Goal: Information Seeking & Learning: Learn about a topic

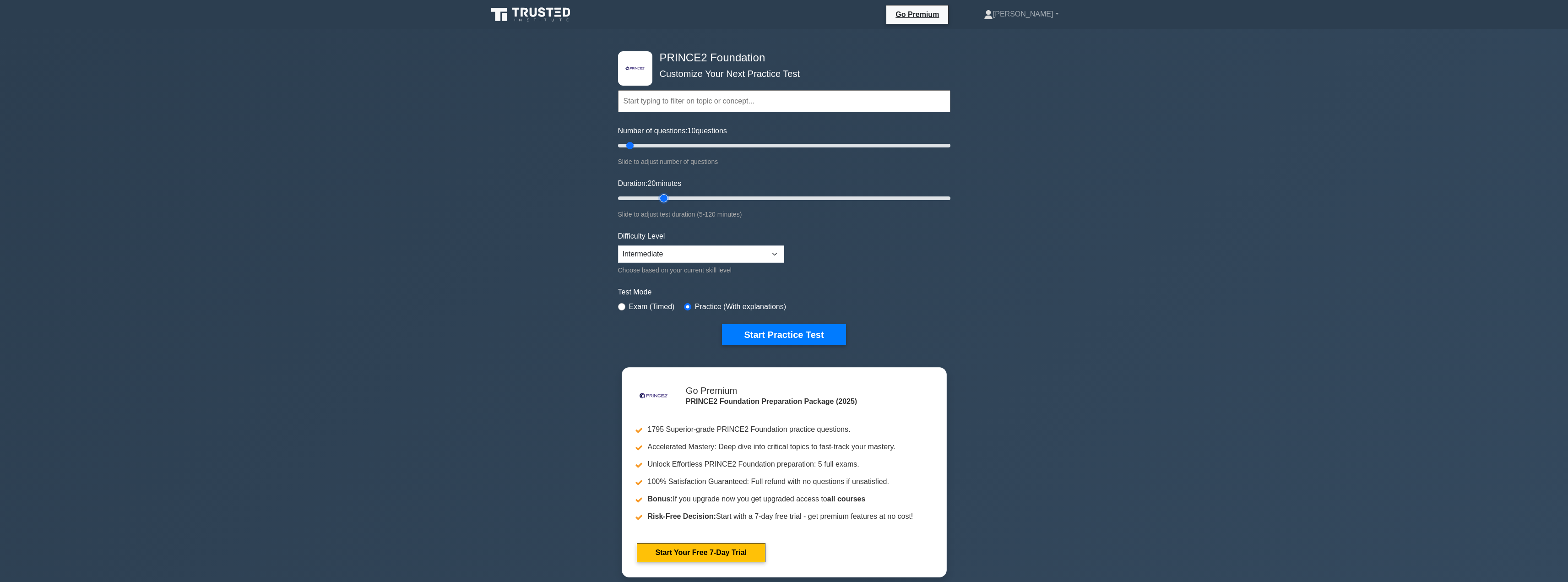
click at [668, 199] on input "Duration: 20 minutes" at bounding box center [784, 198] width 333 height 11
click at [641, 197] on input "Duration: 10 minutes" at bounding box center [784, 198] width 333 height 11
type input "20"
click at [658, 196] on input "Duration: 20 minutes" at bounding box center [784, 198] width 333 height 11
type input "40"
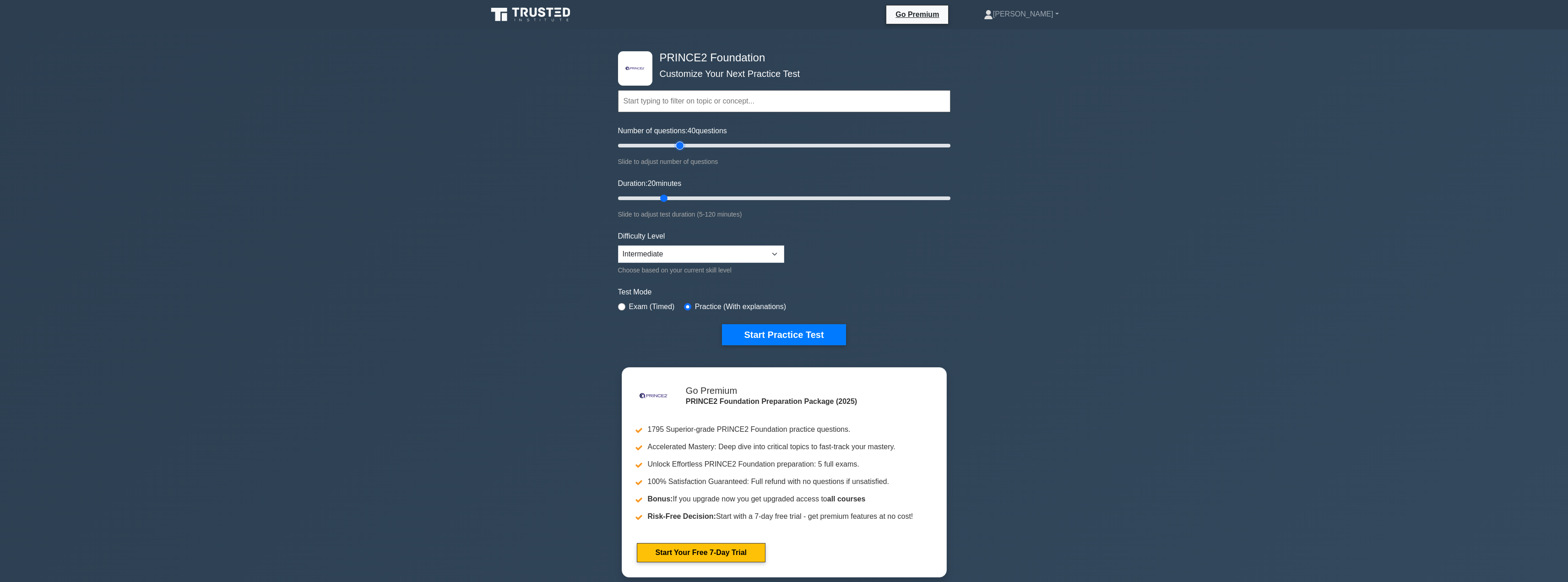
click at [682, 143] on input "Number of questions: 40 questions" at bounding box center [784, 146] width 333 height 11
click at [779, 336] on button "Start Practice Test" at bounding box center [784, 334] width 123 height 21
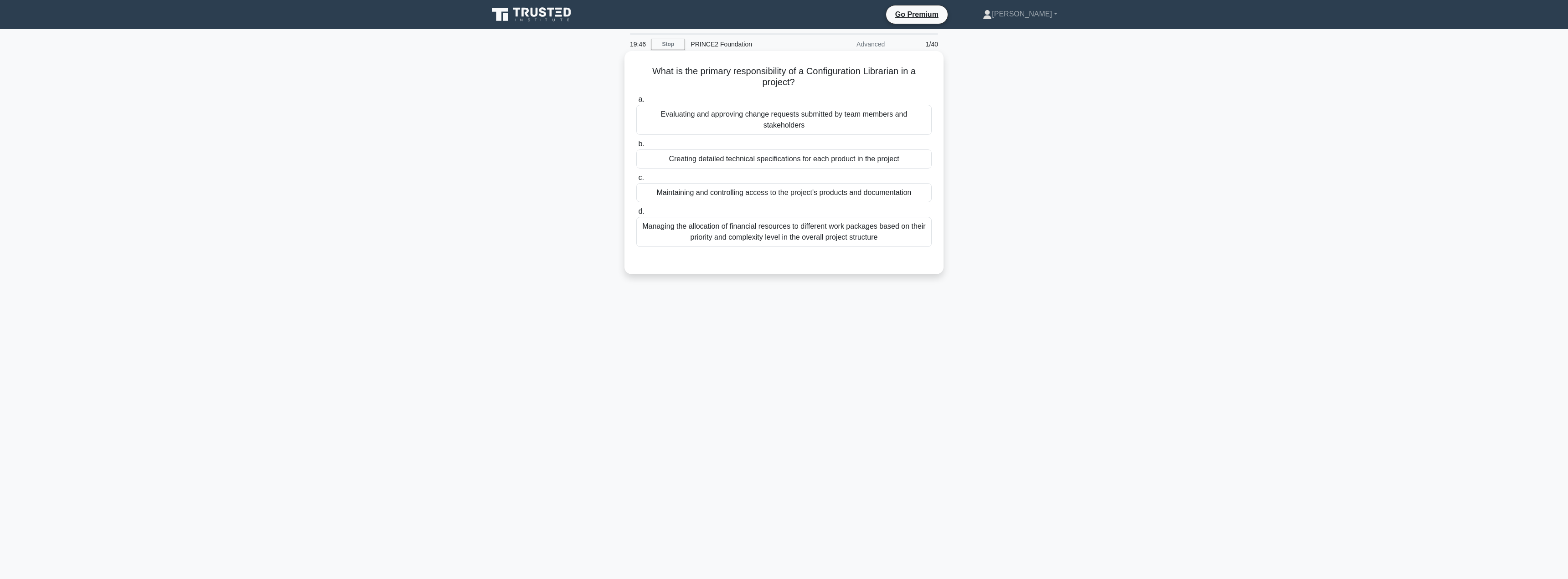
click at [755, 195] on div "Maintaining and controlling access to the project's products and documentation" at bounding box center [783, 192] width 295 height 19
click at [636, 181] on input "c. Maintaining and controlling access to the project's products and documentati…" at bounding box center [636, 178] width 0 height 6
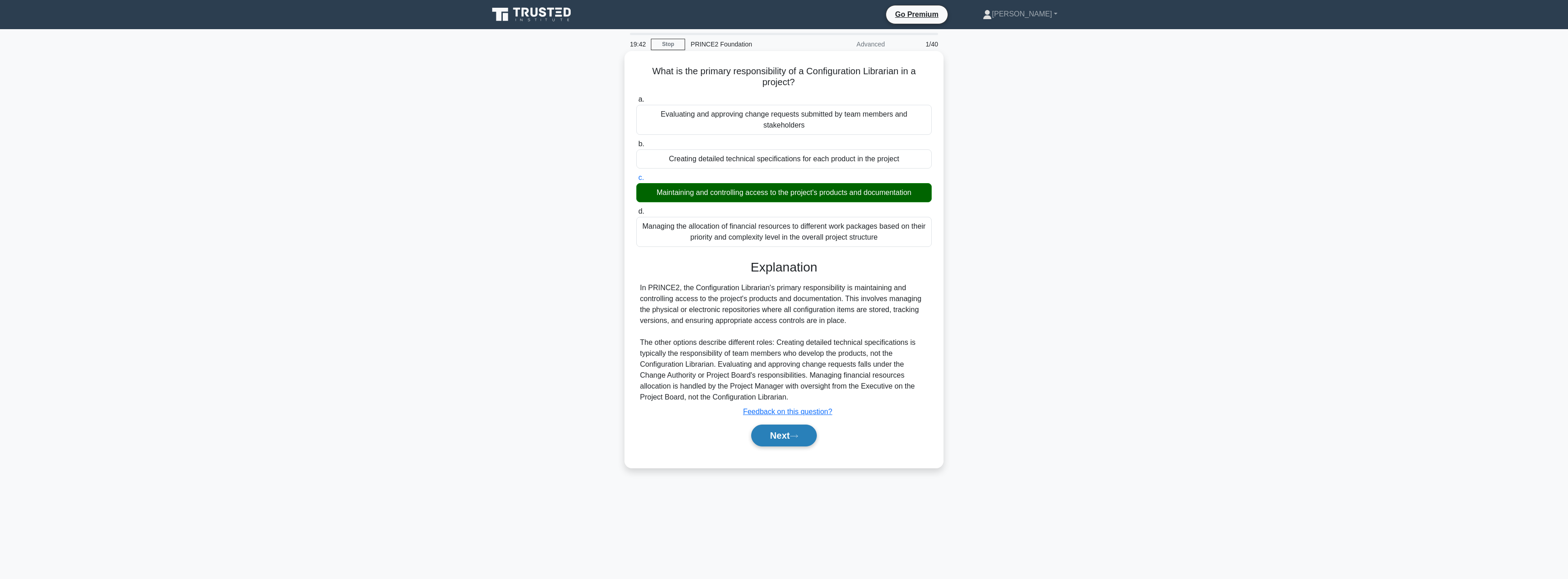
click at [772, 439] on button "Next" at bounding box center [783, 435] width 65 height 22
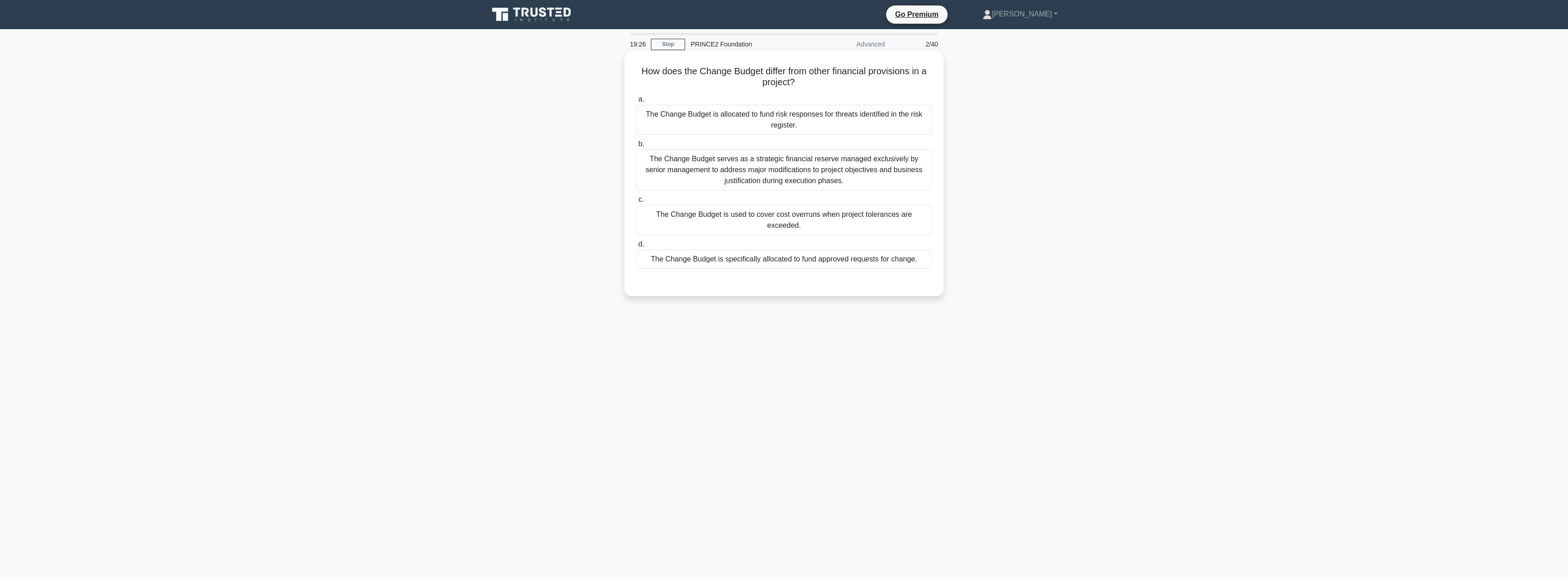
click at [800, 255] on div "The Change Budget is specifically allocated to fund approved requests for chang…" at bounding box center [783, 258] width 295 height 19
click at [636, 248] on input "d. The Change Budget is specifically allocated to fund approved requests for ch…" at bounding box center [636, 244] width 0 height 6
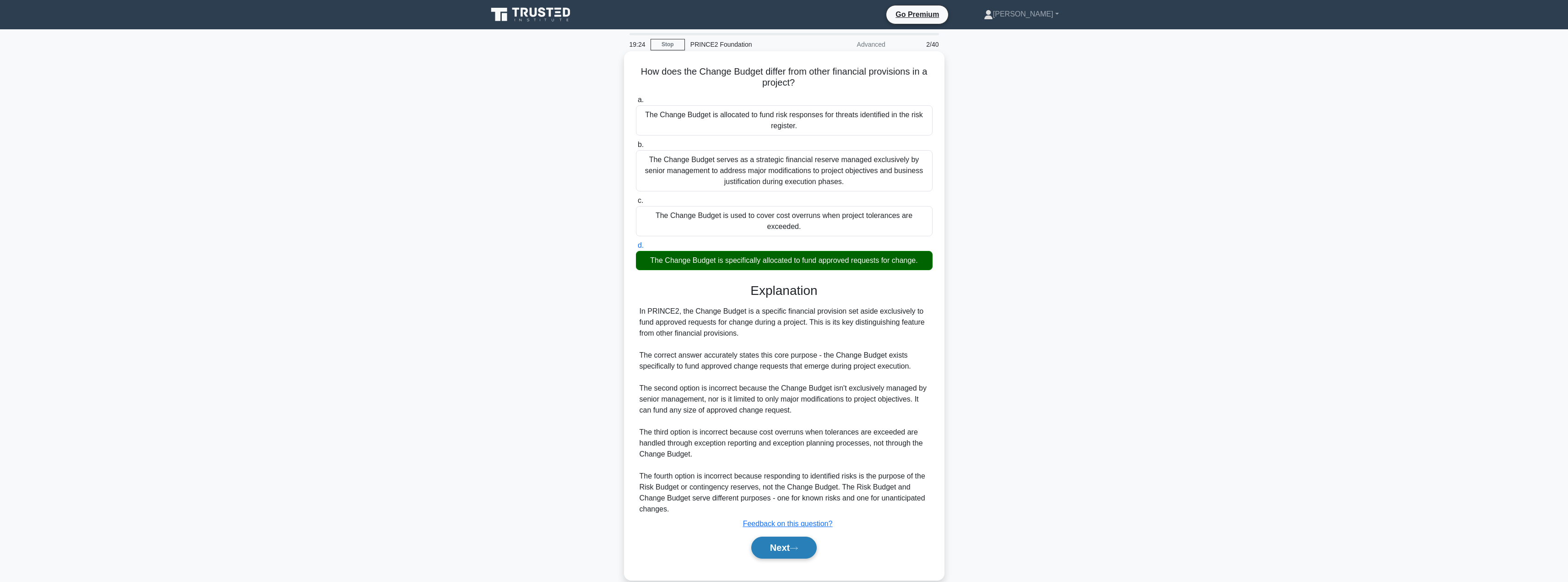
click at [775, 537] on button "Next" at bounding box center [784, 548] width 65 height 22
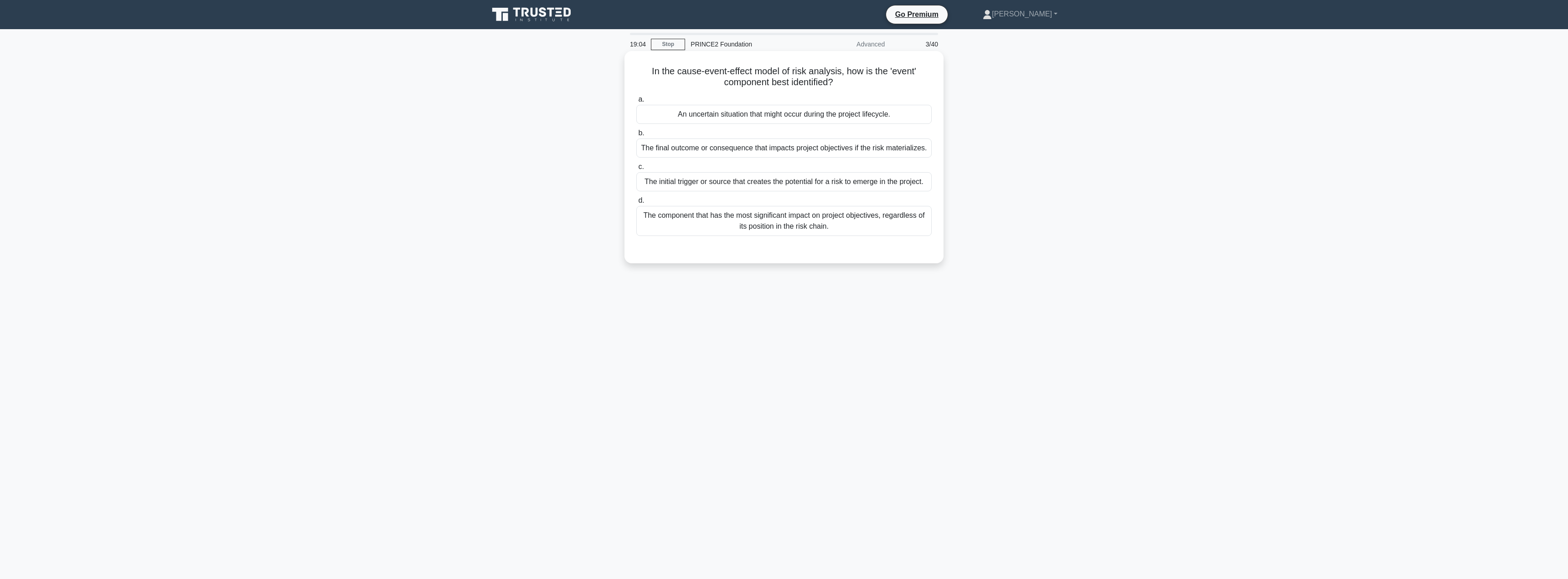
click at [734, 181] on div "The initial trigger or source that creates the potential for a risk to emerge i…" at bounding box center [783, 181] width 295 height 19
click at [636, 170] on input "c. The initial trigger or source that creates the potential for a risk to emerg…" at bounding box center [636, 167] width 0 height 6
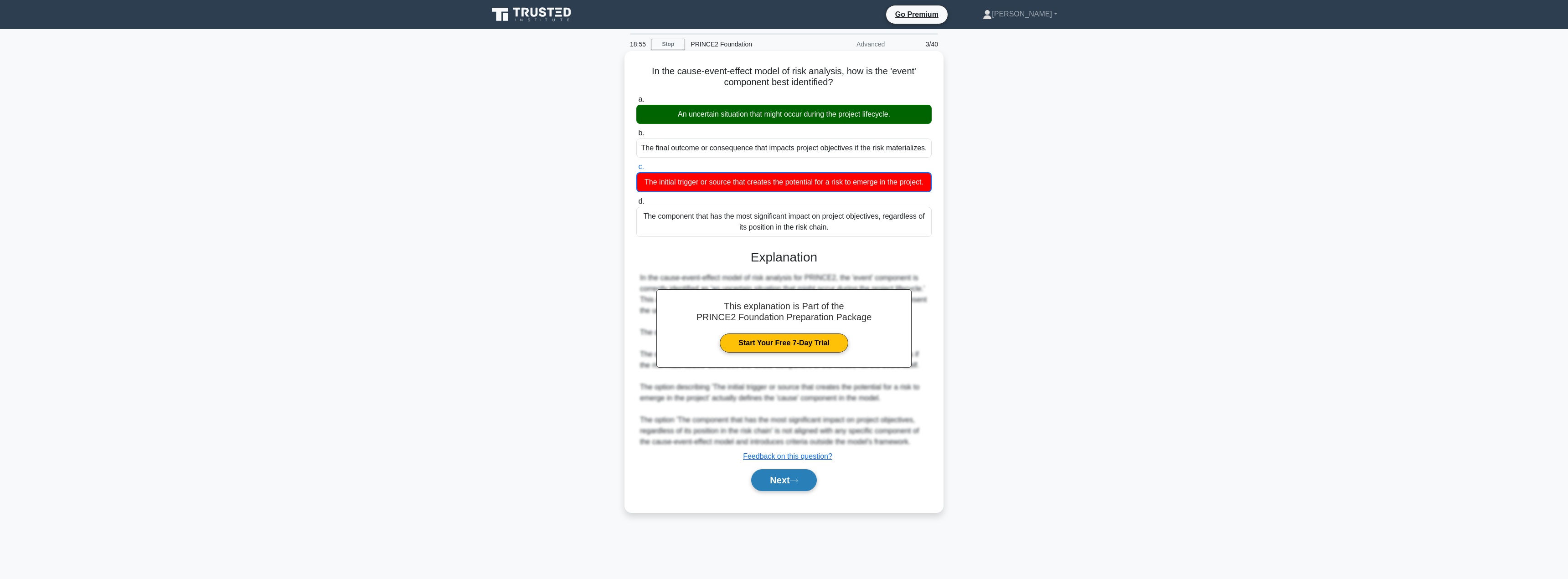
click at [774, 491] on button "Next" at bounding box center [783, 480] width 65 height 22
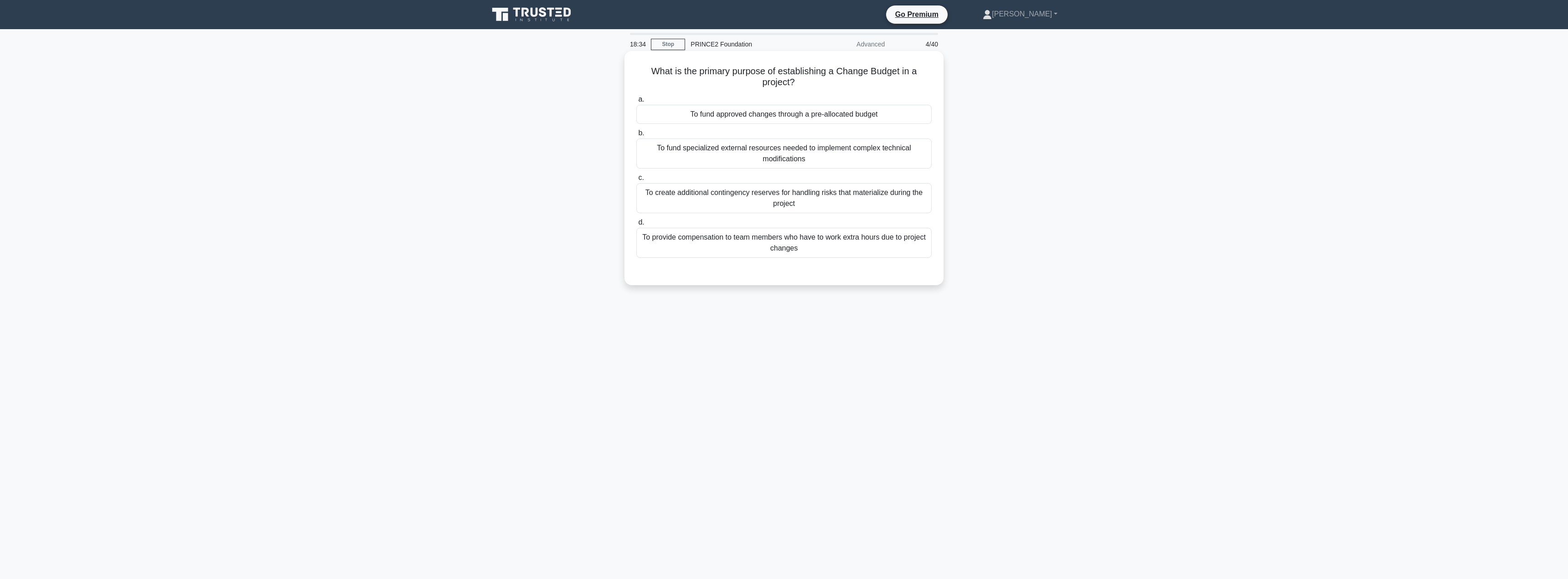
click at [789, 117] on div "To fund approved changes through a pre-allocated budget" at bounding box center [783, 114] width 295 height 19
click at [636, 102] on input "a. To fund approved changes through a pre-allocated budget" at bounding box center [636, 100] width 0 height 6
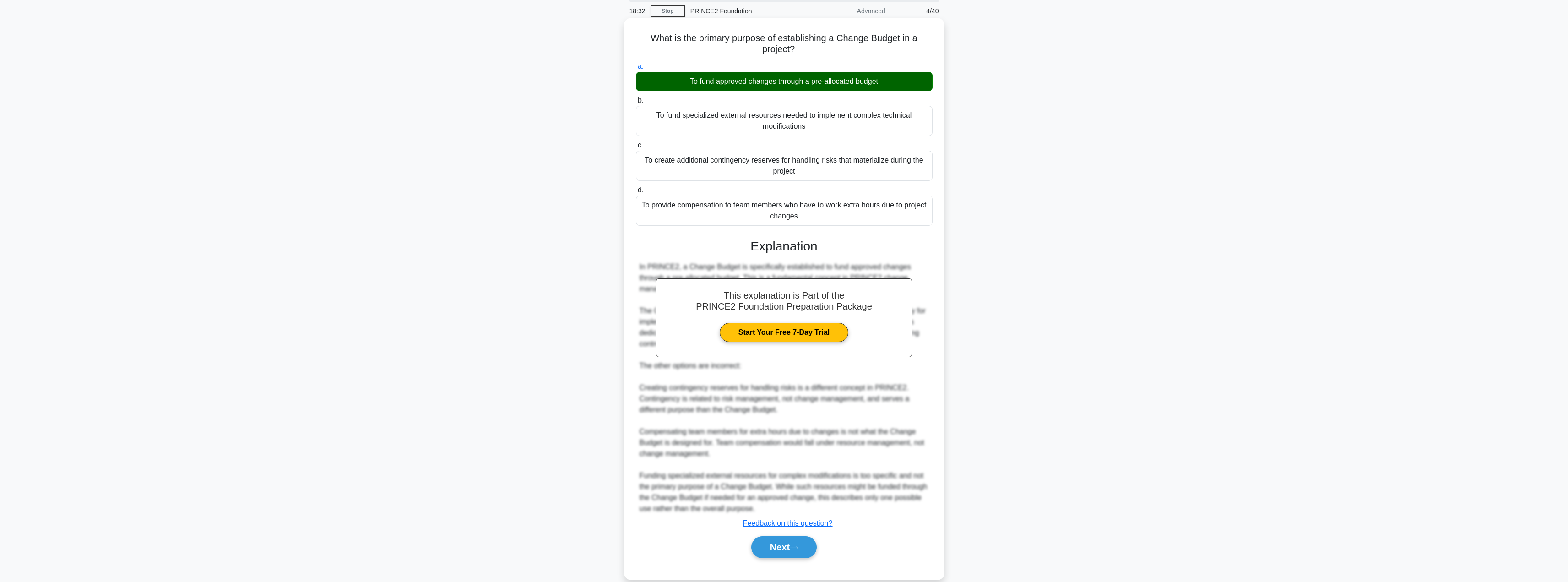
scroll to position [34, 0]
click at [779, 547] on button "Next" at bounding box center [784, 547] width 65 height 22
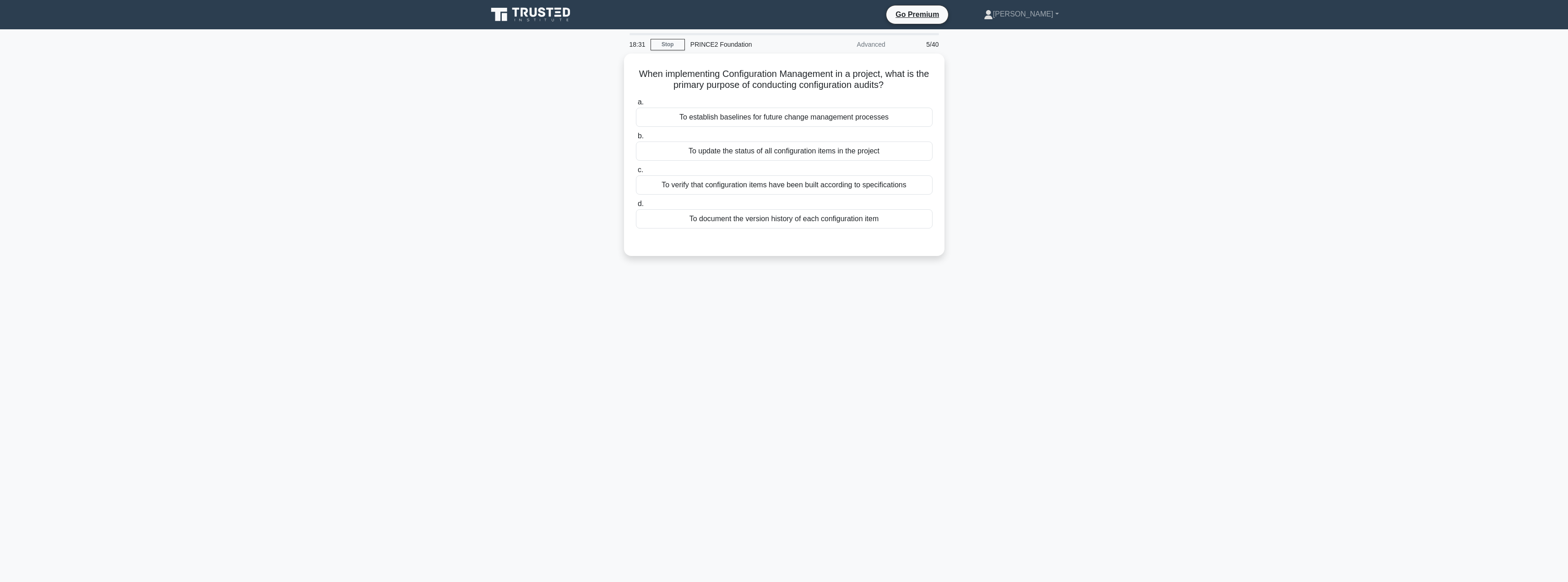
scroll to position [0, 0]
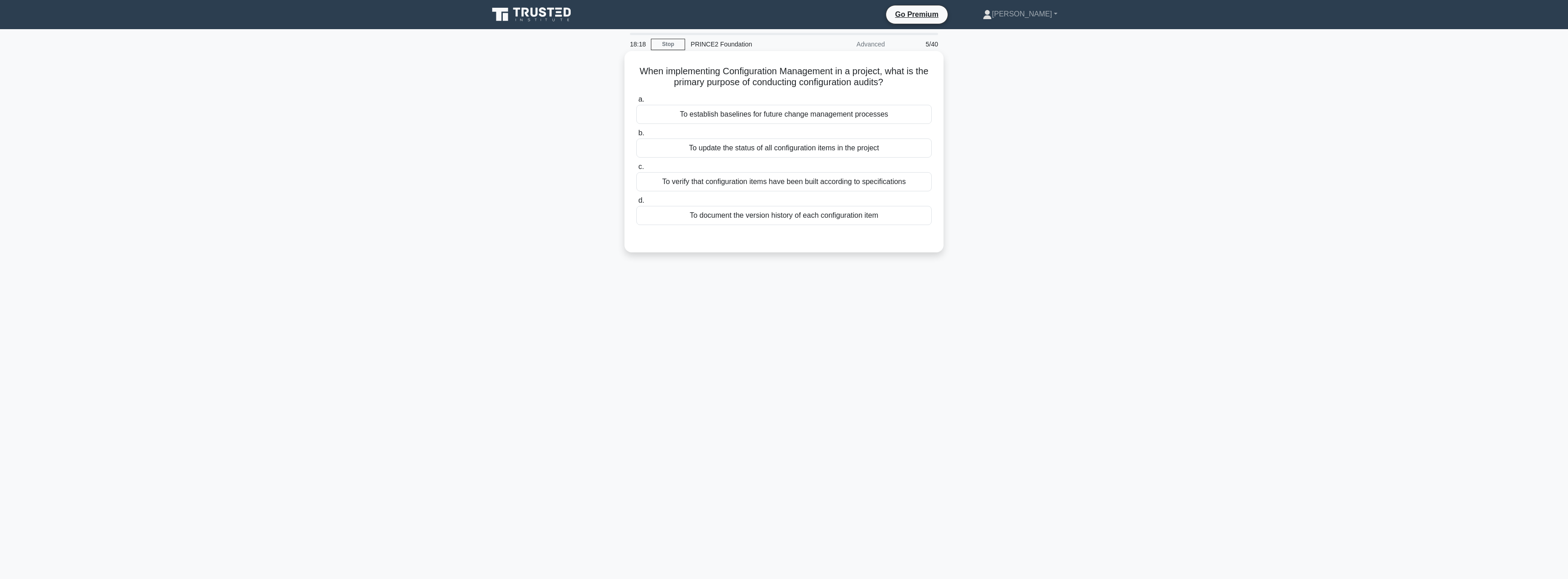
click at [808, 178] on div "To verify that configuration items have been built according to specifications" at bounding box center [783, 181] width 295 height 19
click at [636, 170] on input "c. To verify that configuration items have been built according to specificatio…" at bounding box center [636, 167] width 0 height 6
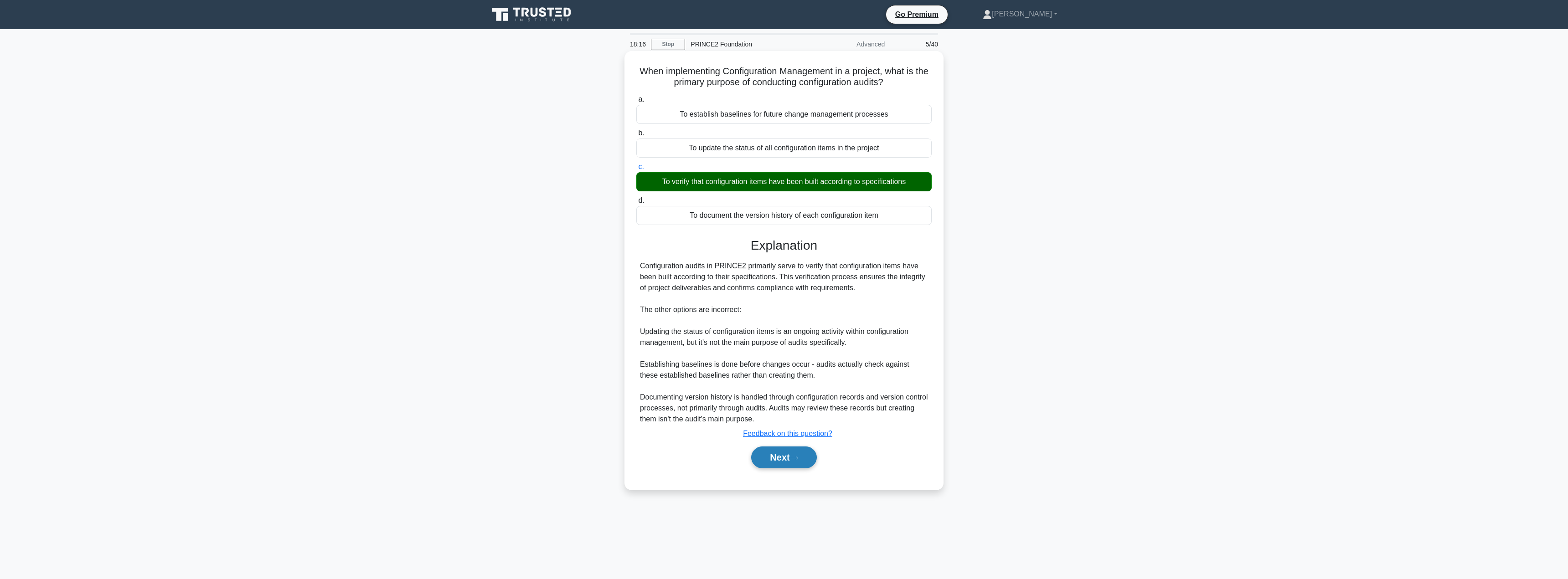
click at [774, 465] on button "Next" at bounding box center [783, 457] width 65 height 22
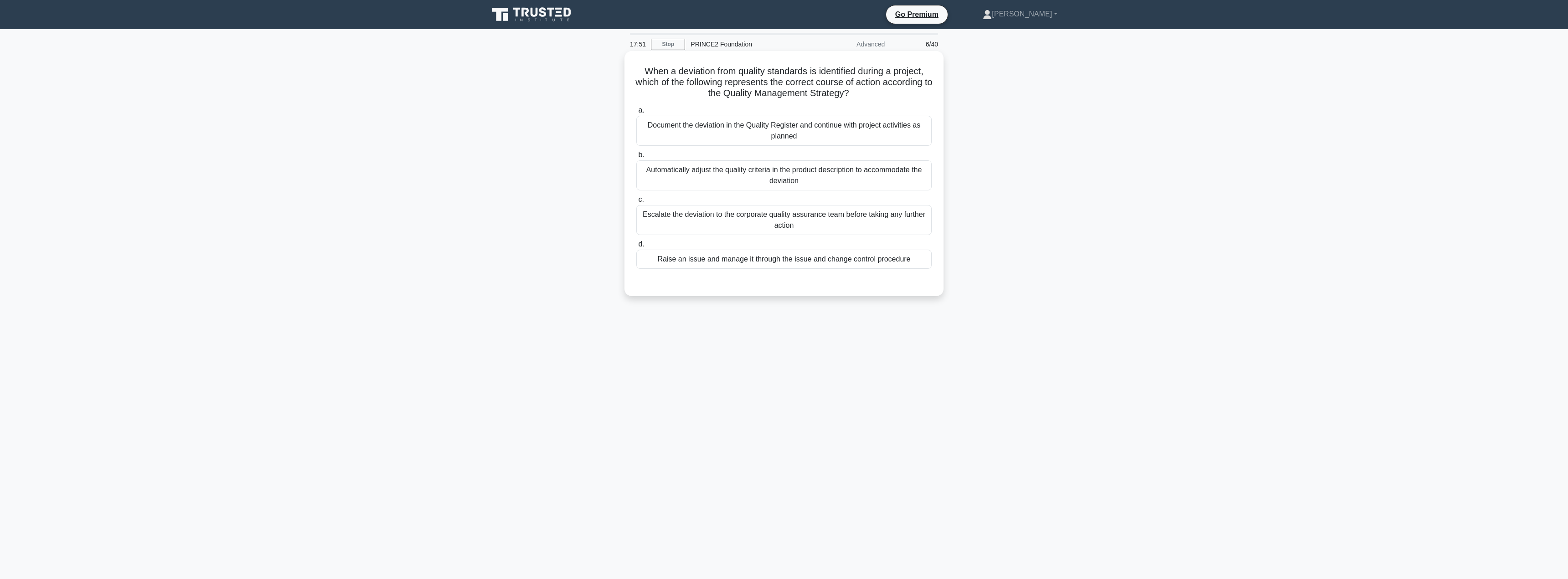
click at [799, 132] on div "Document the deviation in the Quality Register and continue with project activi…" at bounding box center [783, 130] width 295 height 30
click at [636, 113] on input "a. Document the deviation in the Quality Register and continue with project act…" at bounding box center [636, 111] width 0 height 6
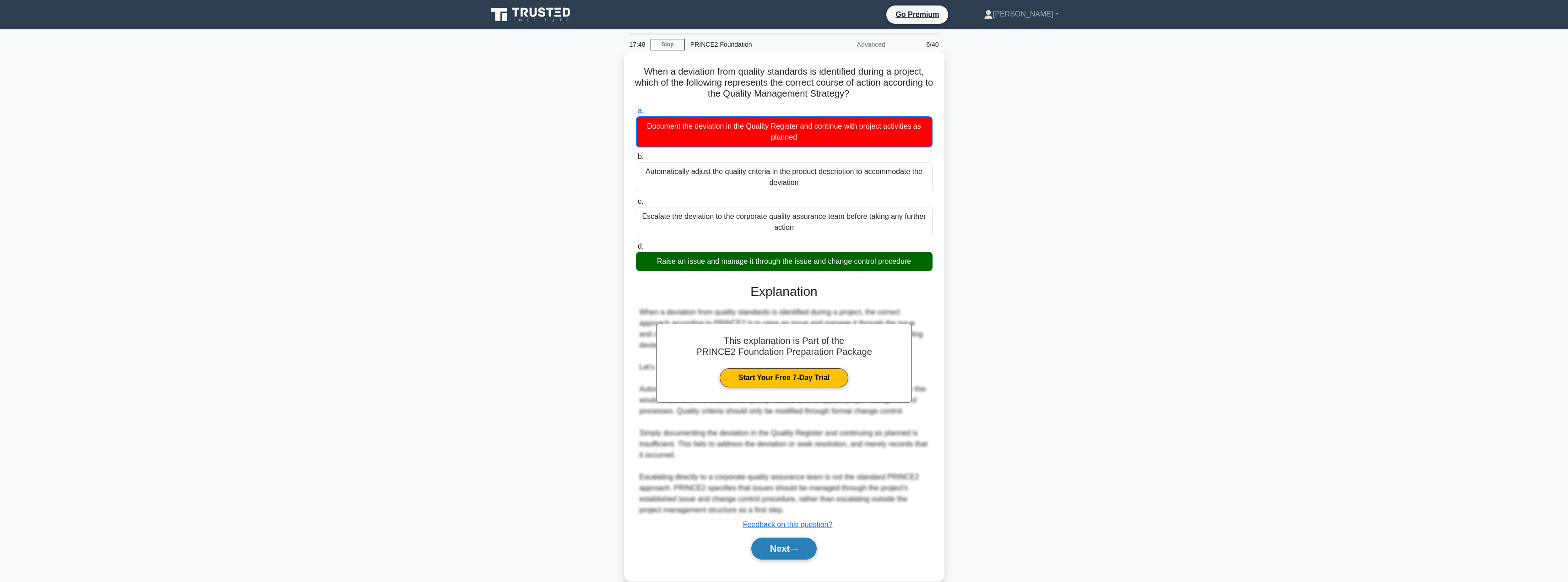
click at [768, 550] on button "Next" at bounding box center [784, 548] width 65 height 22
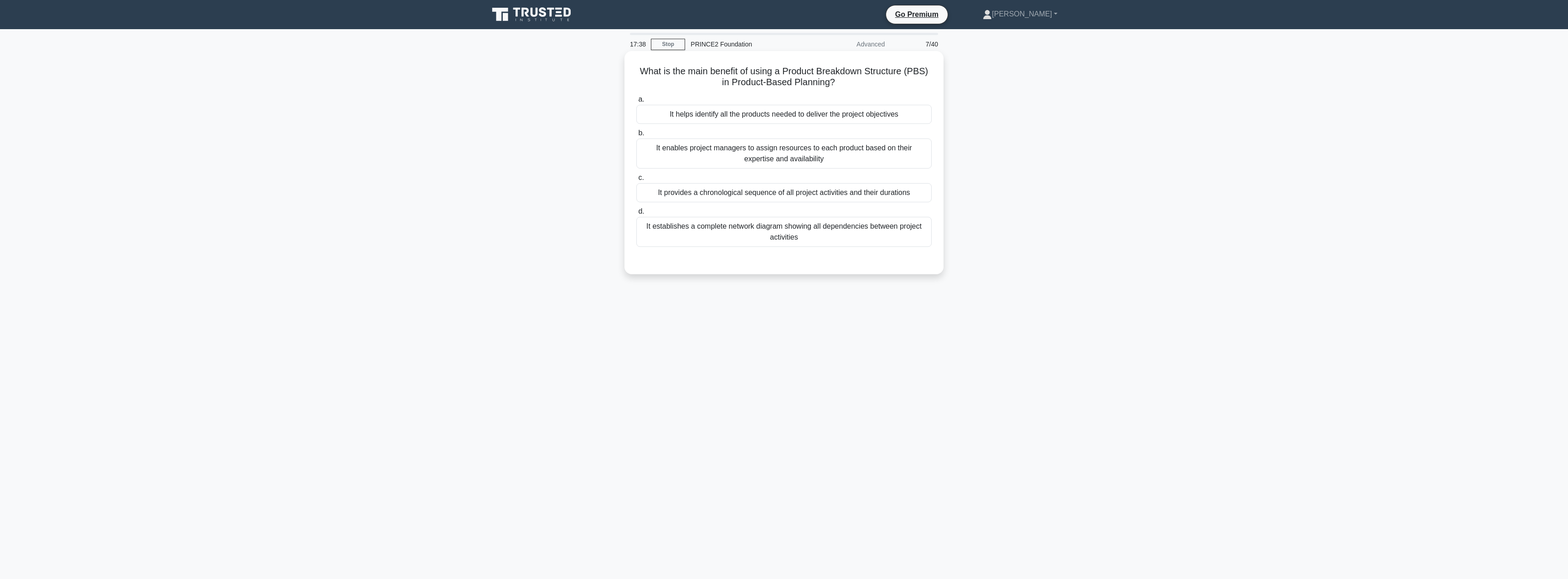
click at [813, 244] on div "It establishes a complete network diagram showing all dependencies between proj…" at bounding box center [783, 231] width 295 height 30
click at [636, 215] on input "d. It establishes a complete network diagram showing all dependencies between p…" at bounding box center [636, 212] width 0 height 6
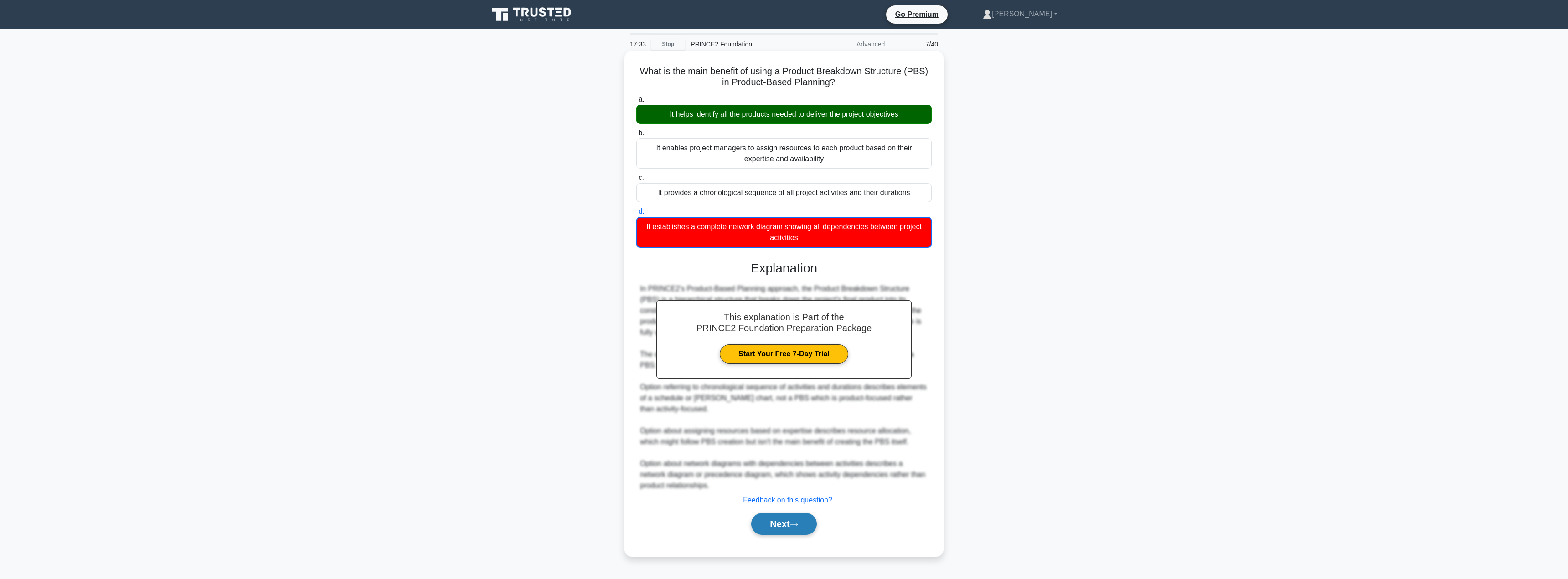
click at [777, 523] on button "Next" at bounding box center [783, 524] width 65 height 22
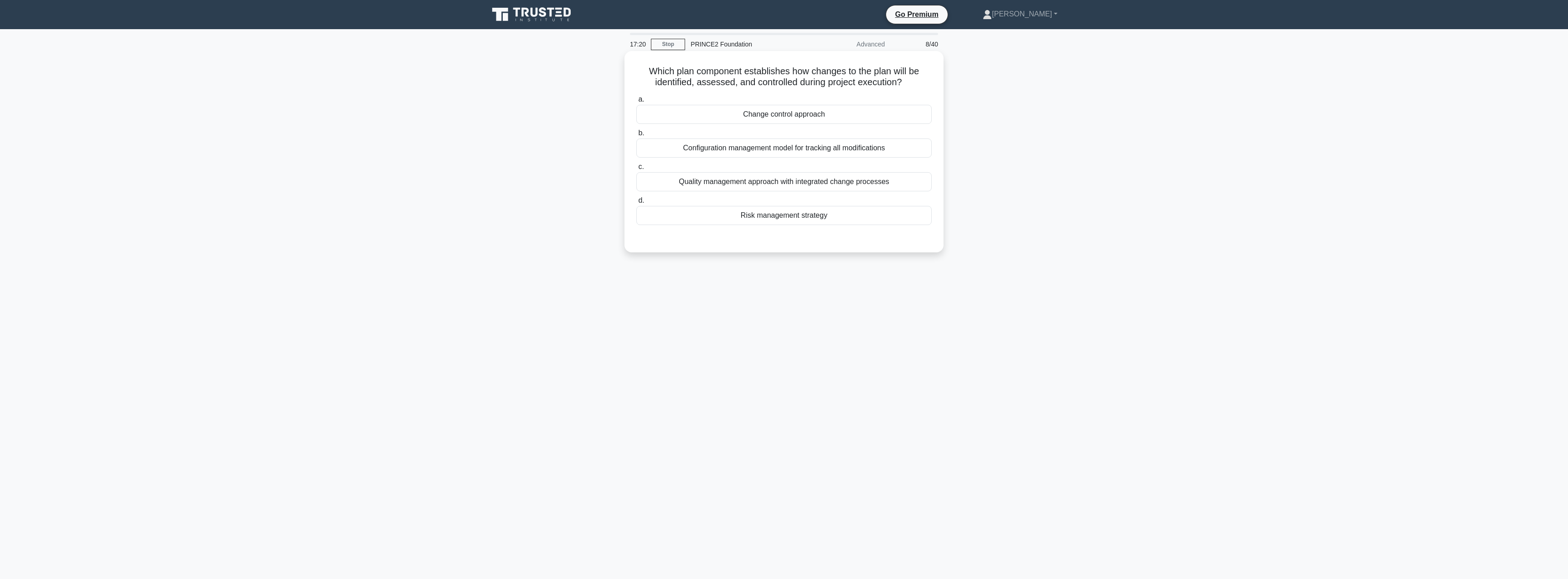
click at [805, 114] on div "Change control approach" at bounding box center [783, 114] width 295 height 19
click at [636, 102] on input "a. Change control approach" at bounding box center [636, 100] width 0 height 6
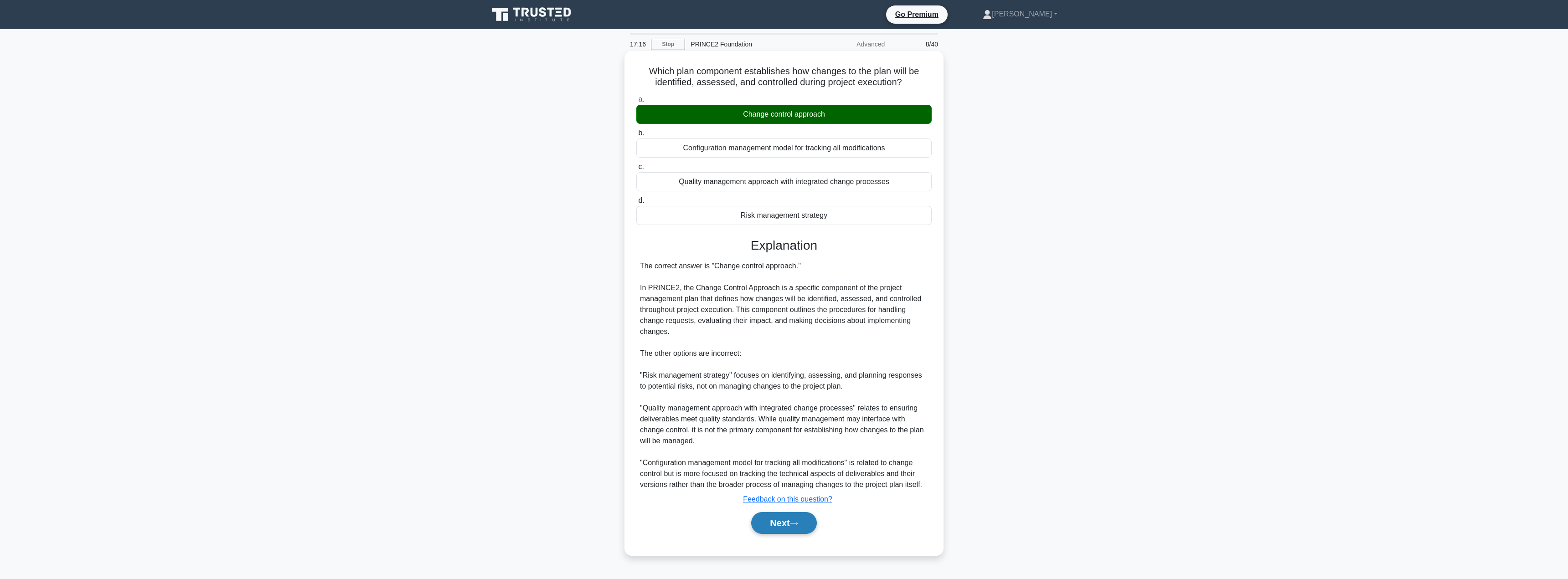
click at [769, 523] on button "Next" at bounding box center [783, 523] width 65 height 22
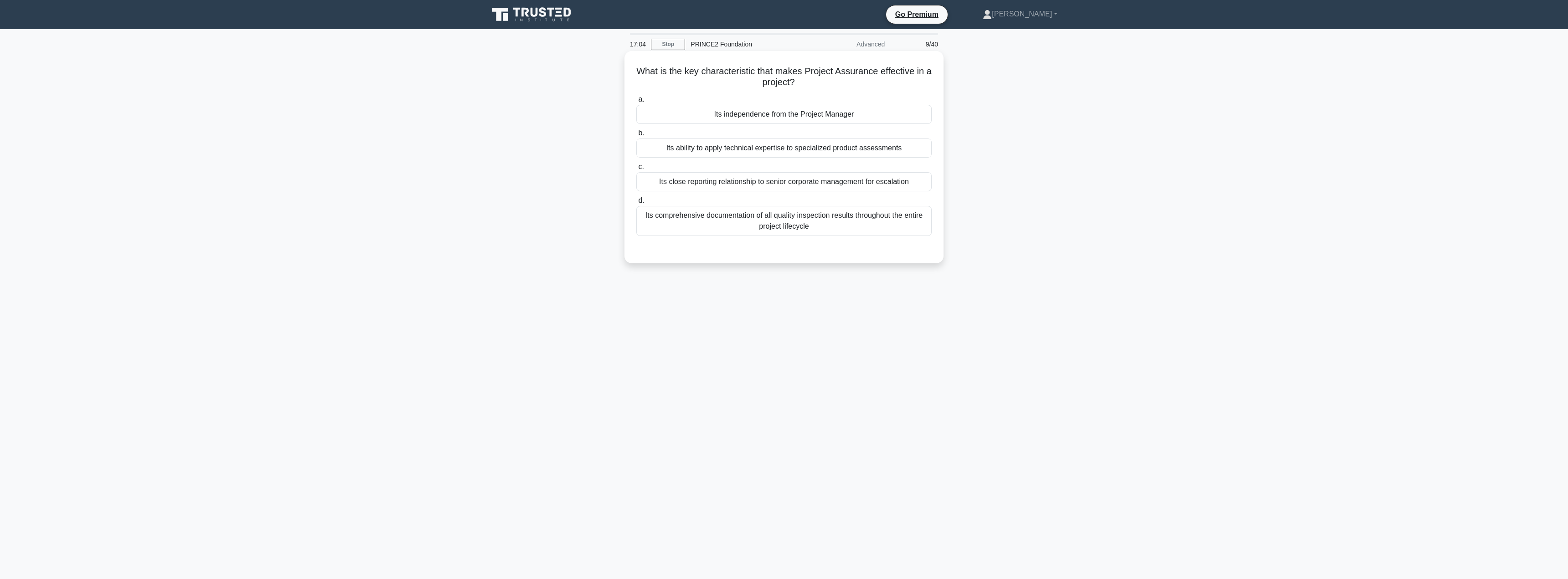
click at [782, 107] on div "Its independence from the Project Manager" at bounding box center [783, 114] width 295 height 19
click at [636, 102] on input "a. Its independence from the Project Manager" at bounding box center [636, 100] width 0 height 6
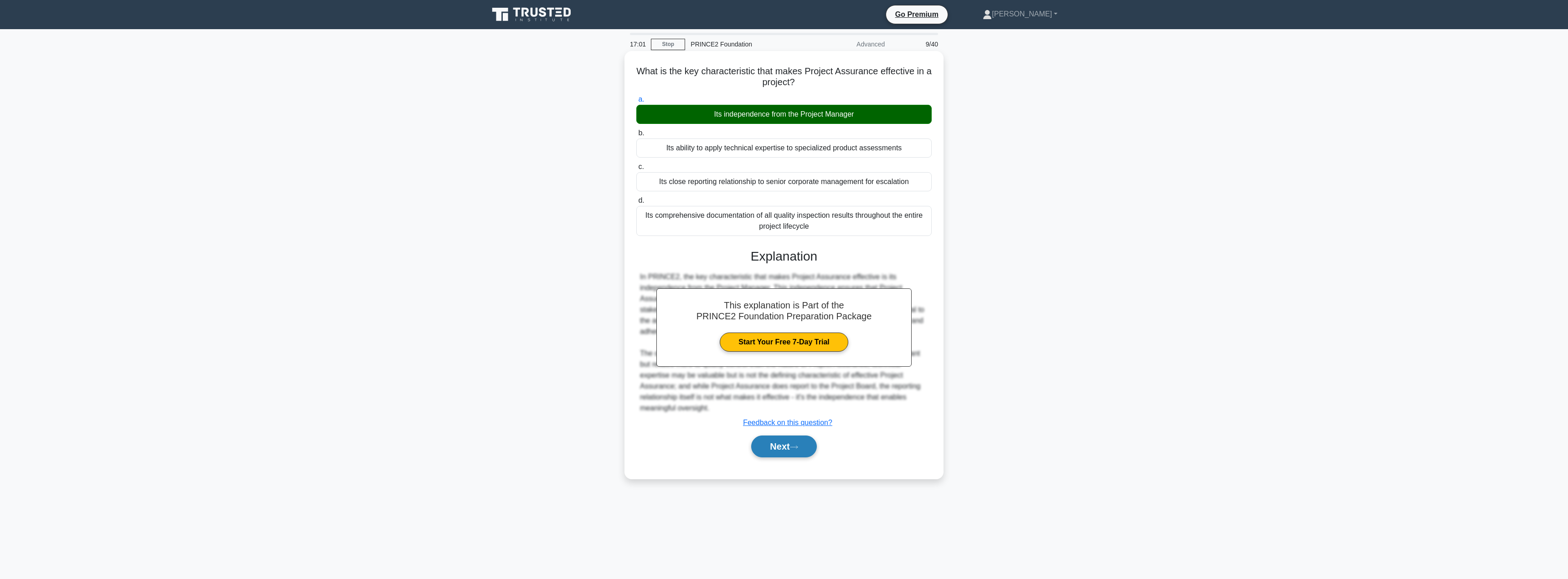
click at [772, 450] on button "Next" at bounding box center [783, 446] width 65 height 22
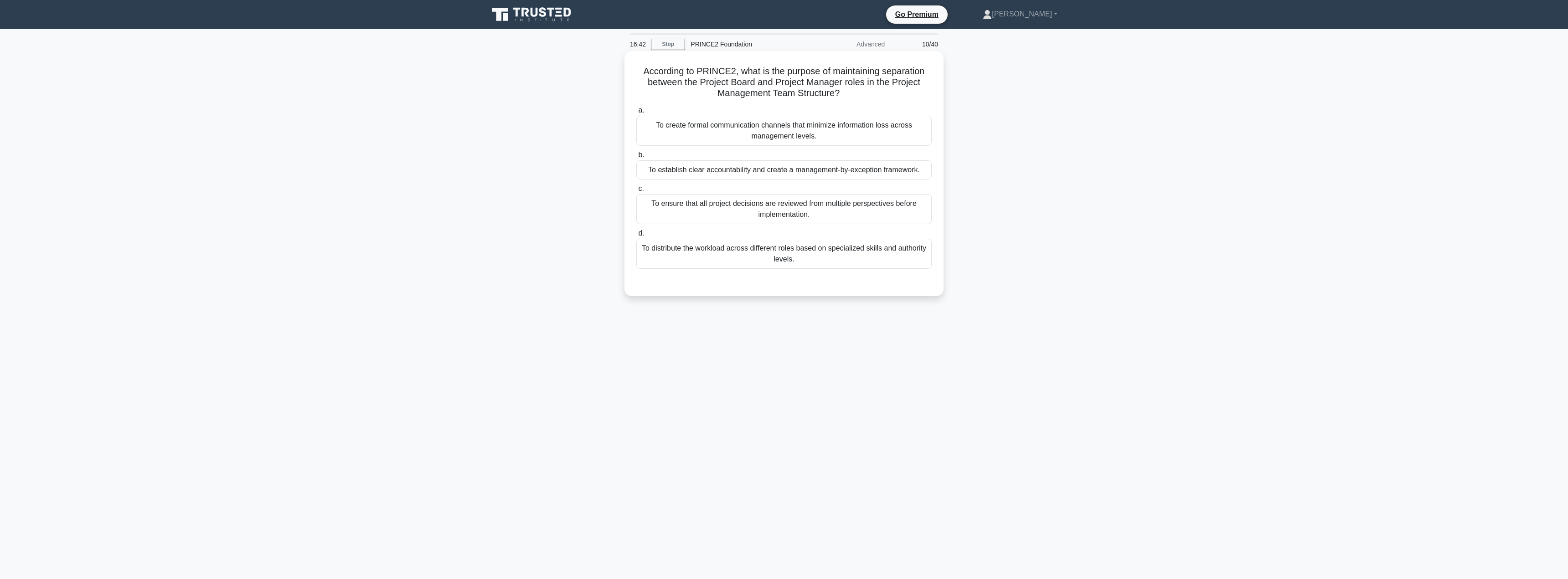
click at [814, 174] on div "To establish clear accountability and create a management-by-exception framewor…" at bounding box center [783, 170] width 295 height 19
click at [636, 158] on input "b. To establish clear accountability and create a management-by-exception frame…" at bounding box center [636, 155] width 0 height 6
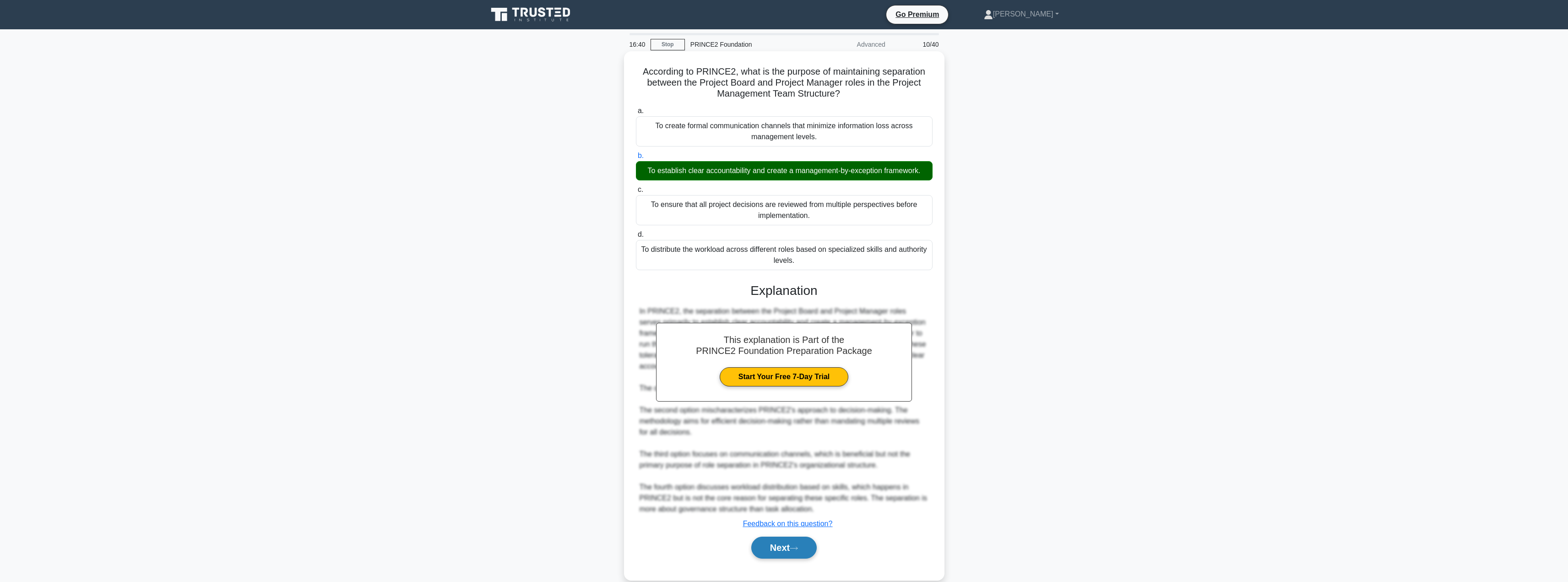
click at [779, 554] on button "Next" at bounding box center [784, 548] width 65 height 22
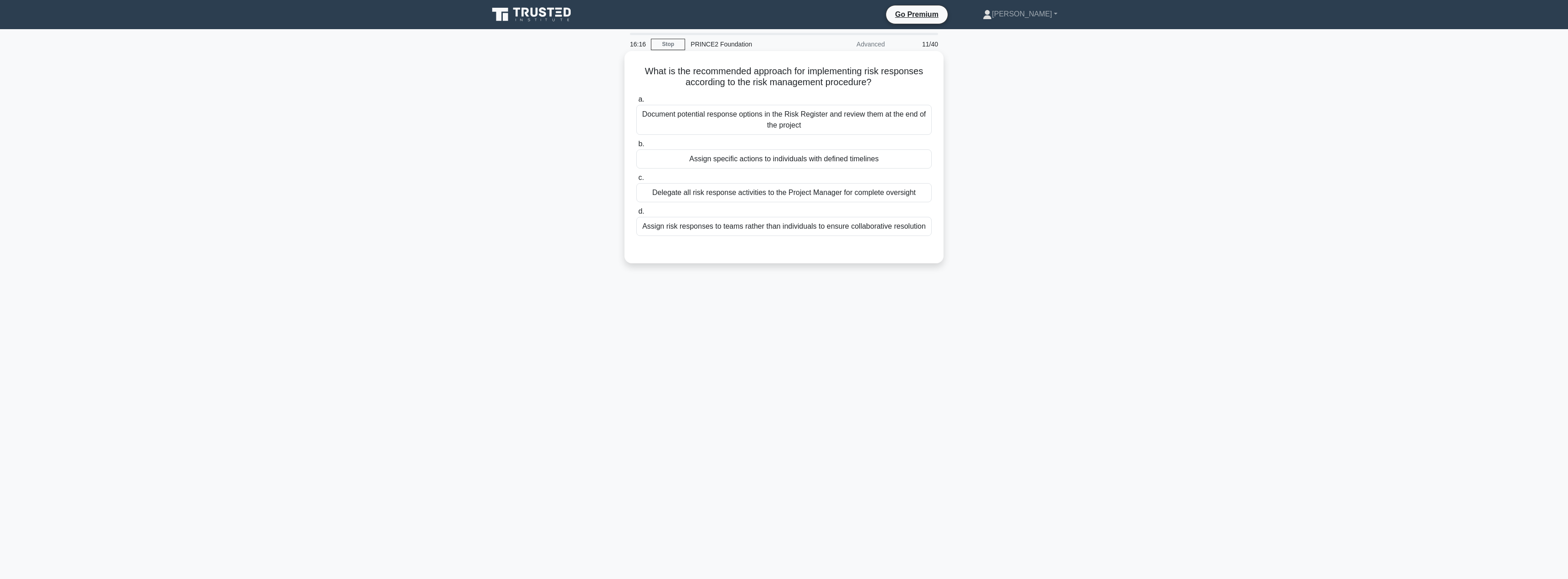
click at [840, 127] on div "Document potential response options in the Risk Register and review them at the…" at bounding box center [783, 119] width 295 height 30
click at [636, 102] on input "a. Document potential response options in the Risk Register and review them at …" at bounding box center [636, 100] width 0 height 6
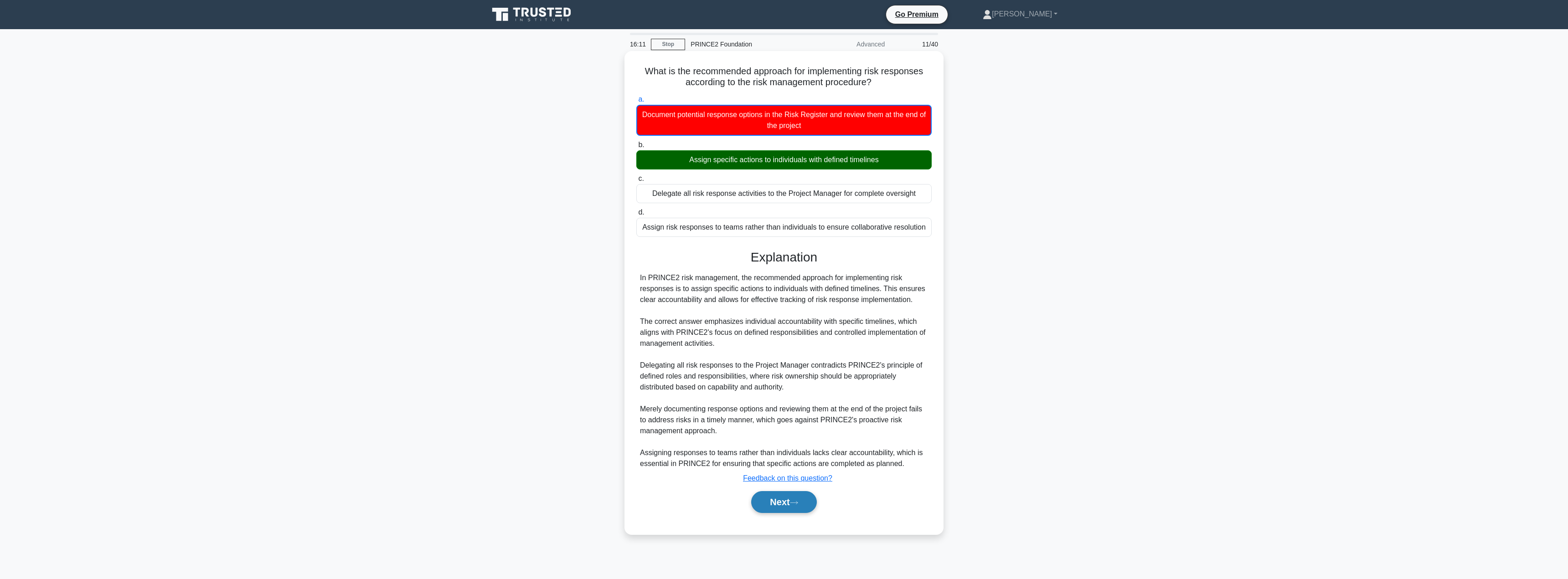
click at [778, 507] on button "Next" at bounding box center [783, 502] width 65 height 22
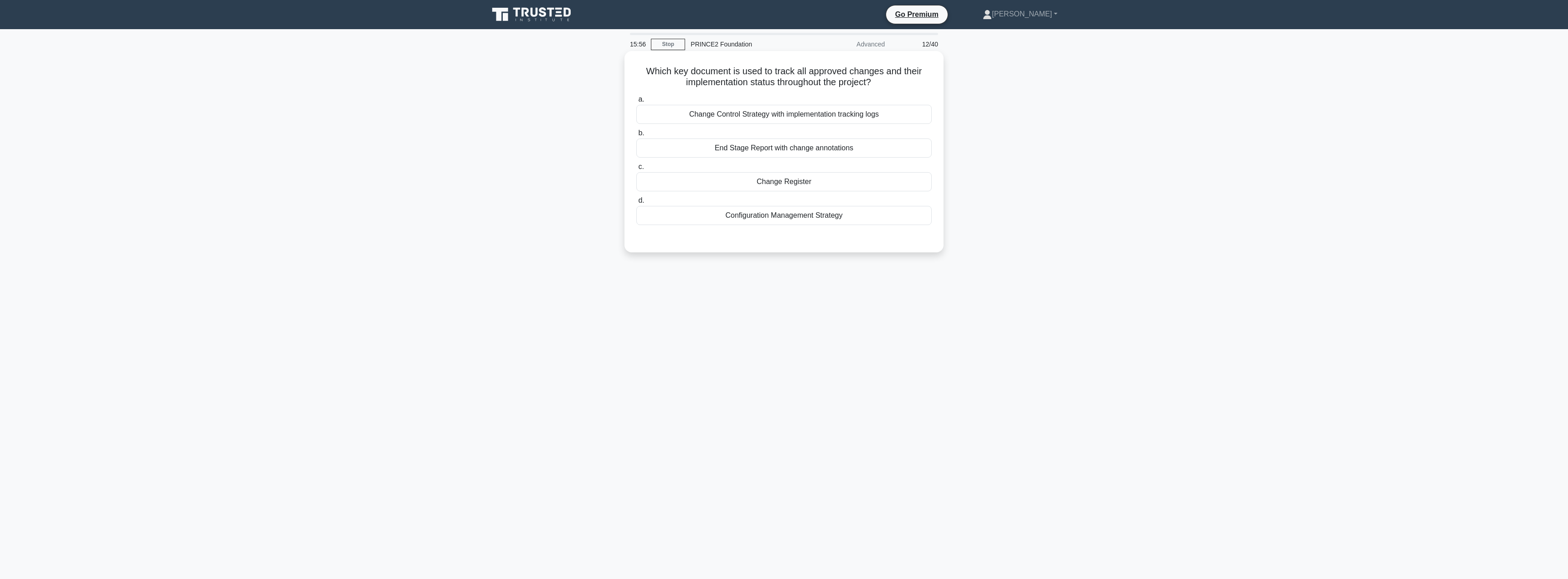
click at [807, 115] on div "Change Control Strategy with implementation tracking logs" at bounding box center [783, 114] width 295 height 19
click at [636, 102] on input "a. Change Control Strategy with implementation tracking logs" at bounding box center [636, 100] width 0 height 6
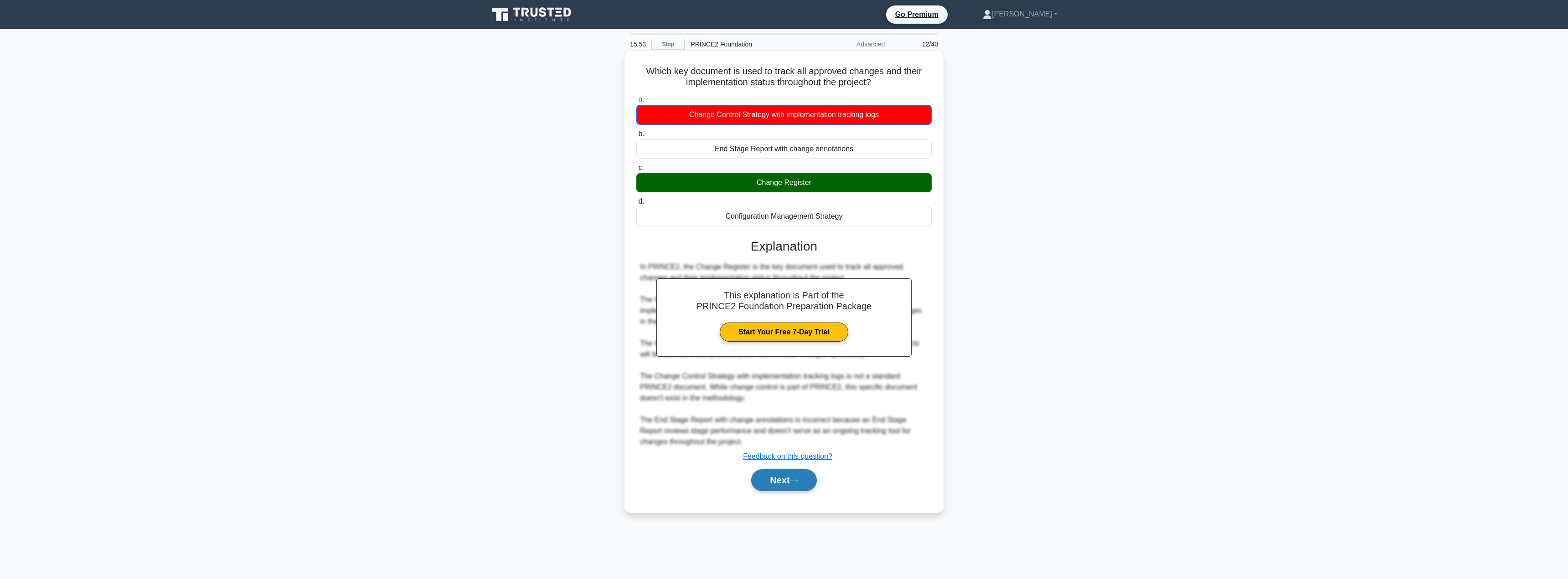
click at [778, 482] on button "Next" at bounding box center [783, 480] width 65 height 22
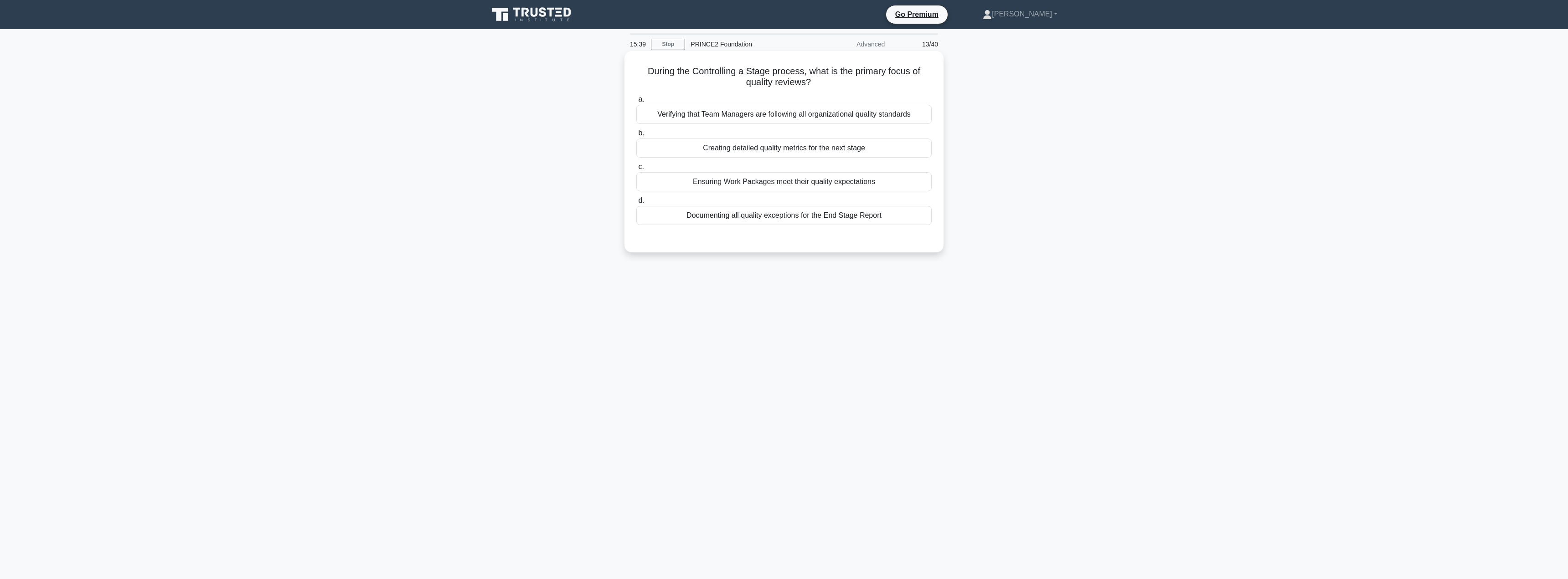
click at [769, 116] on div "Verifying that Team Managers are following all organizational quality standards" at bounding box center [783, 114] width 295 height 19
click at [636, 102] on input "a. Verifying that Team Managers are following all organizational quality standa…" at bounding box center [636, 100] width 0 height 6
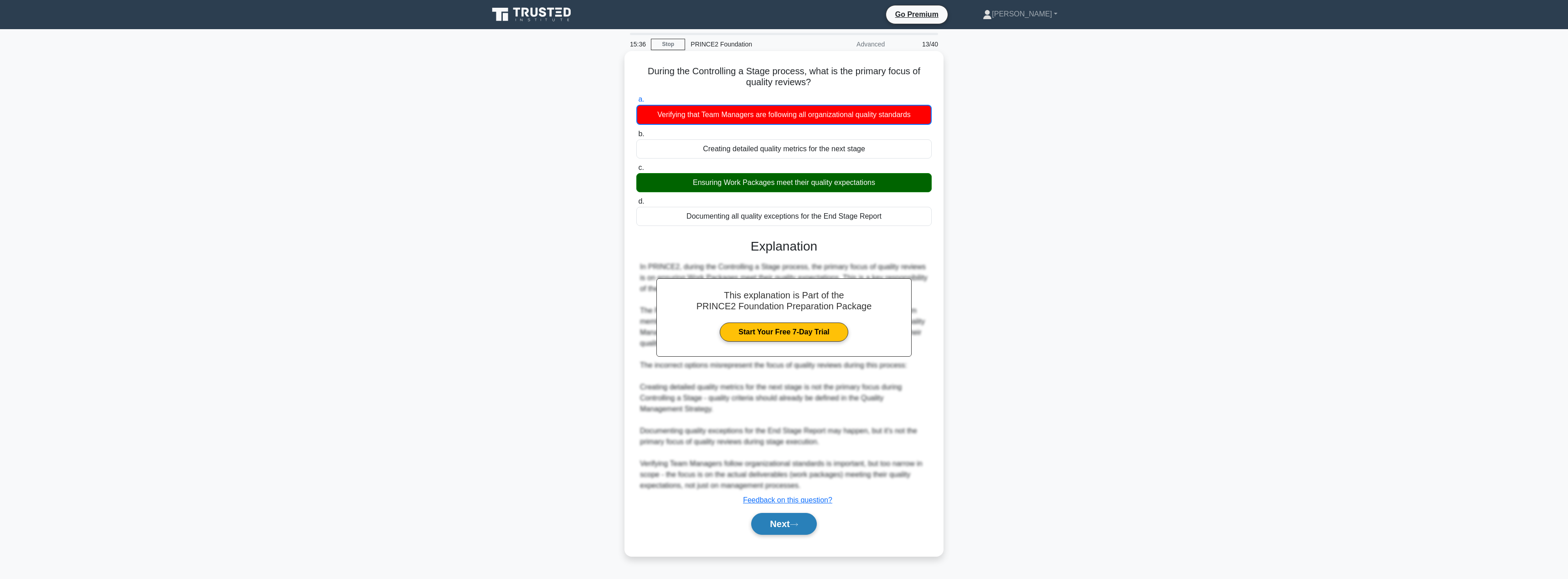
click at [765, 523] on button "Next" at bounding box center [783, 524] width 65 height 22
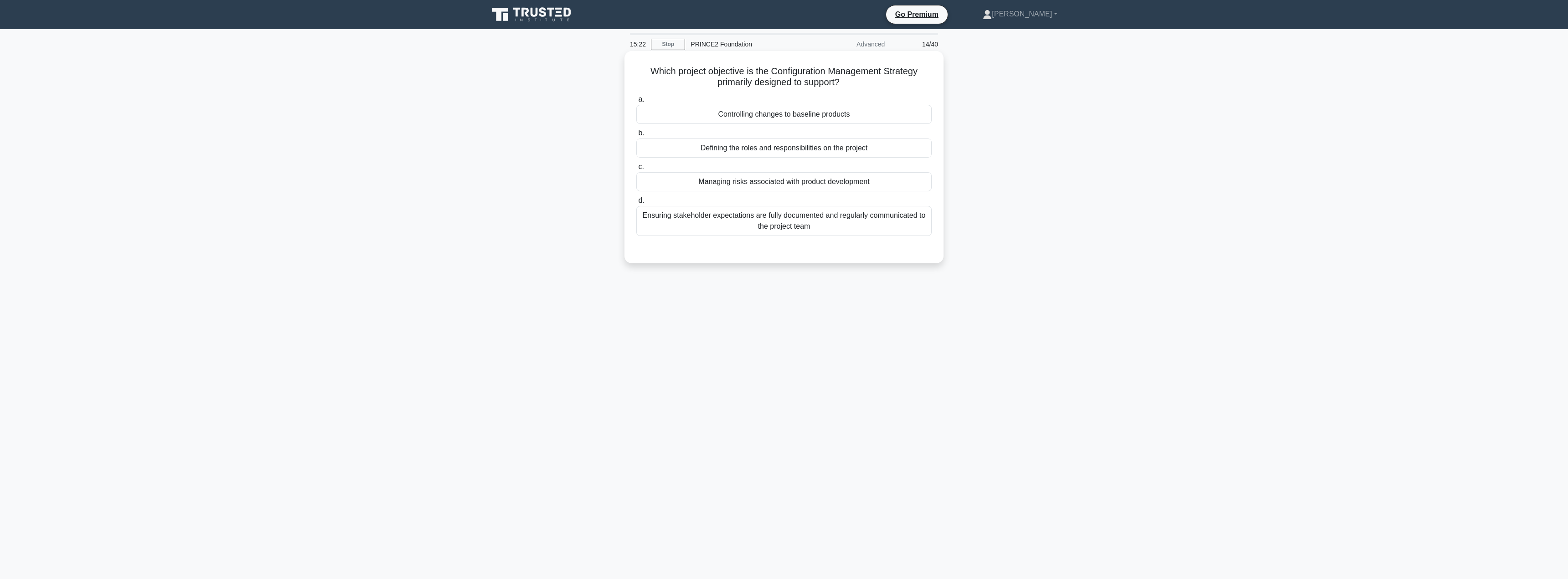
click at [791, 108] on div "Controlling changes to baseline products" at bounding box center [783, 114] width 295 height 19
click at [636, 102] on input "a. Controlling changes to baseline products" at bounding box center [636, 100] width 0 height 6
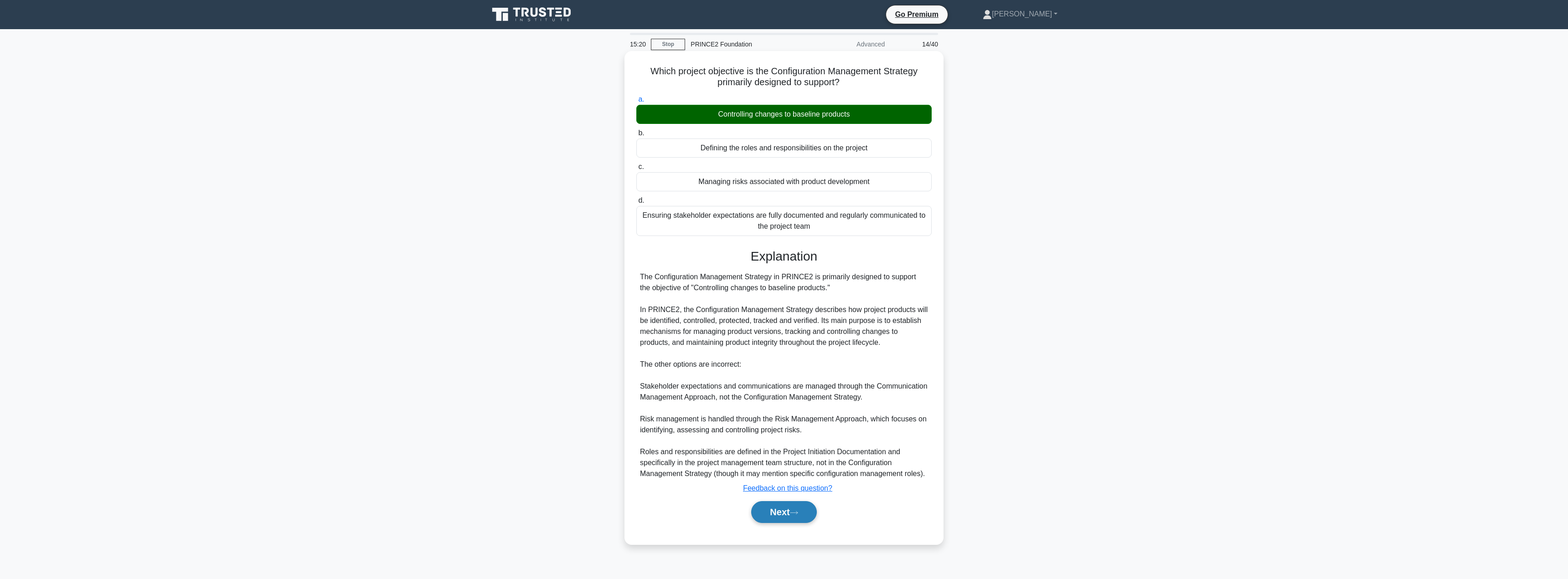
click at [772, 516] on button "Next" at bounding box center [783, 512] width 65 height 22
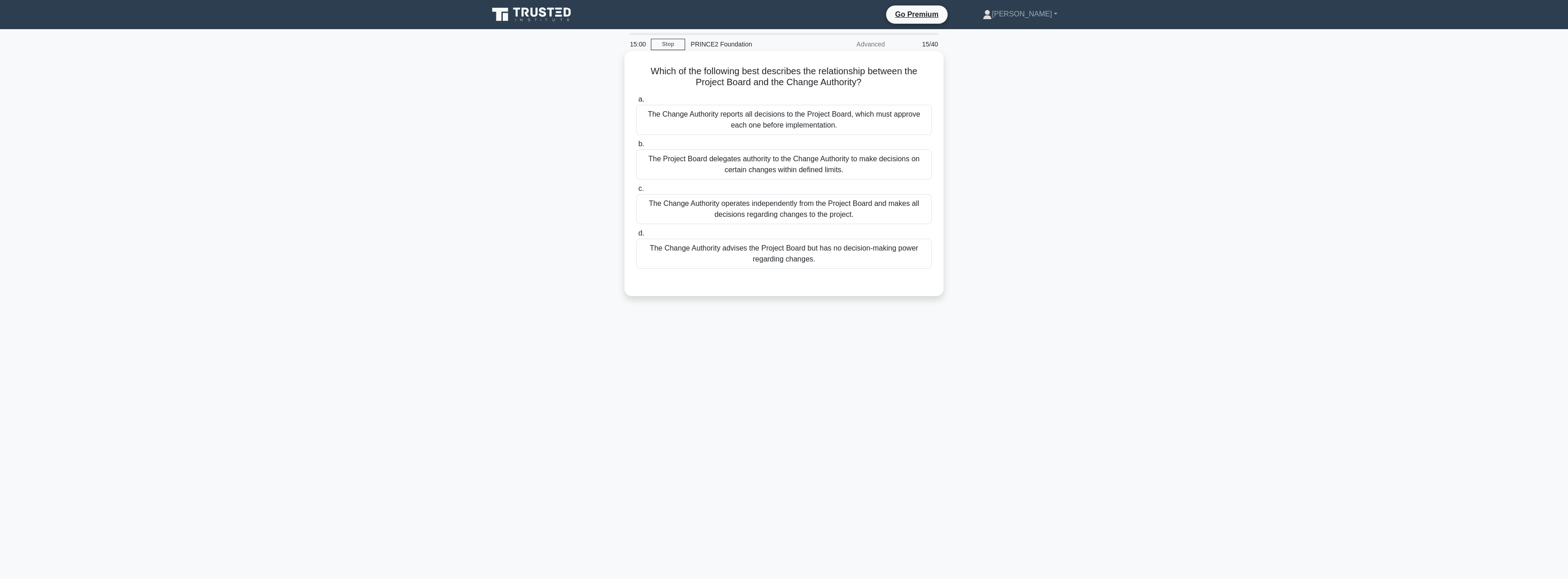
click at [799, 173] on div "The Project Board delegates authority to the Change Authority to make decisions…" at bounding box center [783, 164] width 295 height 30
click at [636, 147] on input "b. The Project Board delegates authority to the Change Authority to make decisi…" at bounding box center [636, 144] width 0 height 6
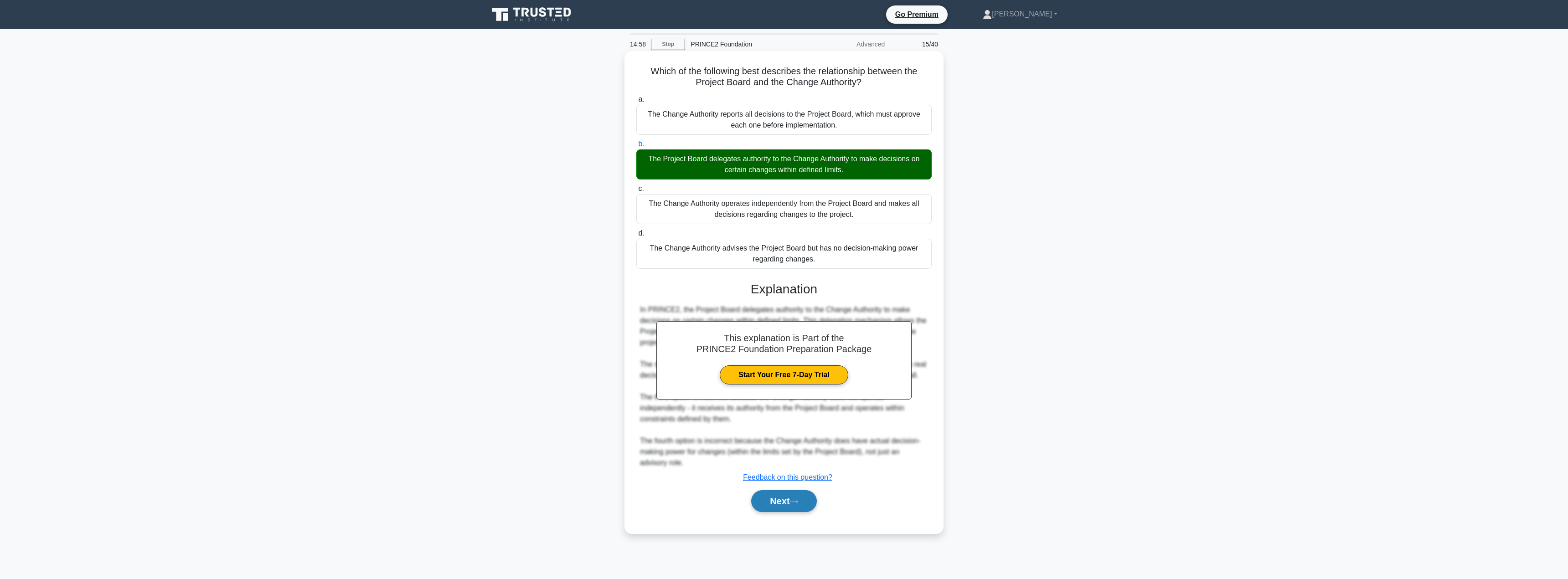
click at [769, 510] on button "Next" at bounding box center [783, 501] width 65 height 22
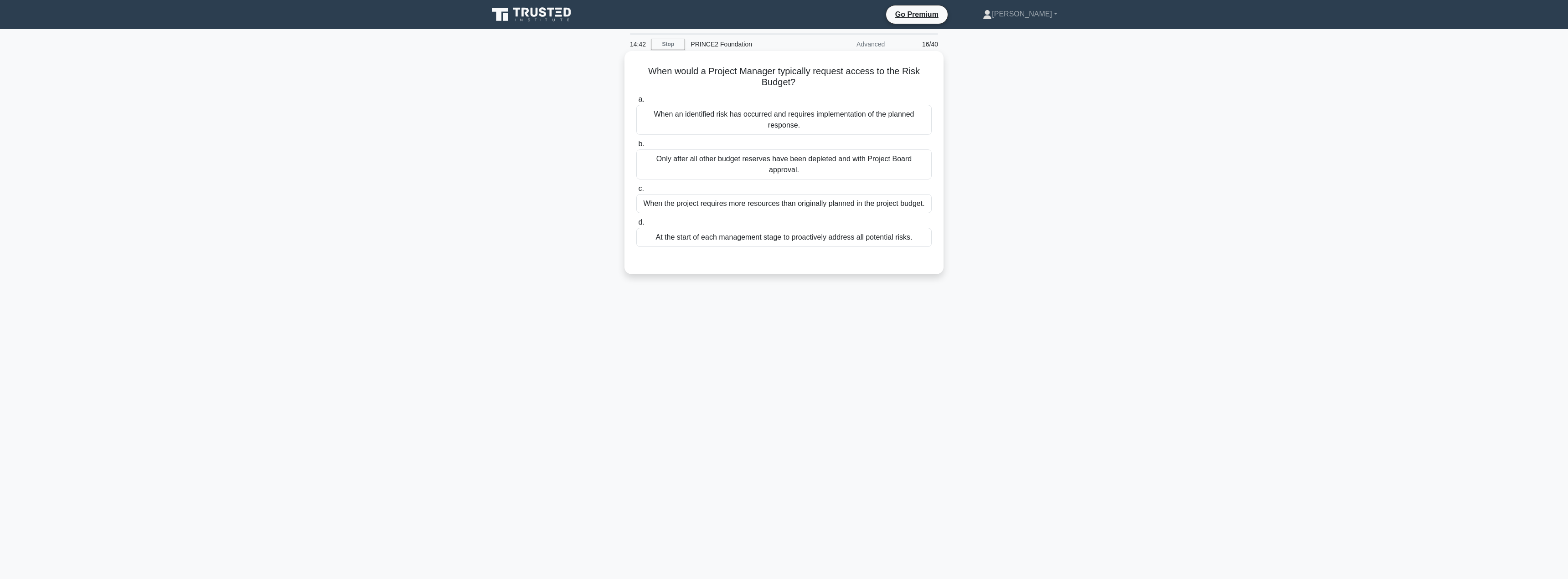
click at [777, 119] on div "When an identified risk has occurred and requires implementation of the planned…" at bounding box center [783, 119] width 295 height 30
click at [636, 102] on input "a. When an identified risk has occurred and requires implementation of the plan…" at bounding box center [636, 100] width 0 height 6
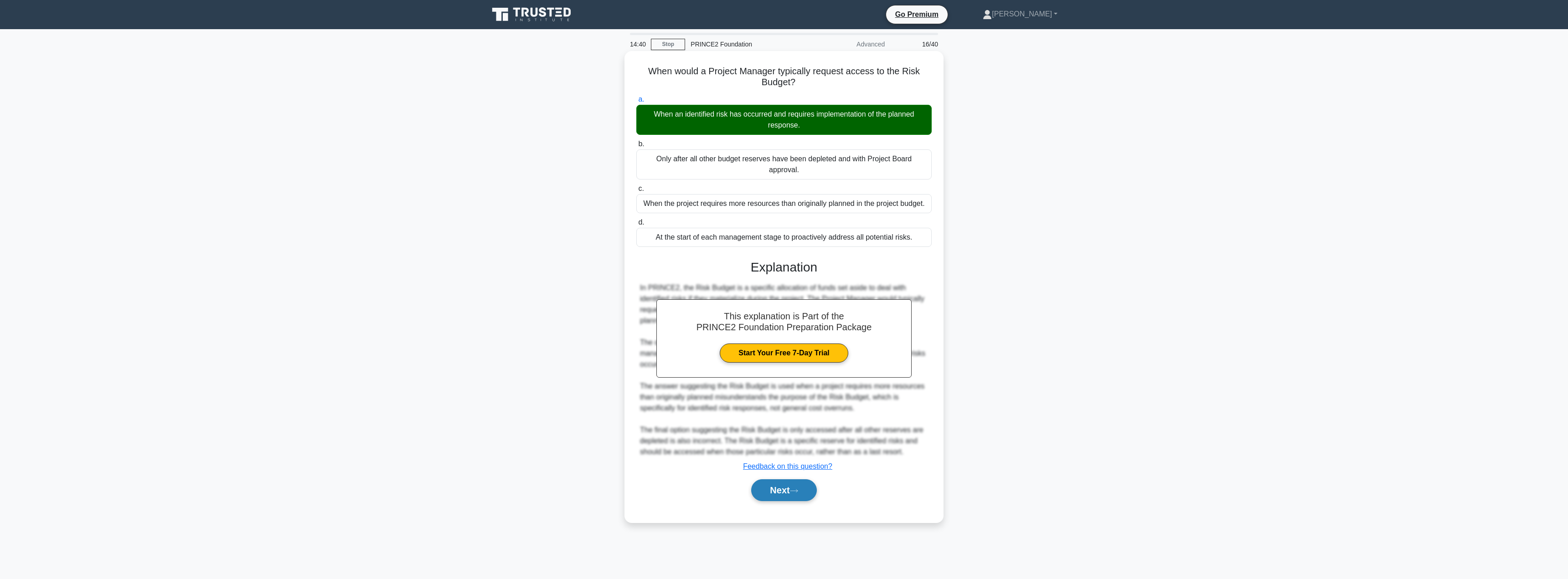
click at [766, 486] on button "Next" at bounding box center [783, 490] width 65 height 22
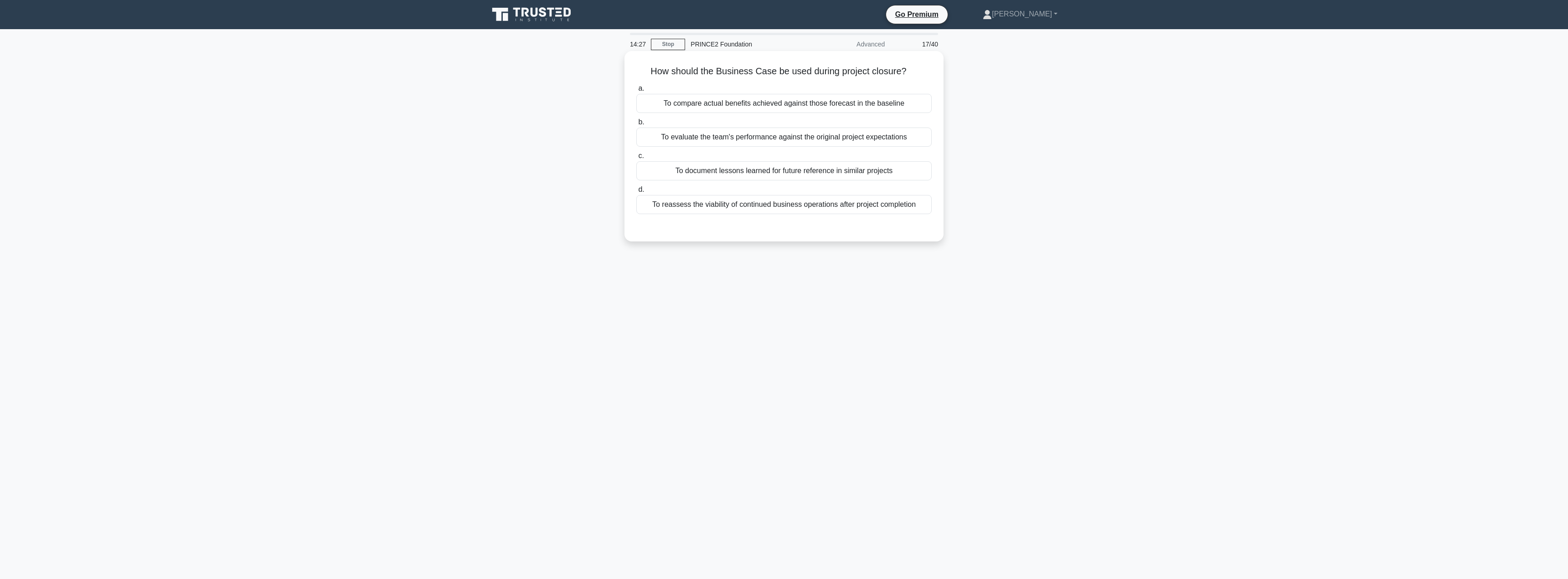
click at [823, 102] on div "To compare actual benefits achieved against those forecast in the baseline" at bounding box center [783, 103] width 295 height 19
click at [636, 92] on input "a. To compare actual benefits achieved against those forecast in the baseline" at bounding box center [636, 89] width 0 height 6
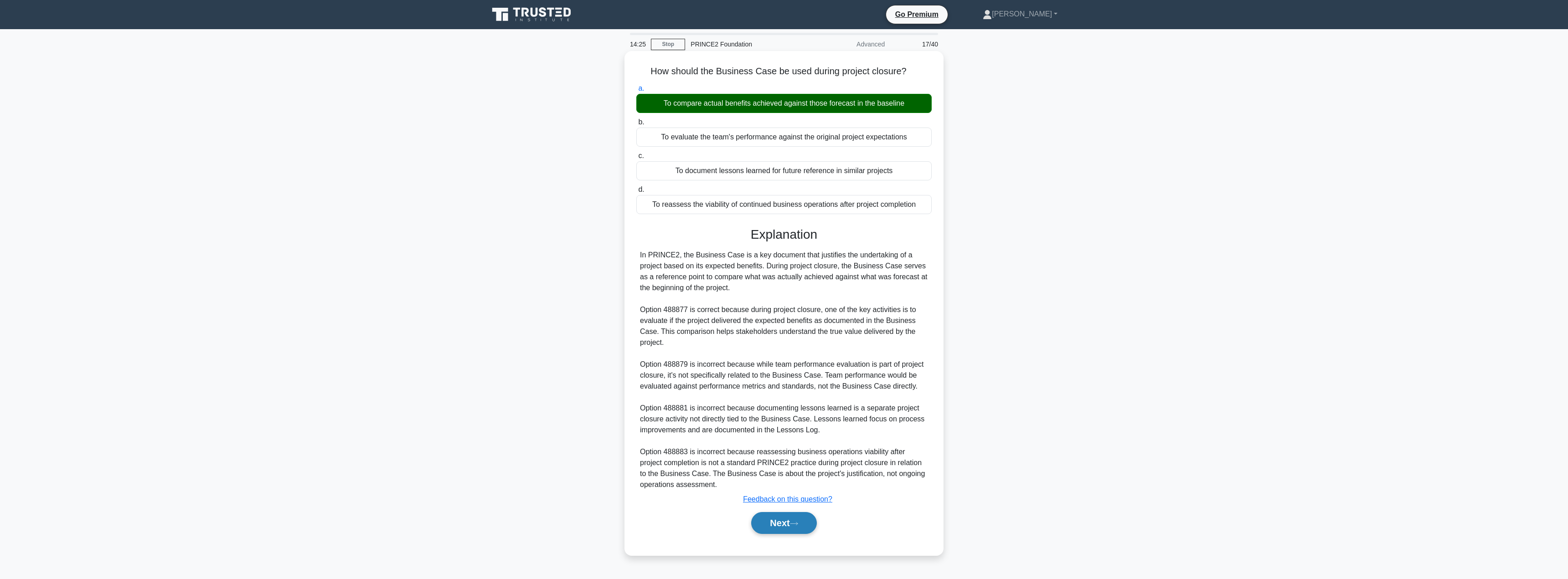
click at [777, 516] on button "Next" at bounding box center [783, 523] width 65 height 22
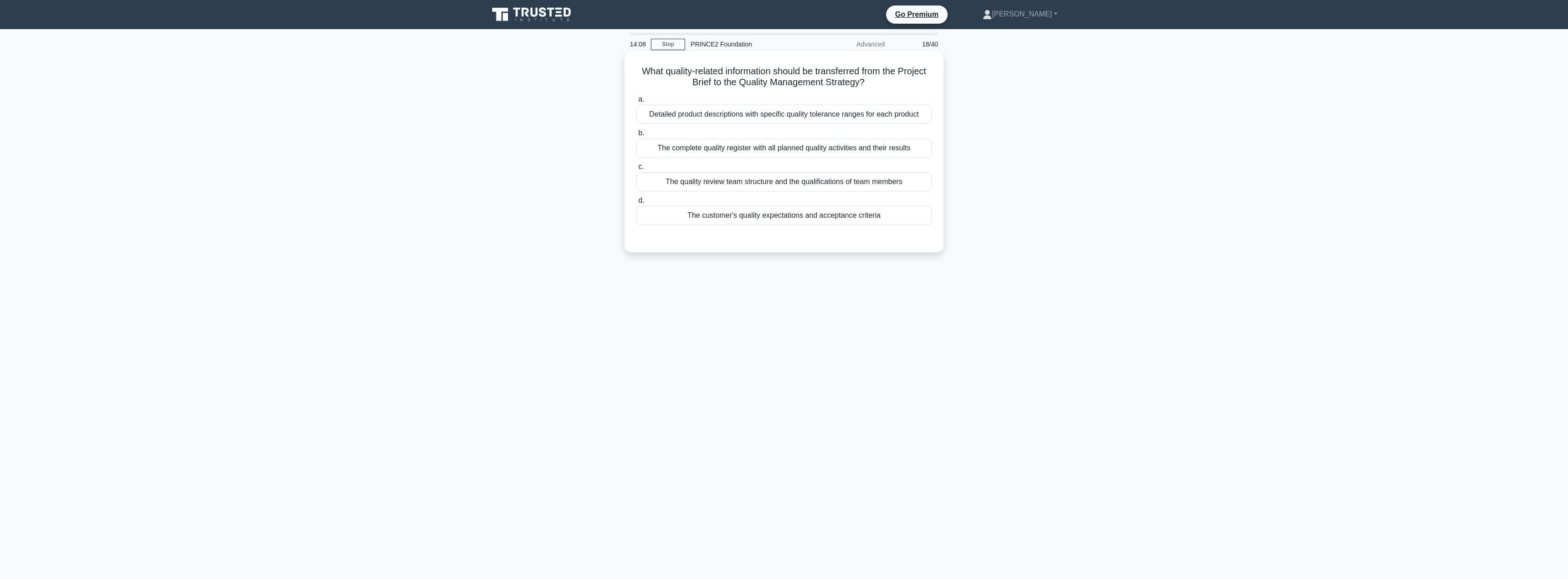
click at [816, 112] on div "Detailed product descriptions with specific quality tolerance ranges for each p…" at bounding box center [783, 114] width 295 height 19
click at [636, 102] on input "a. Detailed product descriptions with specific quality tolerance ranges for eac…" at bounding box center [636, 100] width 0 height 6
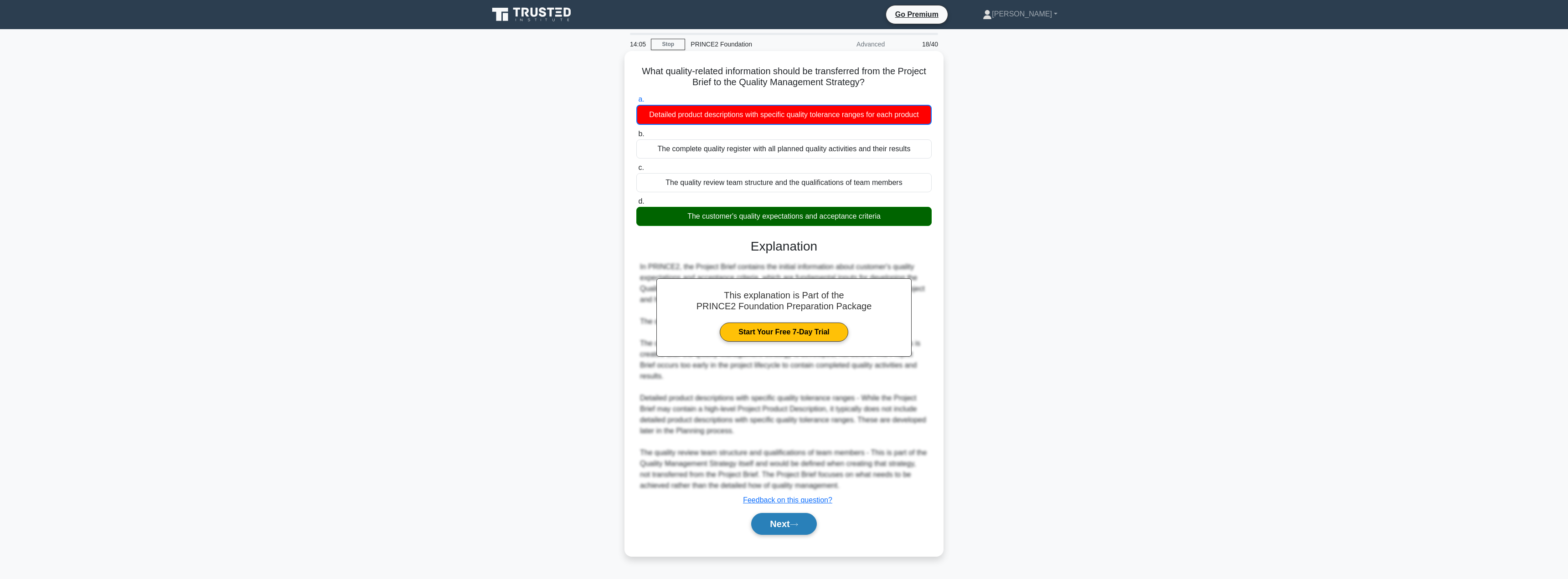
click at [782, 513] on button "Next" at bounding box center [783, 524] width 65 height 22
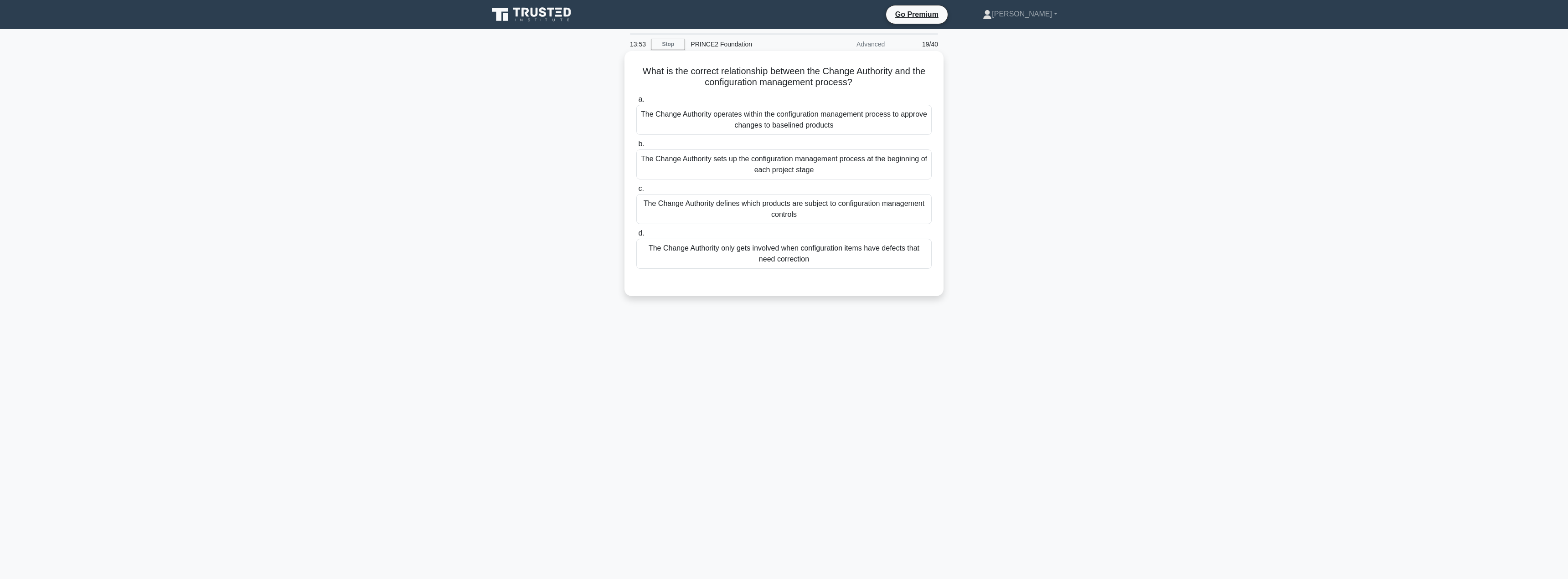
click at [807, 122] on div "The Change Authority operates within the configuration management process to ap…" at bounding box center [783, 119] width 295 height 30
click at [636, 102] on input "a. The Change Authority operates within the configuration management process to…" at bounding box center [636, 100] width 0 height 6
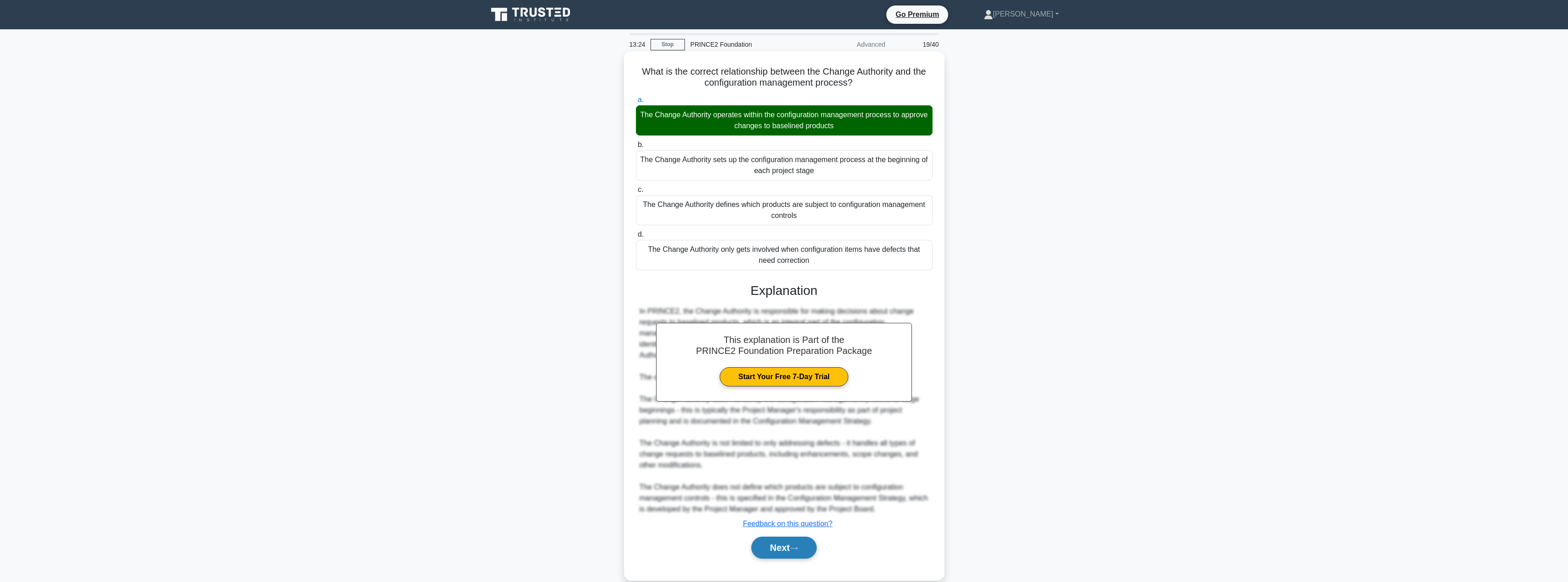
click at [778, 540] on button "Next" at bounding box center [784, 548] width 65 height 22
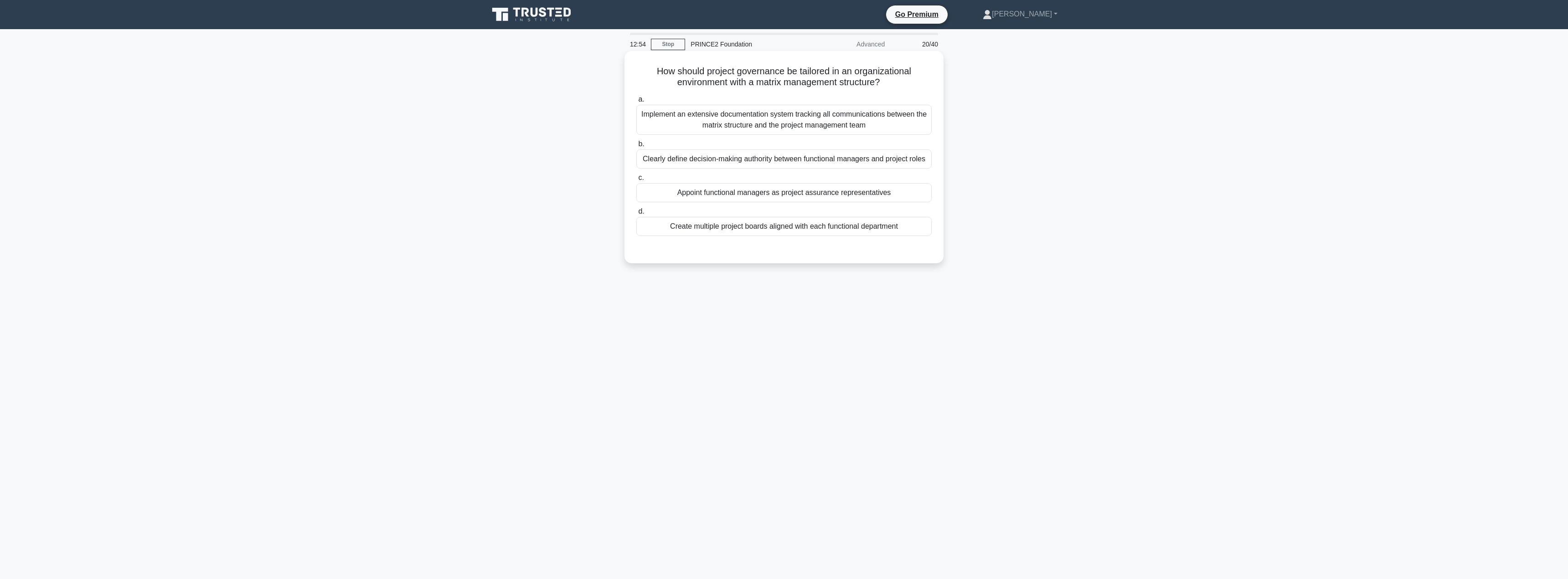
click at [724, 162] on div "Clearly define decision-making authority between functional managers and projec…" at bounding box center [783, 159] width 295 height 19
click at [636, 147] on input "b. Clearly define decision-making authority between functional managers and pro…" at bounding box center [636, 144] width 0 height 6
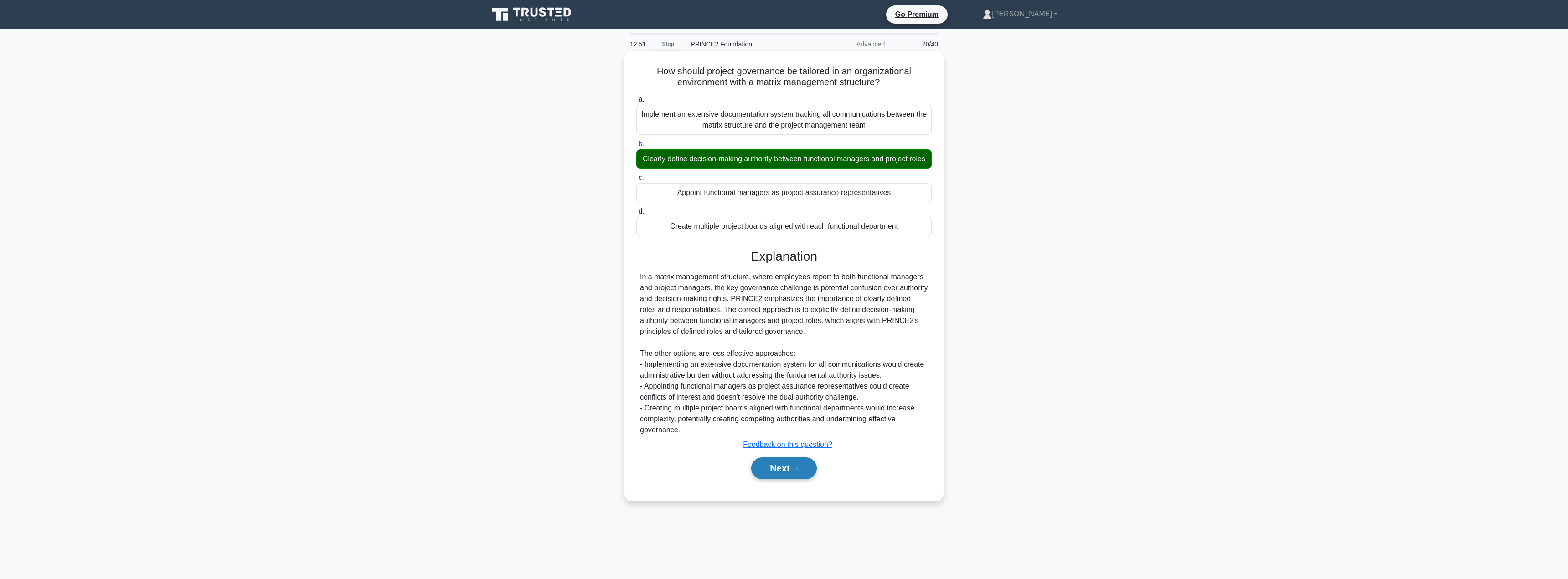
click at [775, 479] on button "Next" at bounding box center [783, 468] width 65 height 22
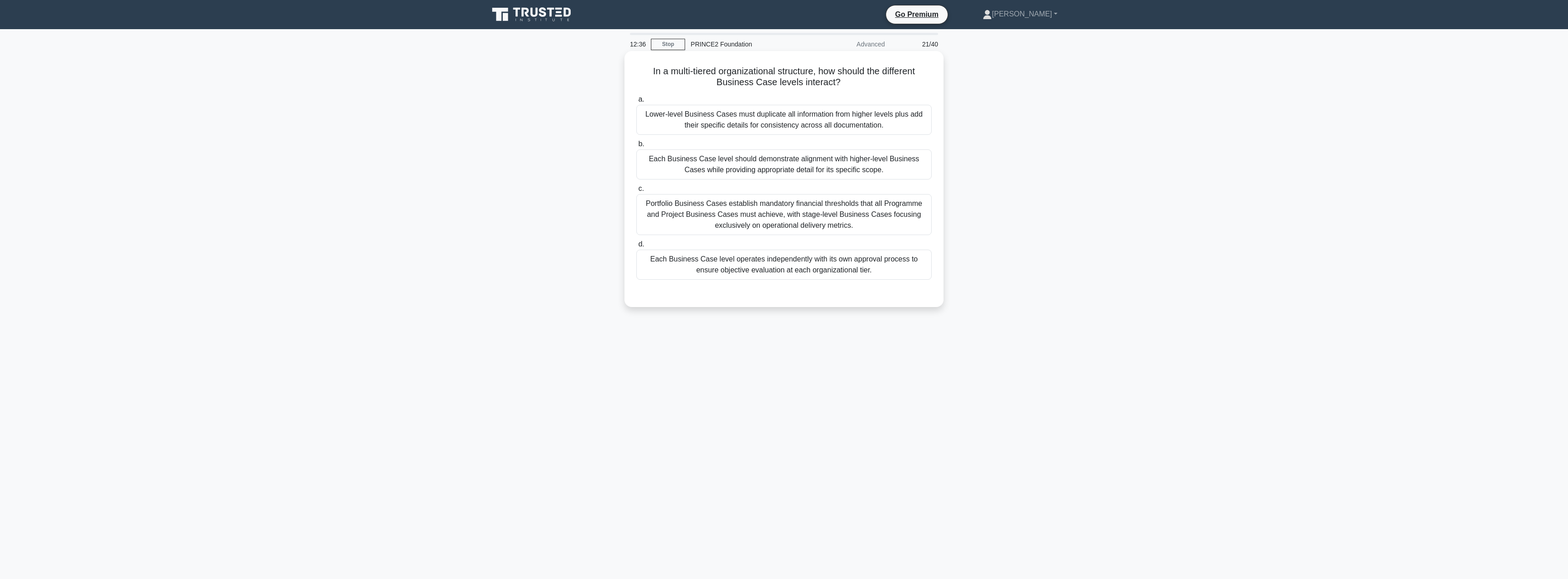
click at [701, 173] on div "Each Business Case level should demonstrate alignment with higher-level Busines…" at bounding box center [783, 164] width 295 height 30
click at [636, 147] on input "b. Each Business Case level should demonstrate alignment with higher-level Busi…" at bounding box center [636, 144] width 0 height 6
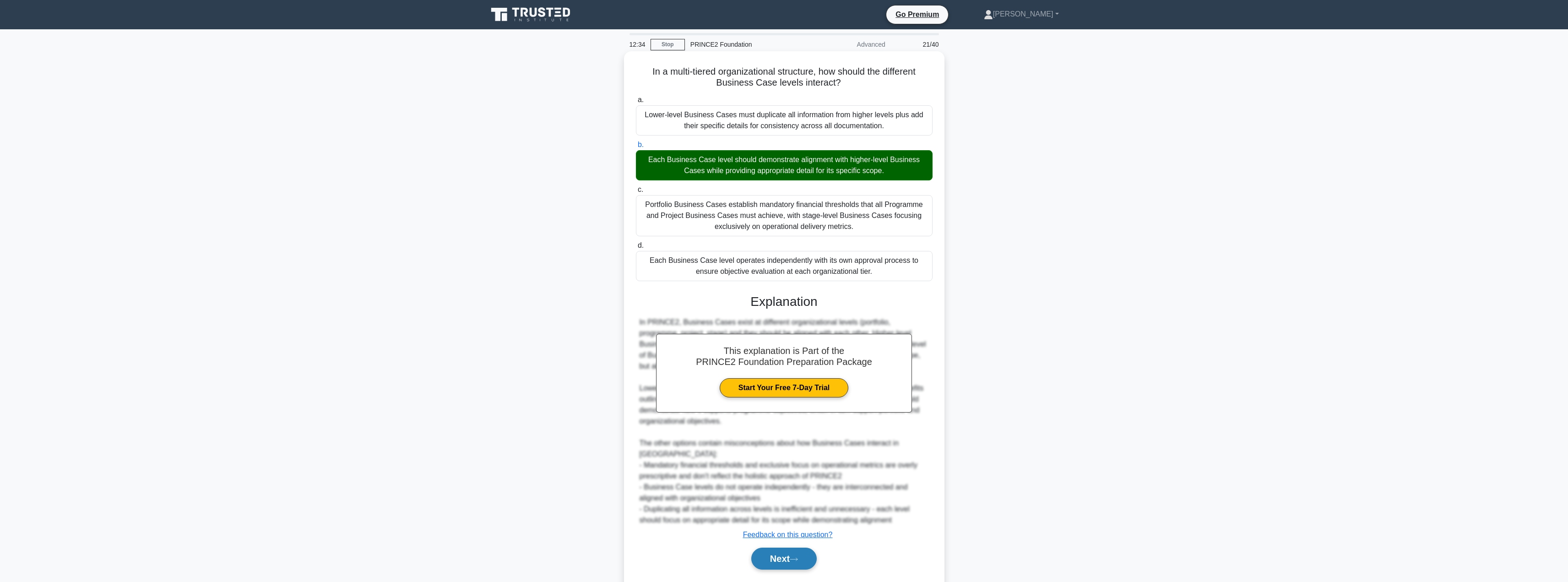
click at [776, 548] on button "Next" at bounding box center [784, 559] width 65 height 22
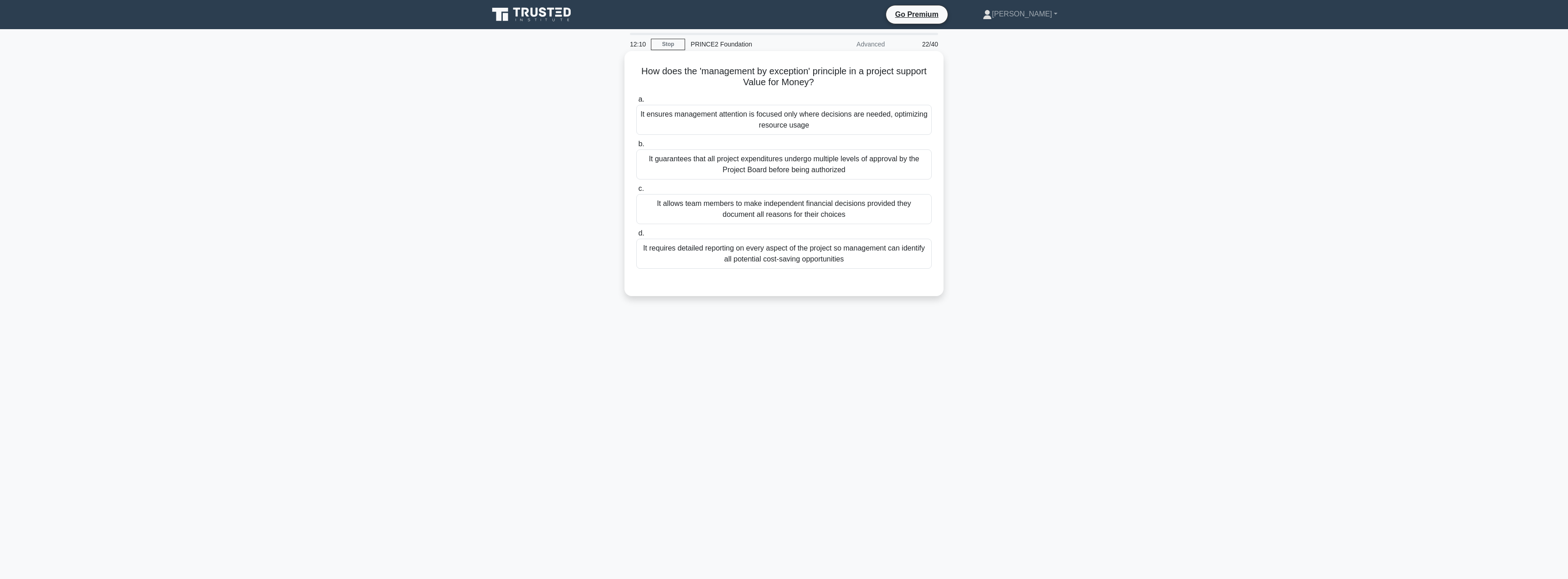
click at [789, 134] on div "It ensures management attention is focused only where decisions are needed, opt…" at bounding box center [783, 119] width 295 height 30
click at [636, 102] on input "a. It ensures management attention is focused only where decisions are needed, …" at bounding box center [636, 100] width 0 height 6
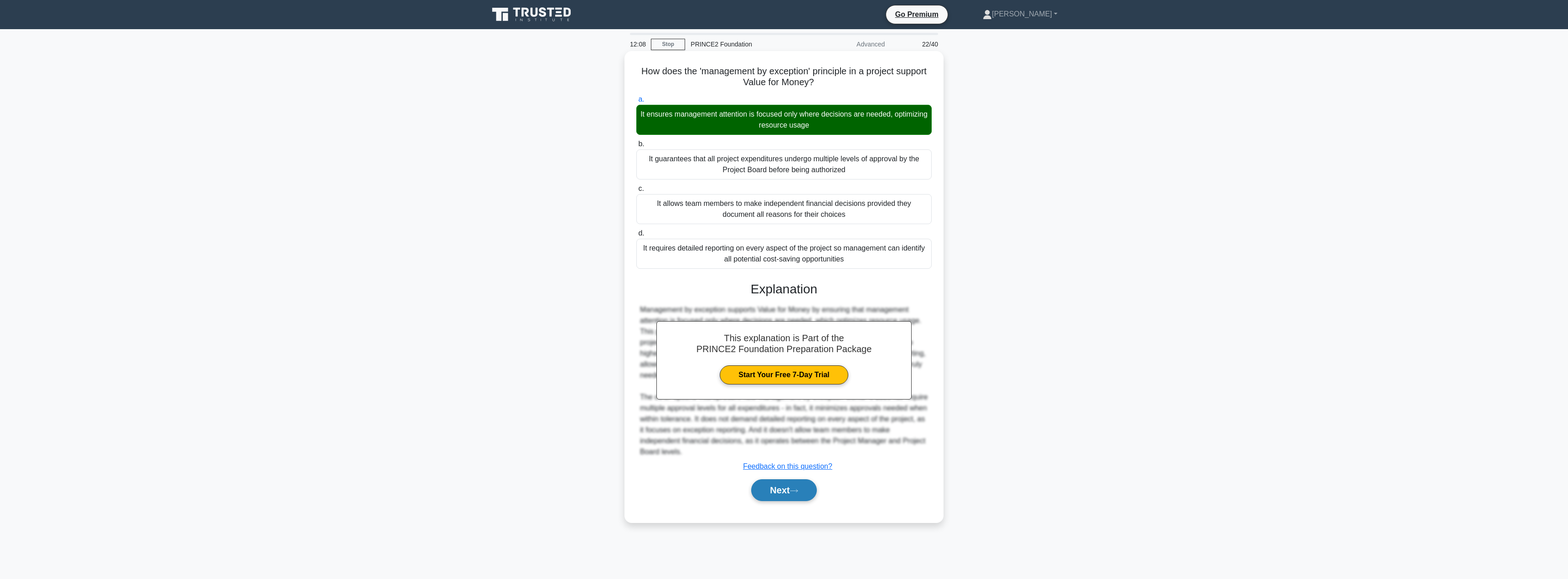
click at [774, 498] on button "Next" at bounding box center [783, 490] width 65 height 22
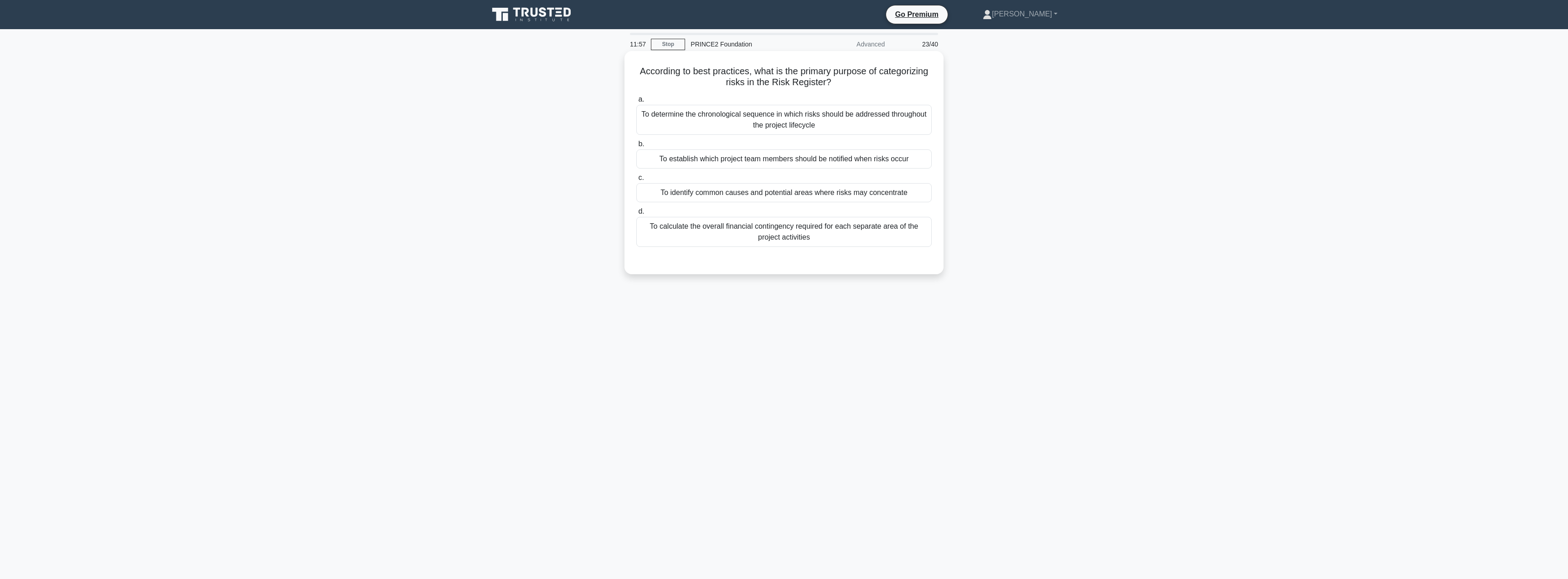
click at [799, 194] on div "To identify common causes and potential areas where risks may concentrate" at bounding box center [783, 192] width 295 height 19
click at [636, 181] on input "c. To identify common causes and potential areas where risks may concentrate" at bounding box center [636, 178] width 0 height 6
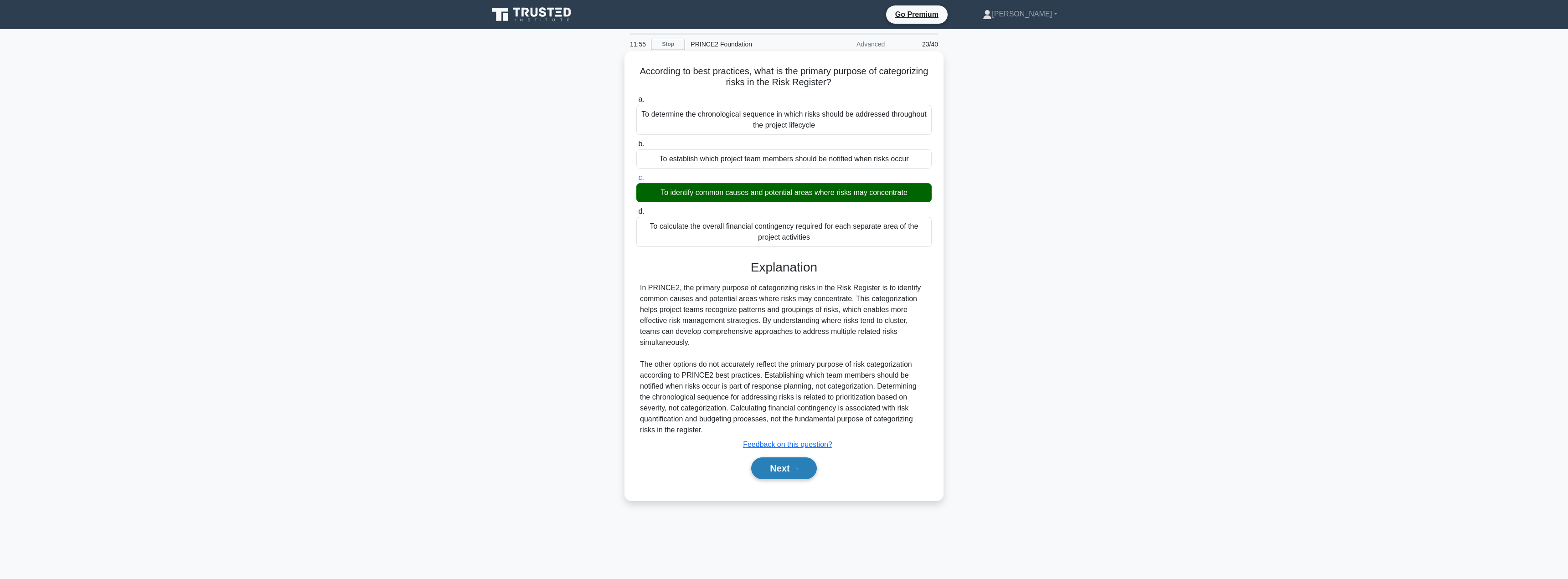
click at [772, 458] on button "Next" at bounding box center [783, 468] width 65 height 22
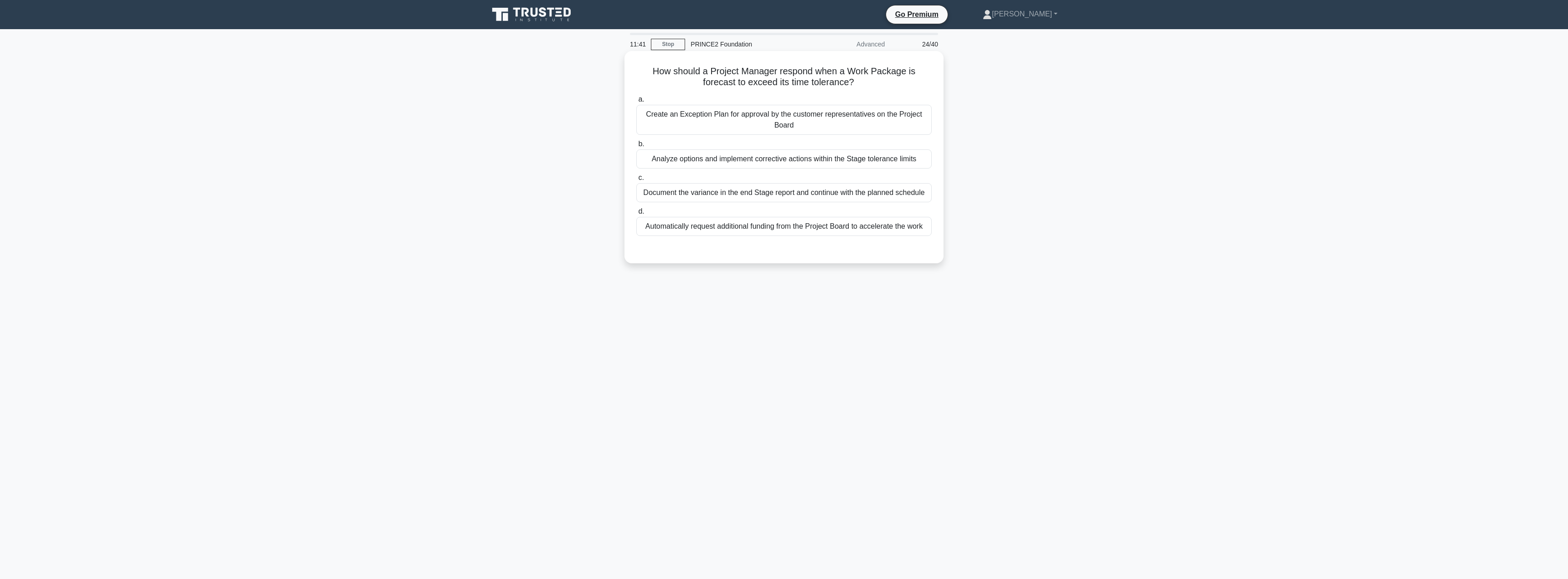
click at [761, 161] on div "Analyze options and implement corrective actions within the Stage tolerance lim…" at bounding box center [783, 159] width 295 height 19
click at [636, 147] on input "b. Analyze options and implement corrective actions within the Stage tolerance …" at bounding box center [636, 144] width 0 height 6
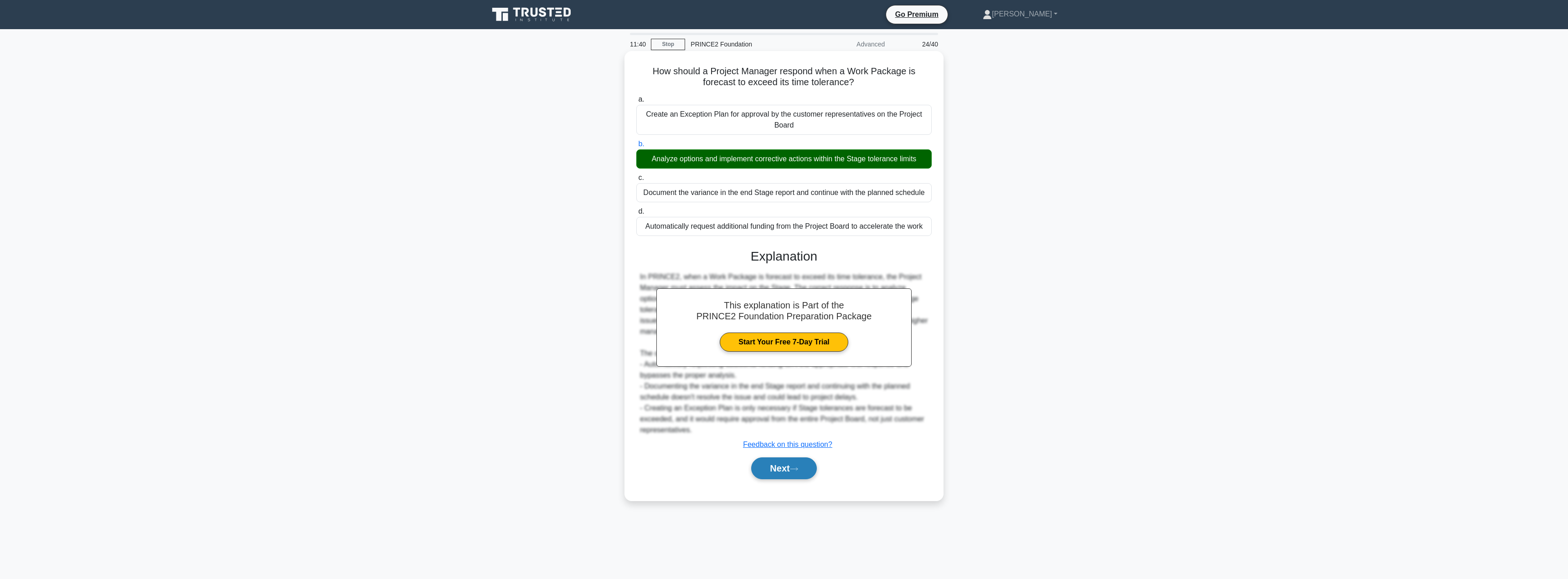
click at [780, 464] on button "Next" at bounding box center [783, 468] width 65 height 22
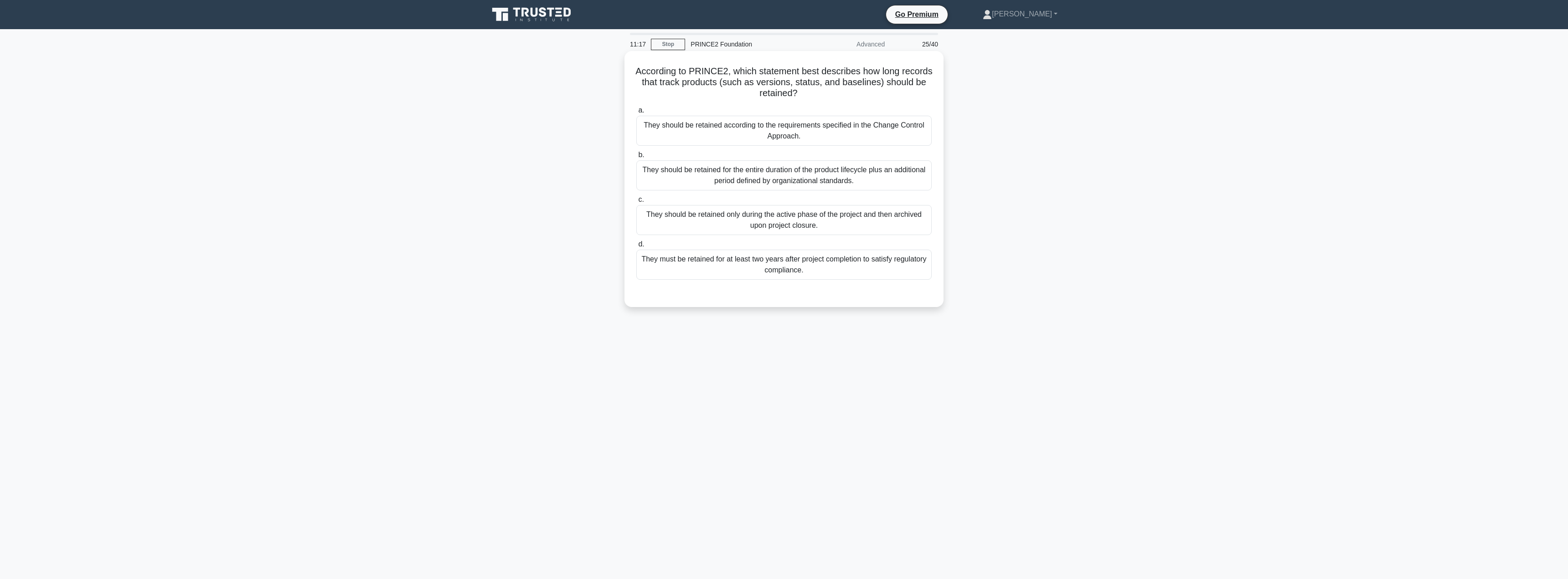
click at [814, 175] on div "They should be retained for the entire duration of the product lifecycle plus a…" at bounding box center [783, 175] width 295 height 30
click at [636, 158] on input "b. They should be retained for the entire duration of the product lifecycle plu…" at bounding box center [636, 155] width 0 height 6
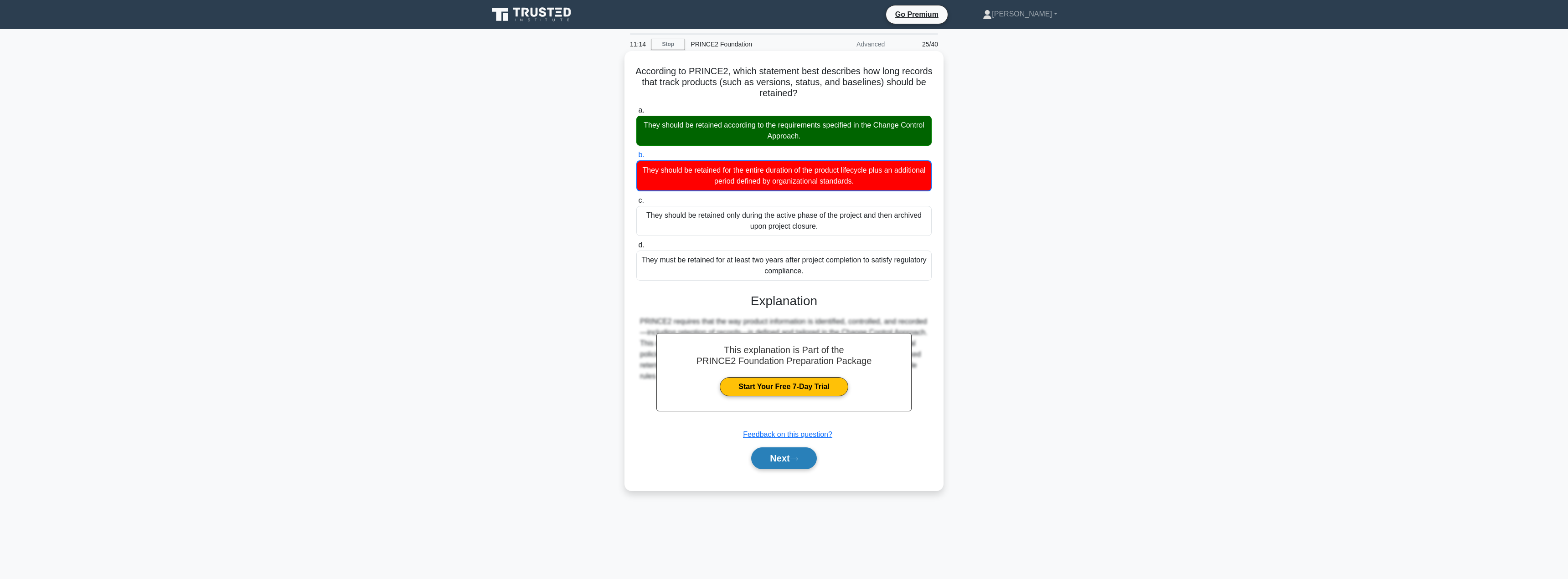
click at [768, 454] on button "Next" at bounding box center [783, 458] width 65 height 22
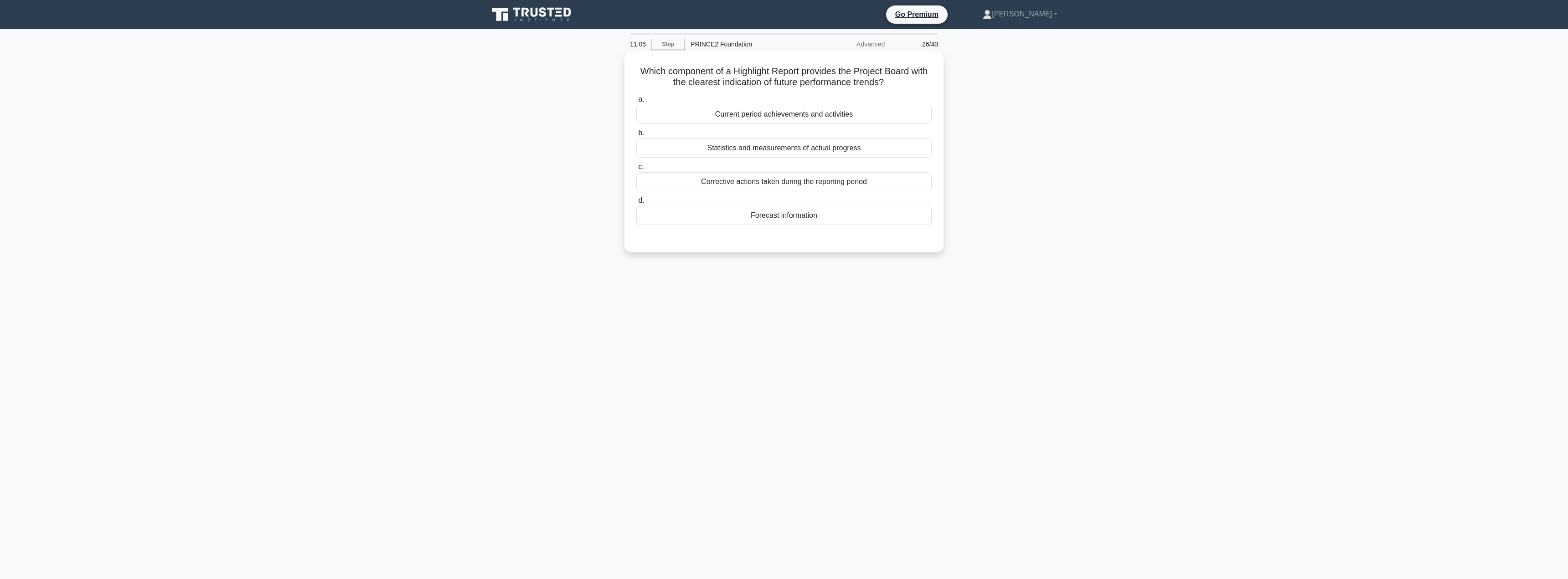
click at [773, 148] on div "Statistics and measurements of actual progress" at bounding box center [783, 148] width 295 height 19
click at [636, 136] on input "b. Statistics and measurements of actual progress" at bounding box center [636, 133] width 0 height 6
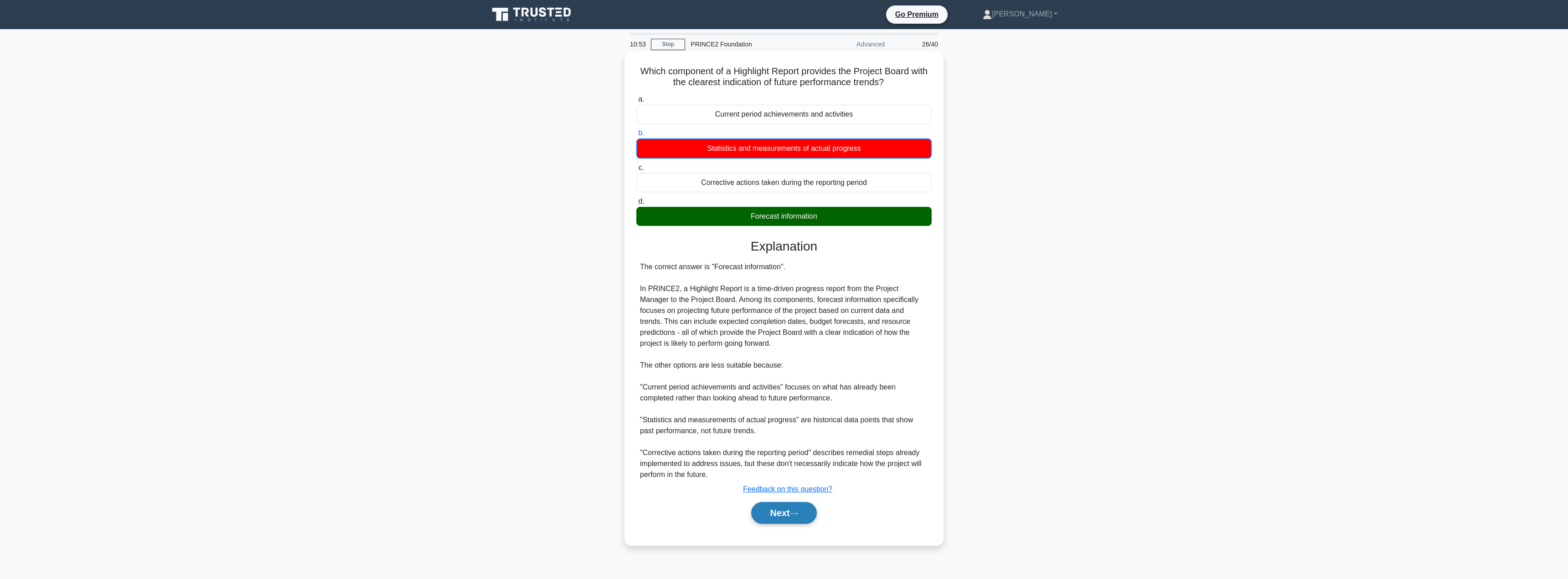
click at [779, 515] on button "Next" at bounding box center [783, 513] width 65 height 22
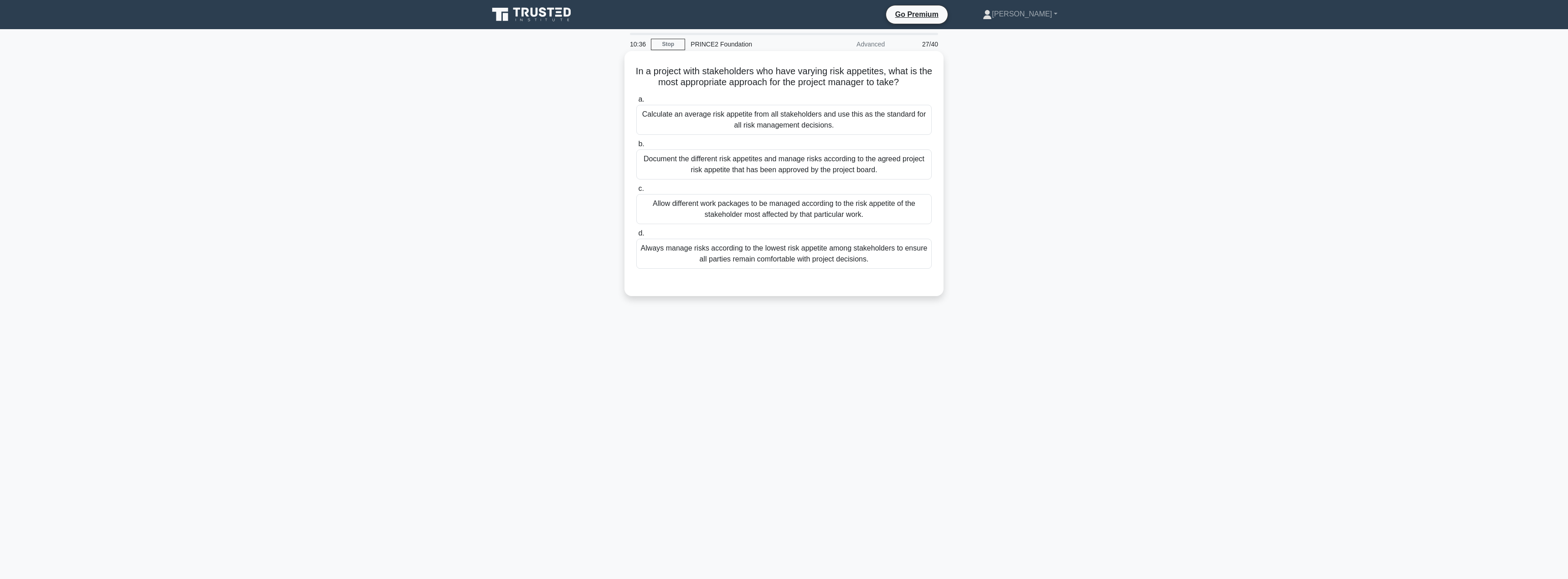
click at [765, 169] on div "Document the different risk appetites and manage risks according to the agreed …" at bounding box center [783, 164] width 295 height 30
click at [636, 147] on input "b. Document the different risk appetites and manage risks according to the agre…" at bounding box center [636, 144] width 0 height 6
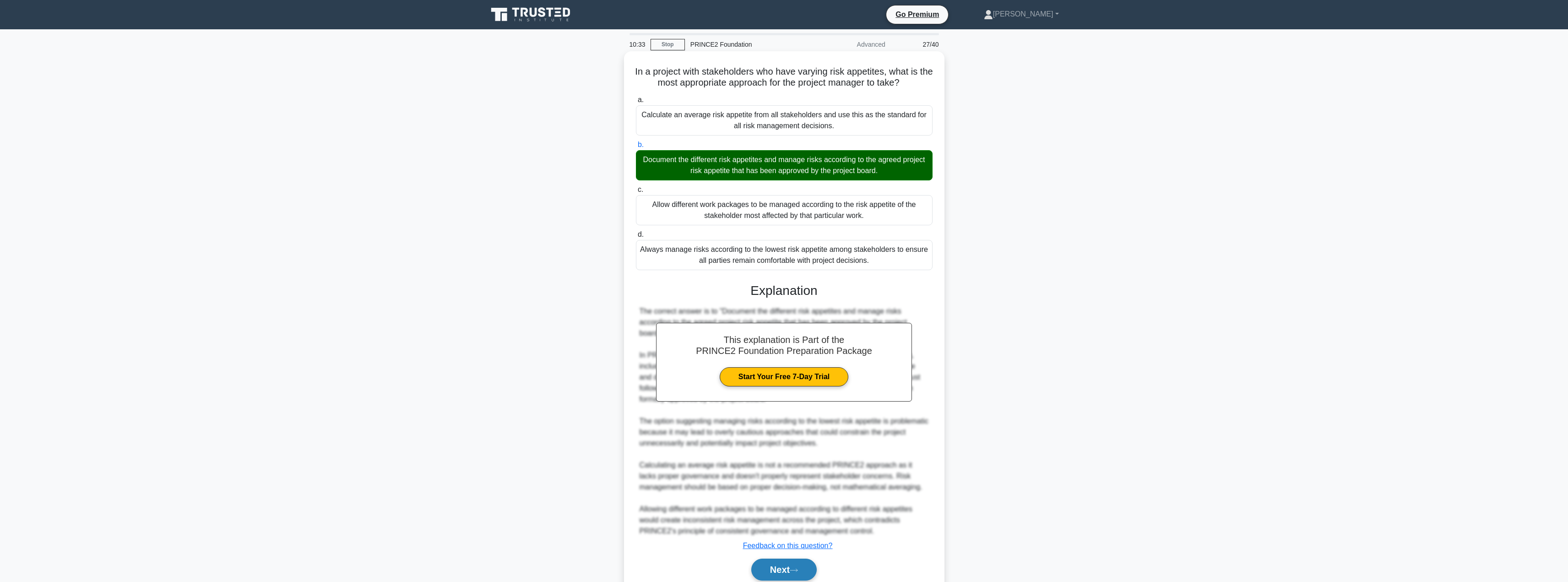
click at [765, 567] on button "Next" at bounding box center [784, 570] width 65 height 22
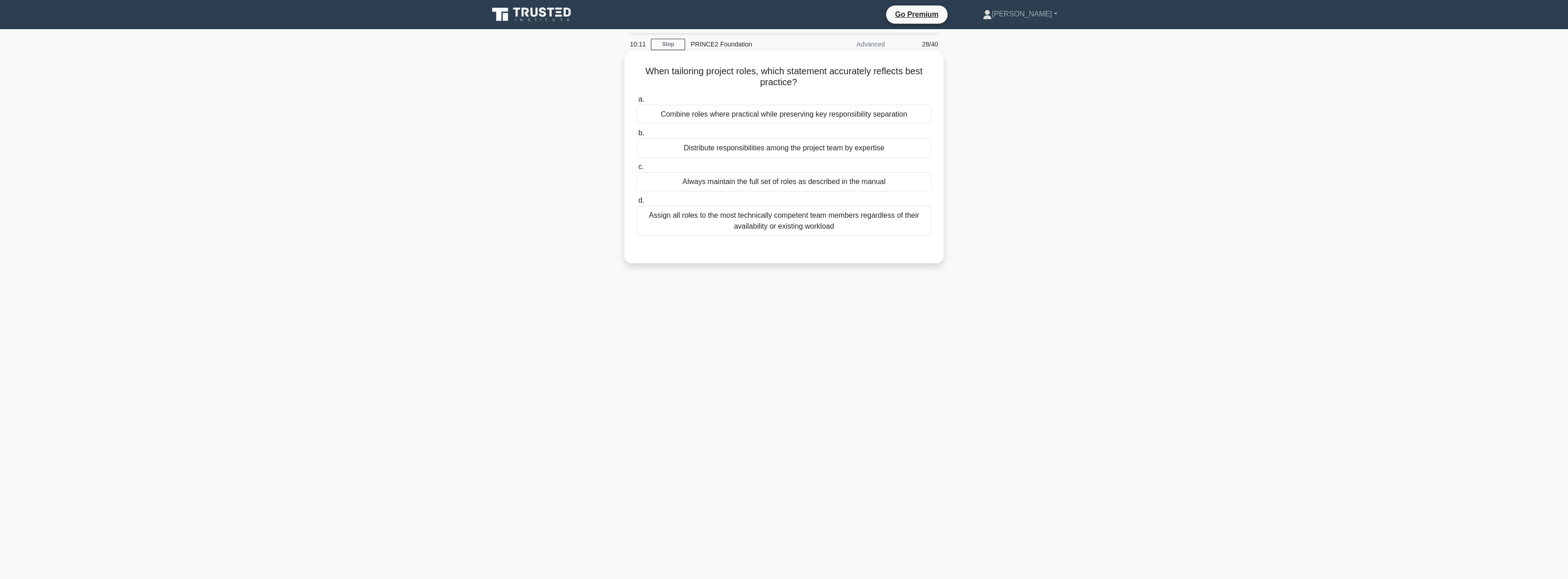
click at [796, 113] on div "Combine roles where practical while preserving key responsibility separation" at bounding box center [783, 114] width 295 height 19
click at [636, 102] on input "a. Combine roles where practical while preserving key responsibility separation" at bounding box center [636, 100] width 0 height 6
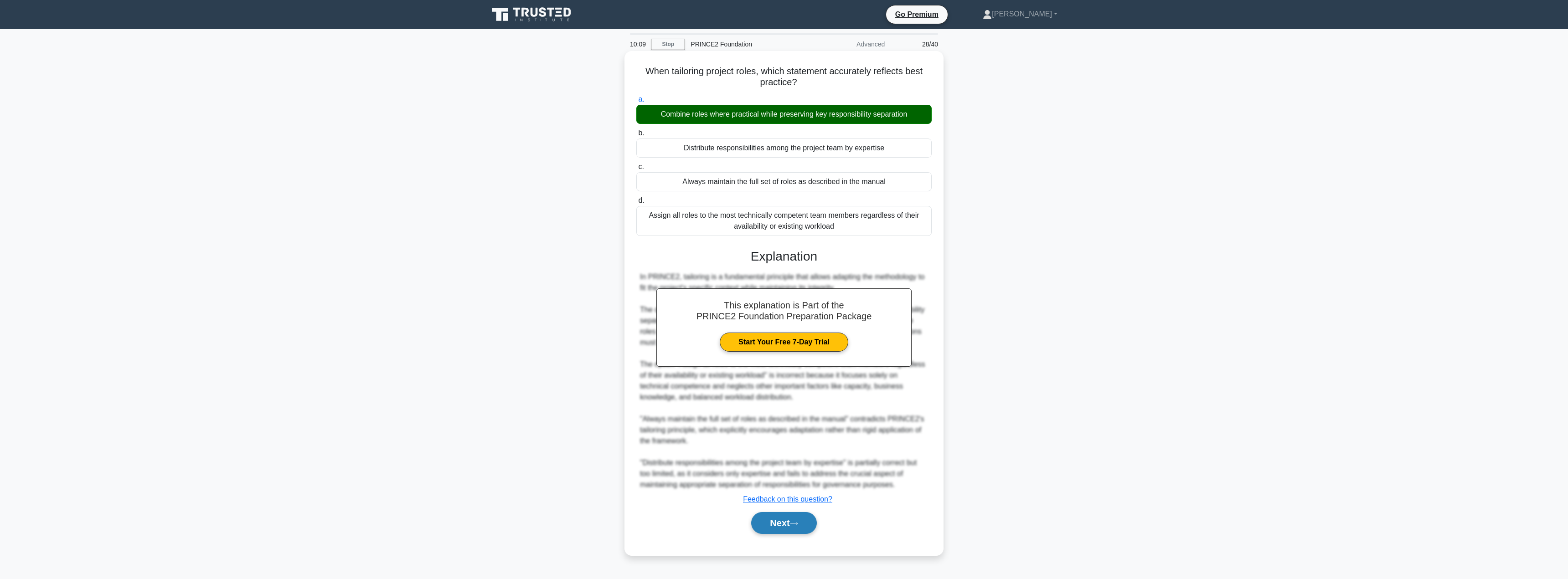
click at [789, 527] on button "Next" at bounding box center [783, 523] width 65 height 22
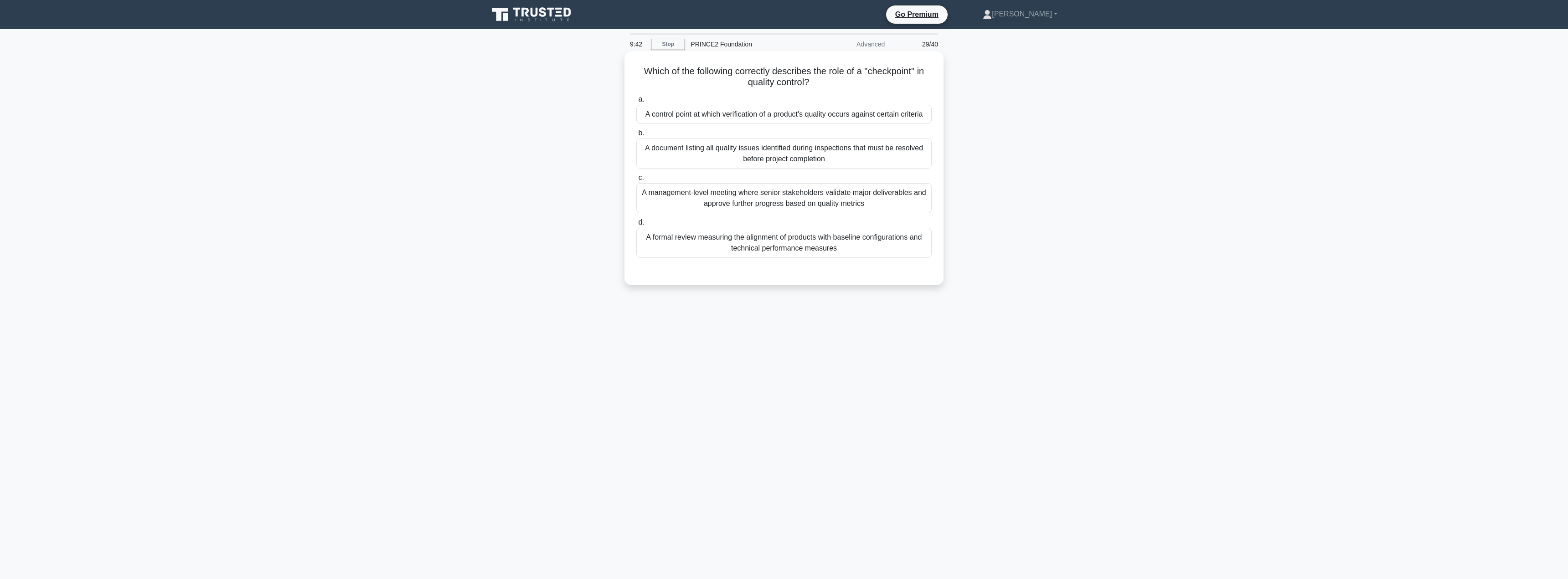
click at [820, 117] on div "A control point at which verification of a product's quality occurs against cer…" at bounding box center [783, 114] width 295 height 19
click at [636, 102] on input "a. A control point at which verification of a product's quality occurs against …" at bounding box center [636, 100] width 0 height 6
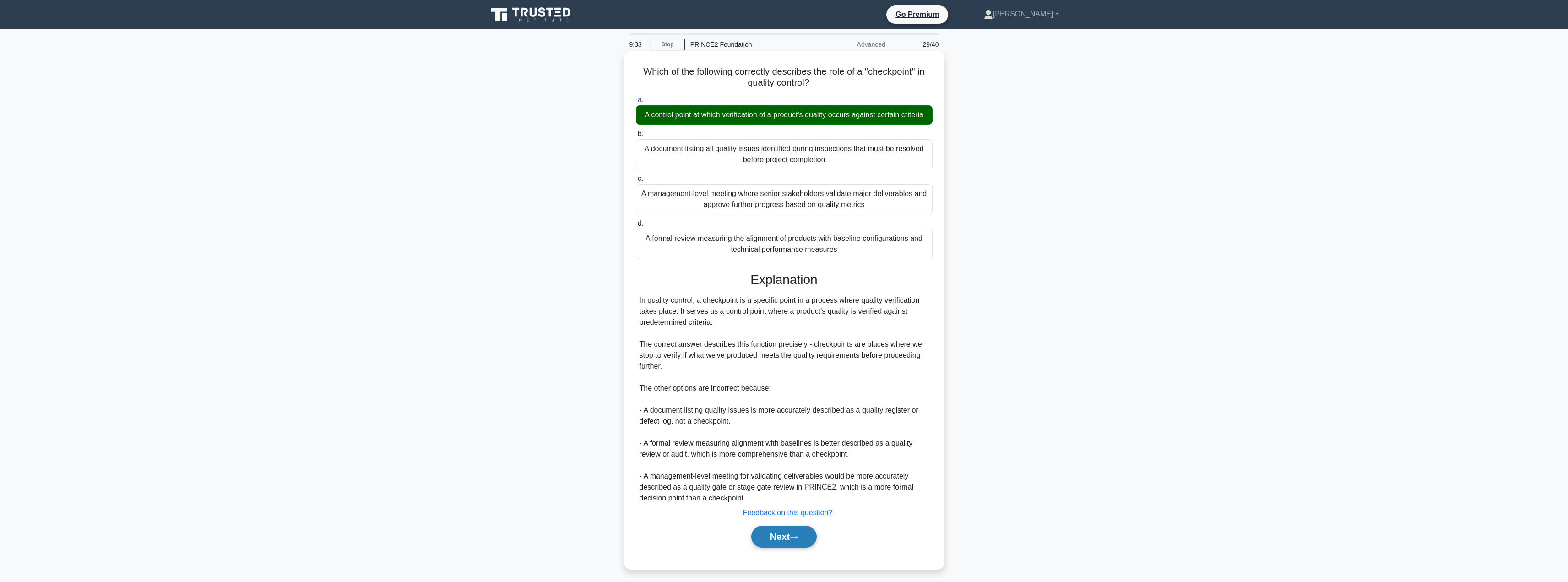
click at [768, 548] on button "Next" at bounding box center [784, 537] width 65 height 22
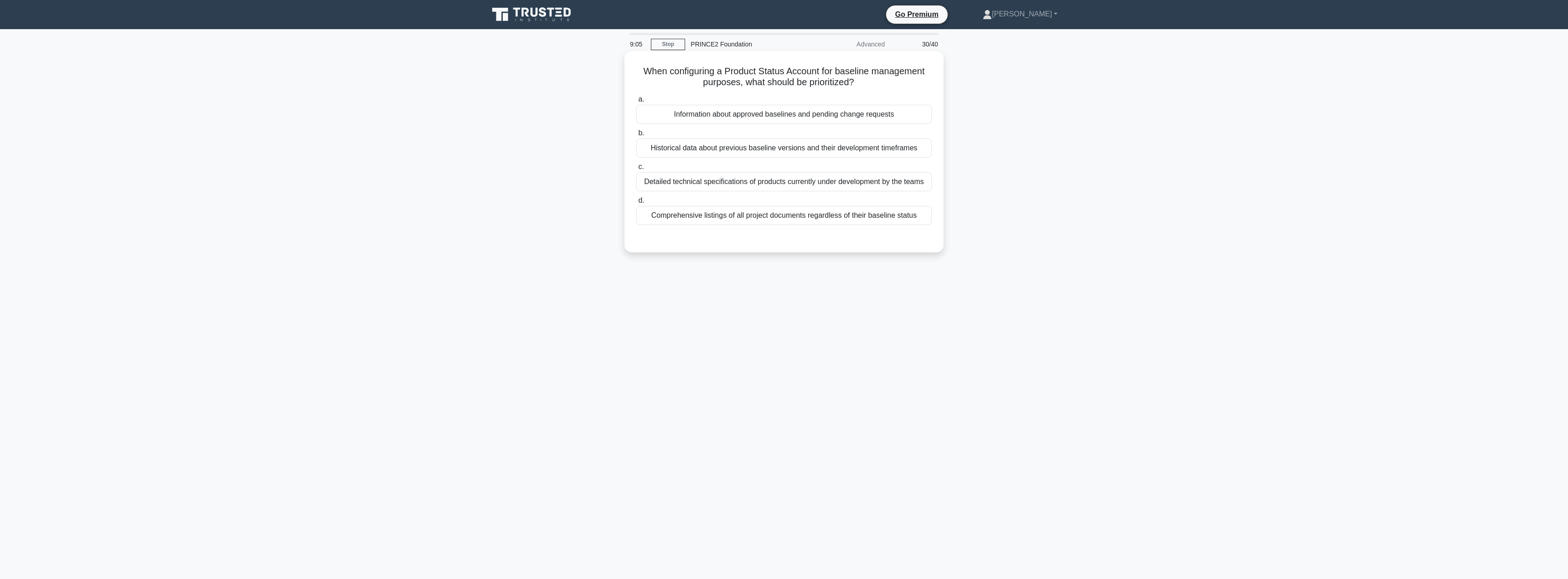
click at [805, 187] on div "Detailed technical specifications of products currently under development by th…" at bounding box center [783, 181] width 295 height 19
click at [636, 170] on input "c. Detailed technical specifications of products currently under development by…" at bounding box center [636, 167] width 0 height 6
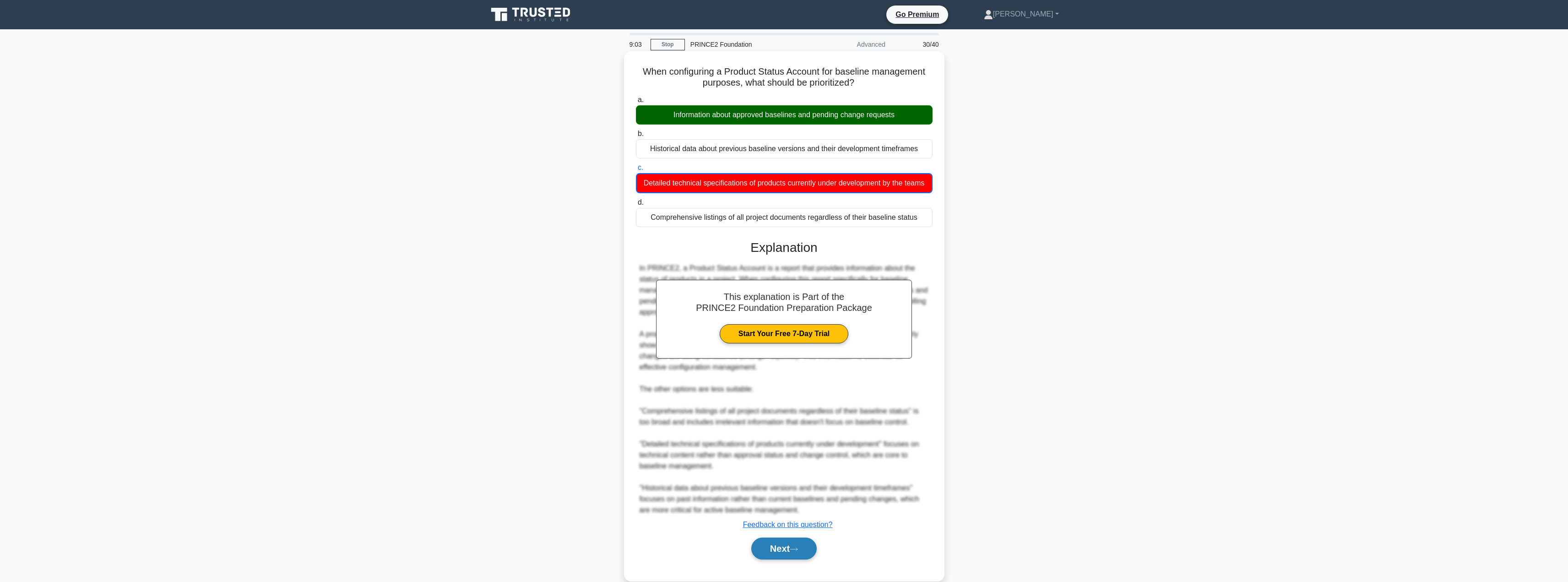
click at [775, 556] on button "Next" at bounding box center [784, 548] width 65 height 22
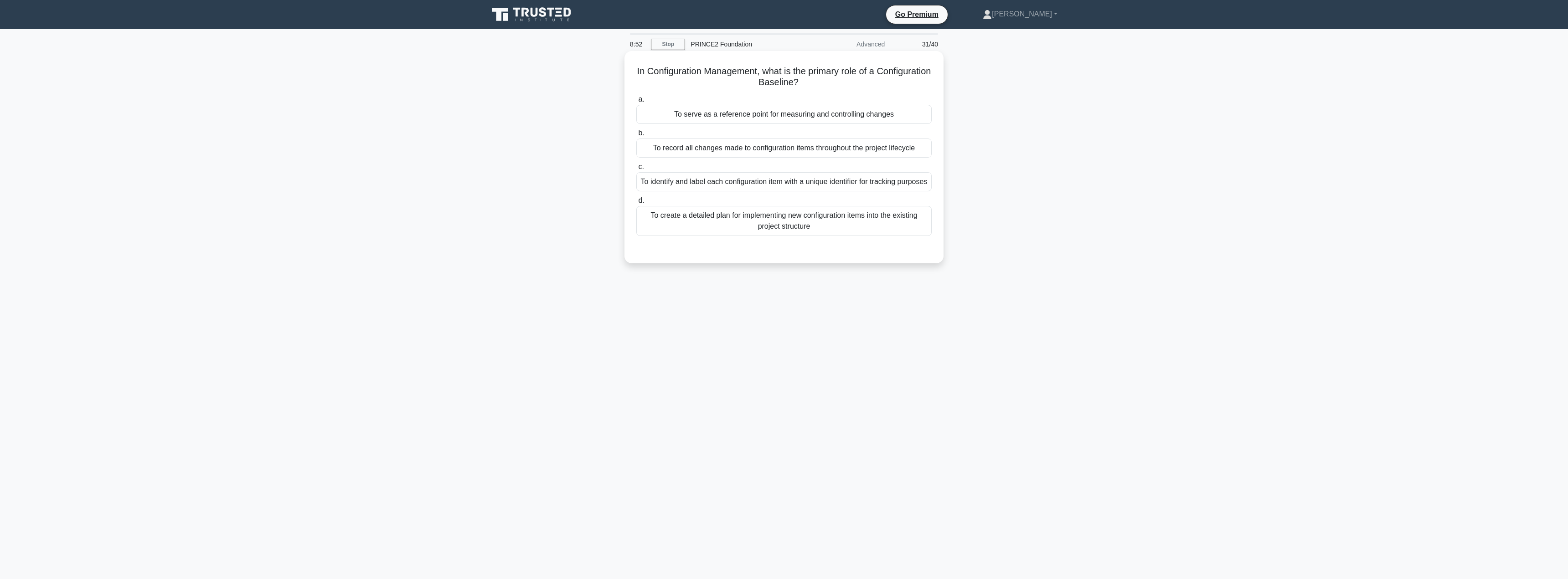
click at [808, 118] on div "To serve as a reference point for measuring and controlling changes" at bounding box center [783, 114] width 295 height 19
click at [636, 102] on input "a. To serve as a reference point for measuring and controlling changes" at bounding box center [636, 100] width 0 height 6
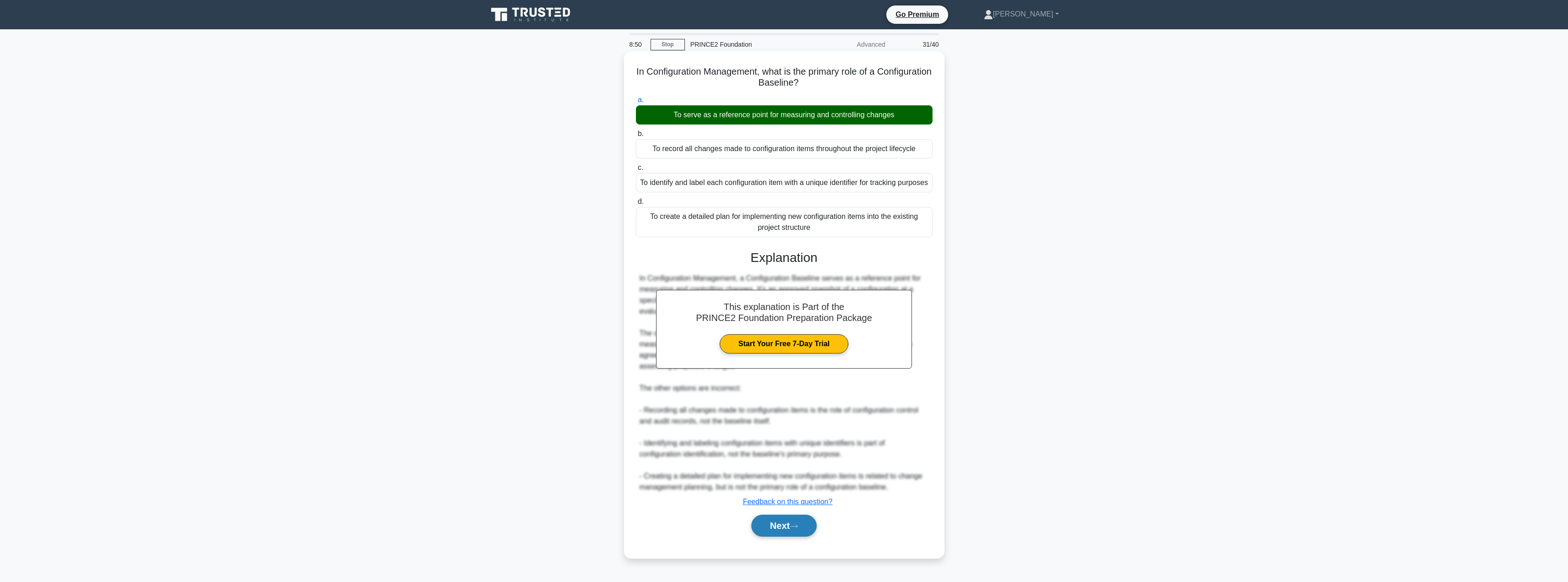
click at [763, 537] on button "Next" at bounding box center [784, 526] width 65 height 22
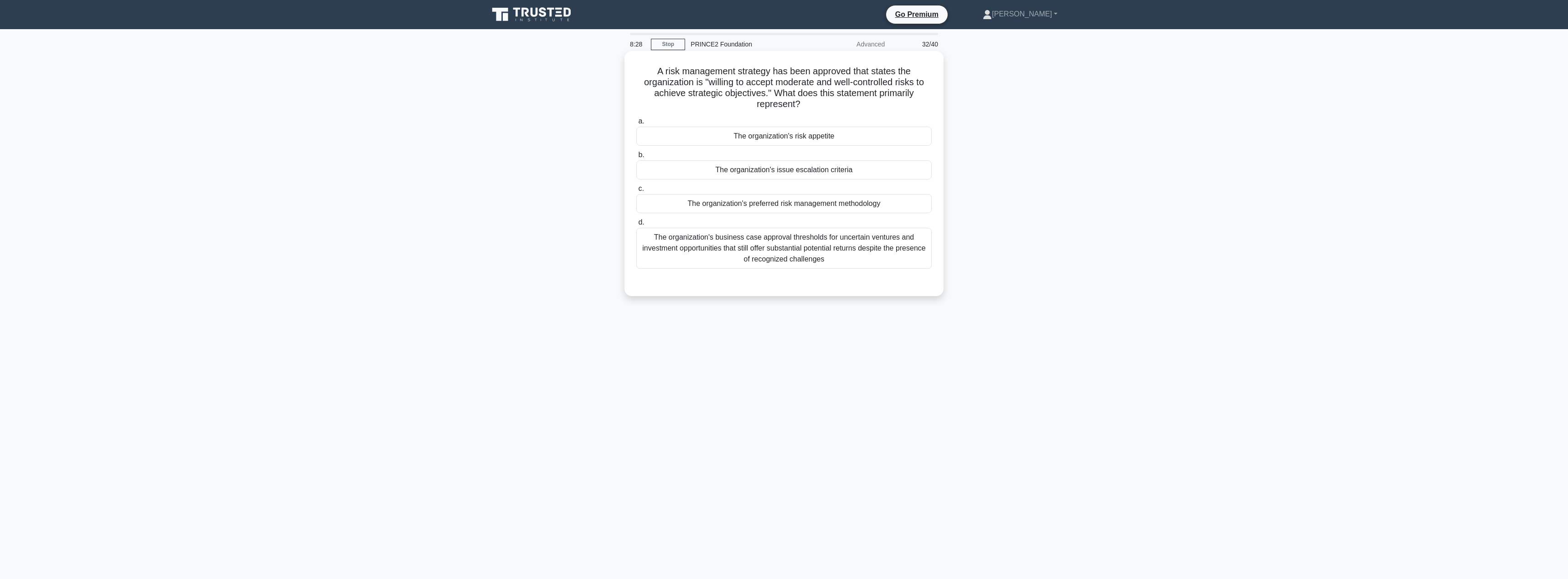
click at [769, 140] on div "The organization's risk appetite" at bounding box center [783, 136] width 295 height 19
click at [636, 124] on input "a. The organization's risk appetite" at bounding box center [636, 122] width 0 height 6
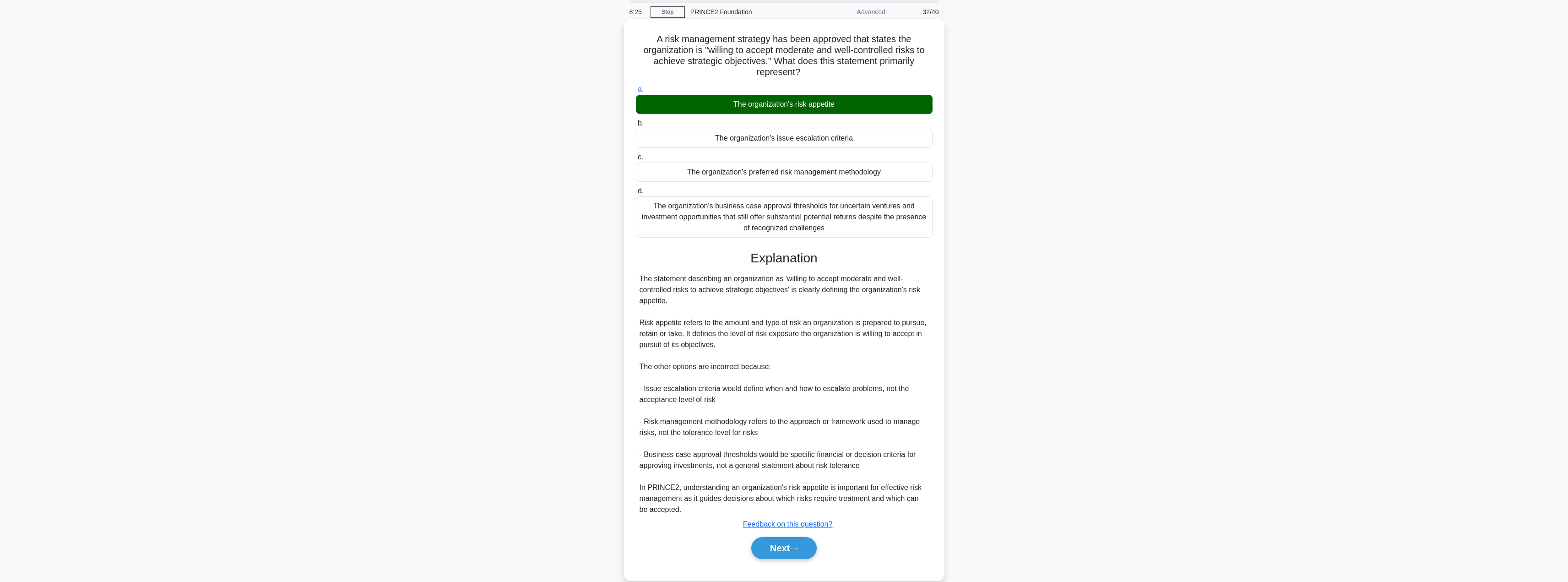
scroll to position [49, 0]
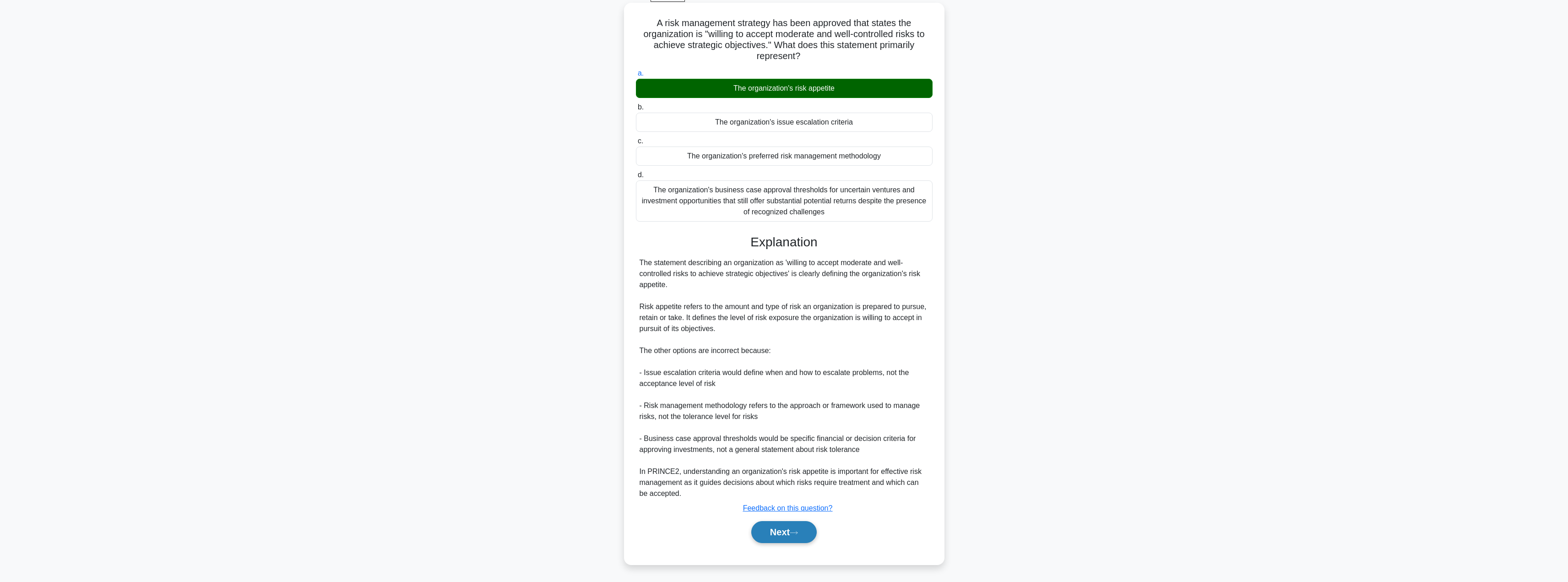
click at [781, 531] on button "Next" at bounding box center [784, 532] width 65 height 22
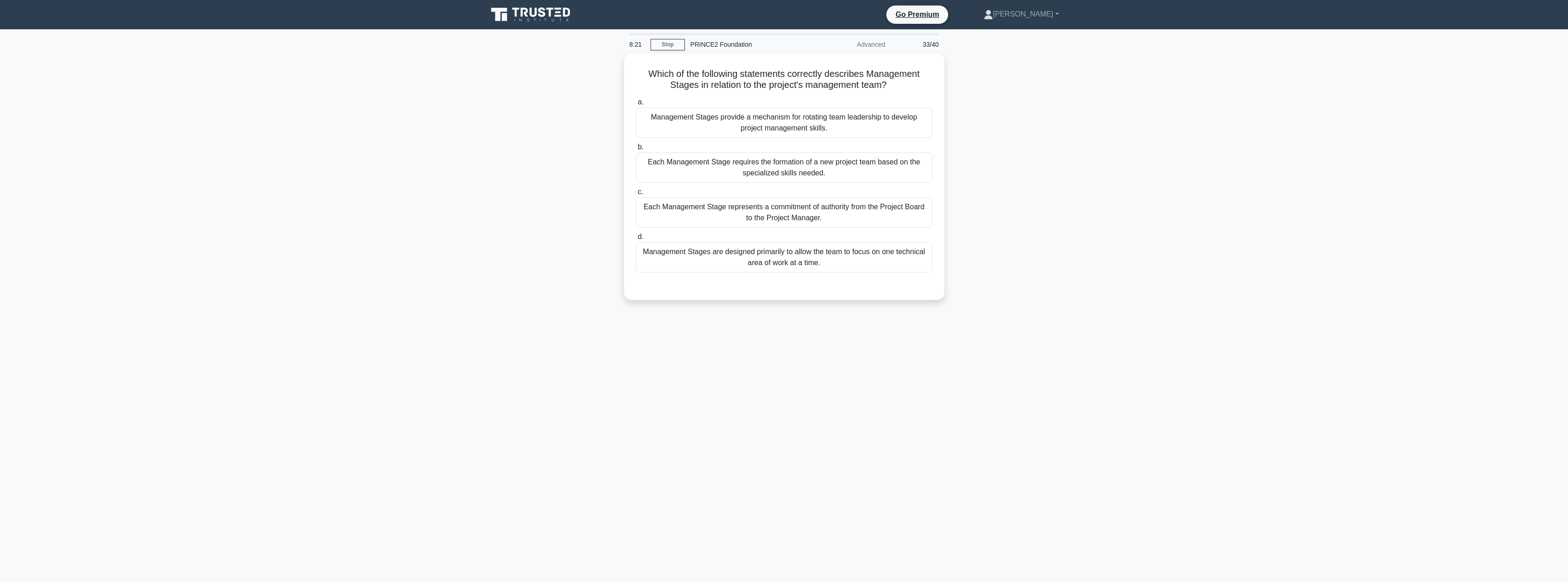
scroll to position [0, 0]
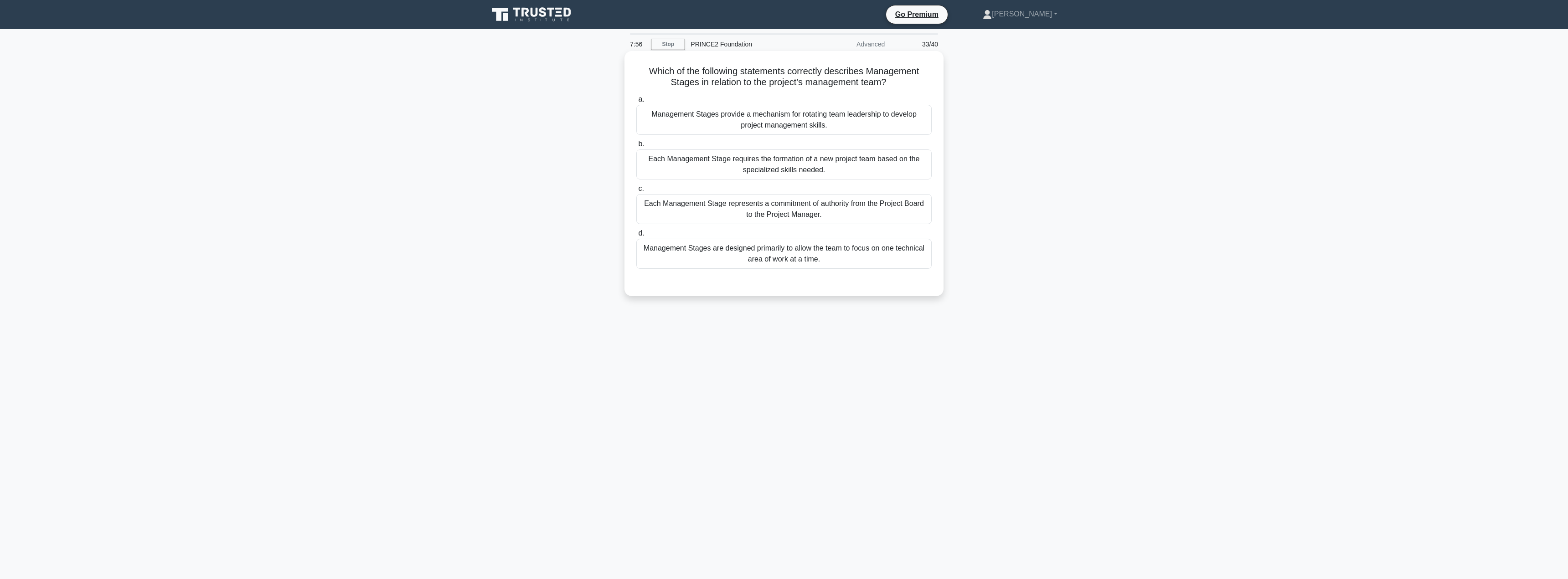
click at [691, 207] on div "Each Management Stage represents a commitment of authority from the Project Boa…" at bounding box center [783, 209] width 295 height 30
click at [636, 192] on input "c. Each Management Stage represents a commitment of authority from the Project …" at bounding box center [636, 189] width 0 height 6
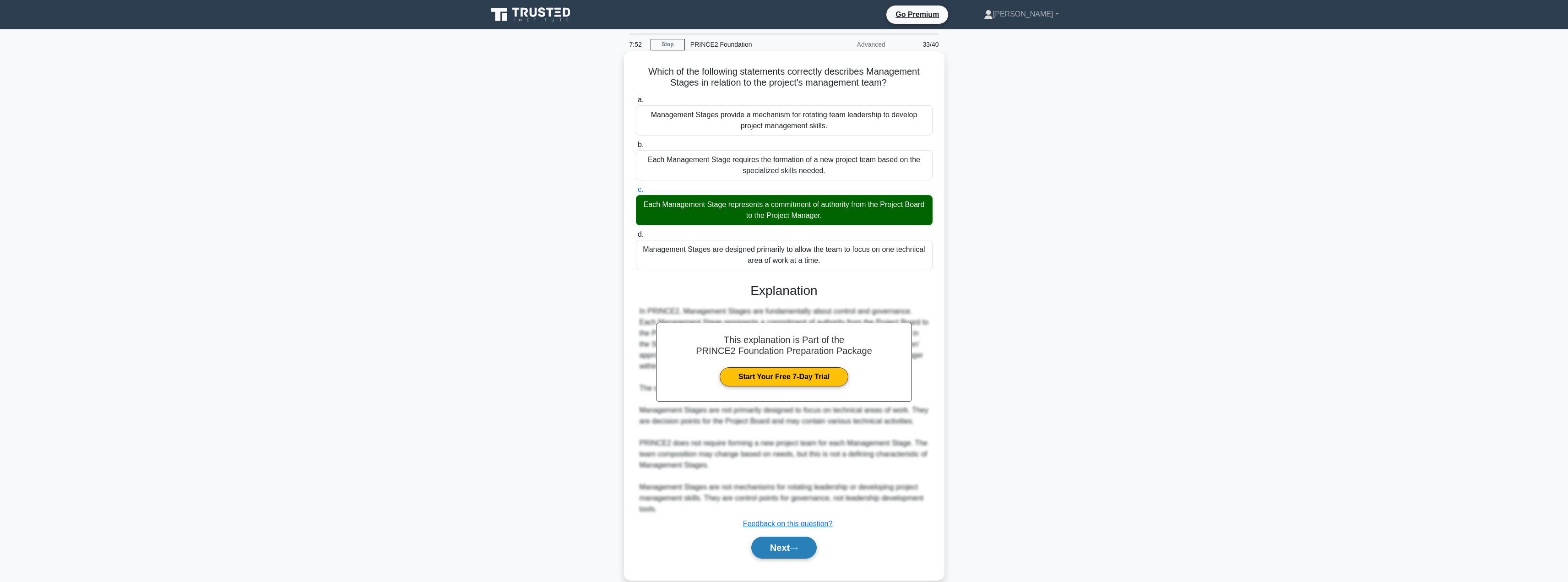
click at [770, 550] on button "Next" at bounding box center [784, 548] width 65 height 22
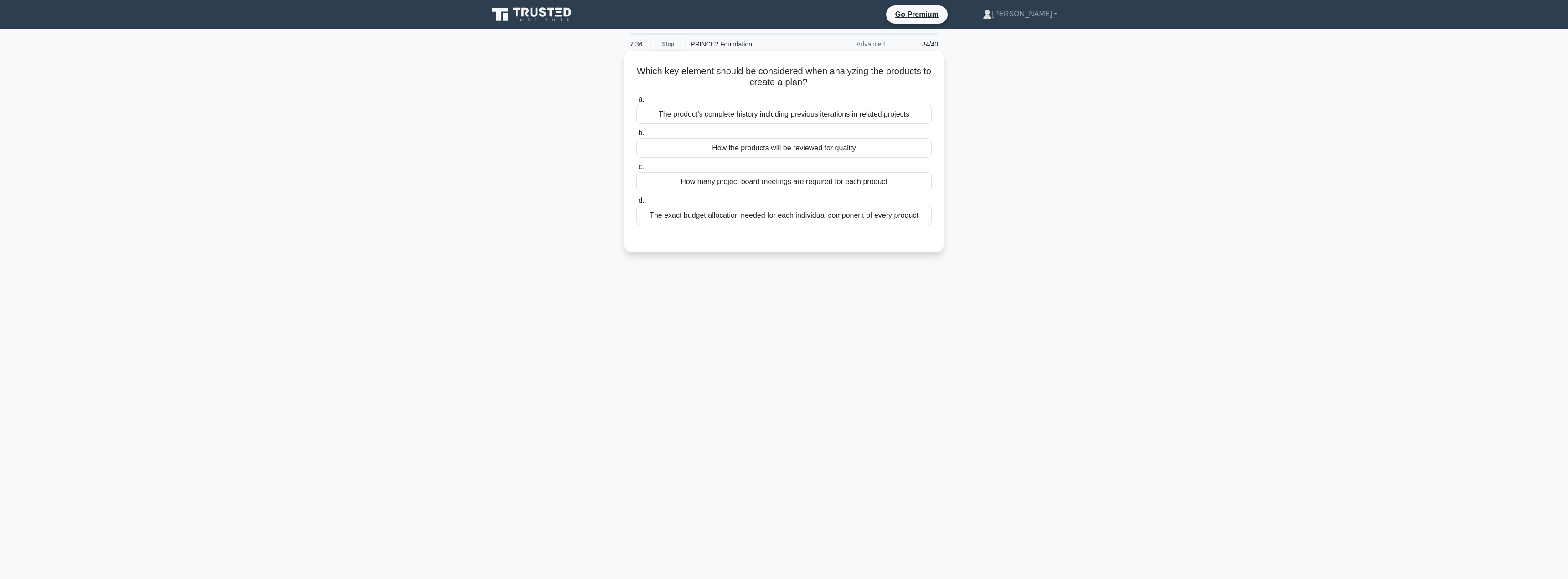
click at [856, 119] on div "The product's complete history including previous iterations in related projects" at bounding box center [783, 114] width 295 height 19
click at [636, 102] on input "a. The product's complete history including previous iterations in related proj…" at bounding box center [636, 100] width 0 height 6
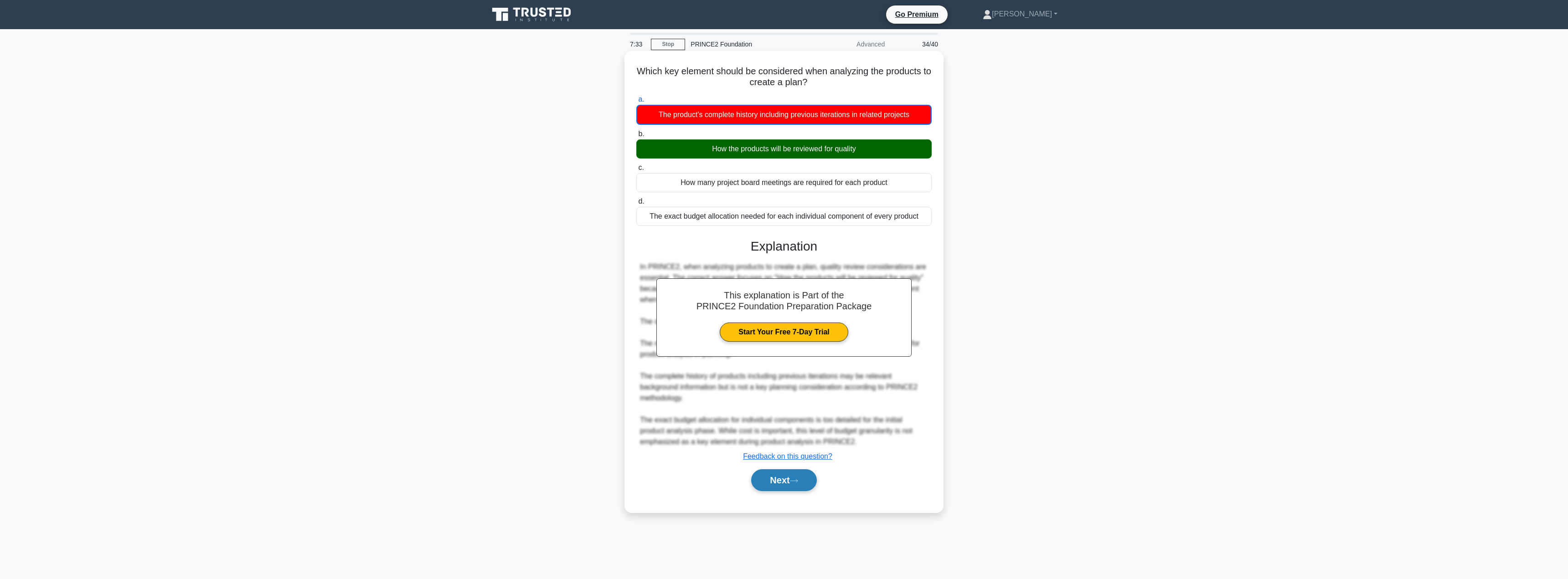
click at [763, 484] on button "Next" at bounding box center [783, 480] width 65 height 22
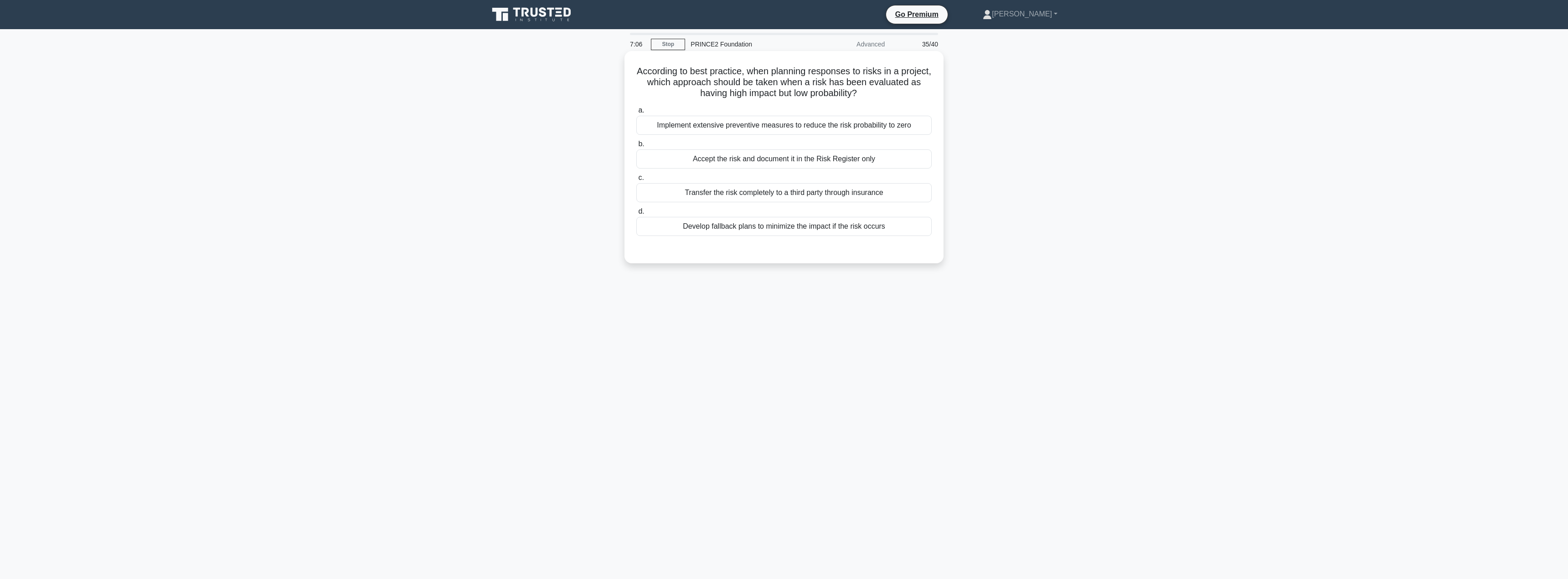
click at [801, 229] on div "Develop fallback plans to minimize the impact if the risk occurs" at bounding box center [783, 226] width 295 height 19
click at [636, 215] on input "d. Develop fallback plans to minimize the impact if the risk occurs" at bounding box center [636, 212] width 0 height 6
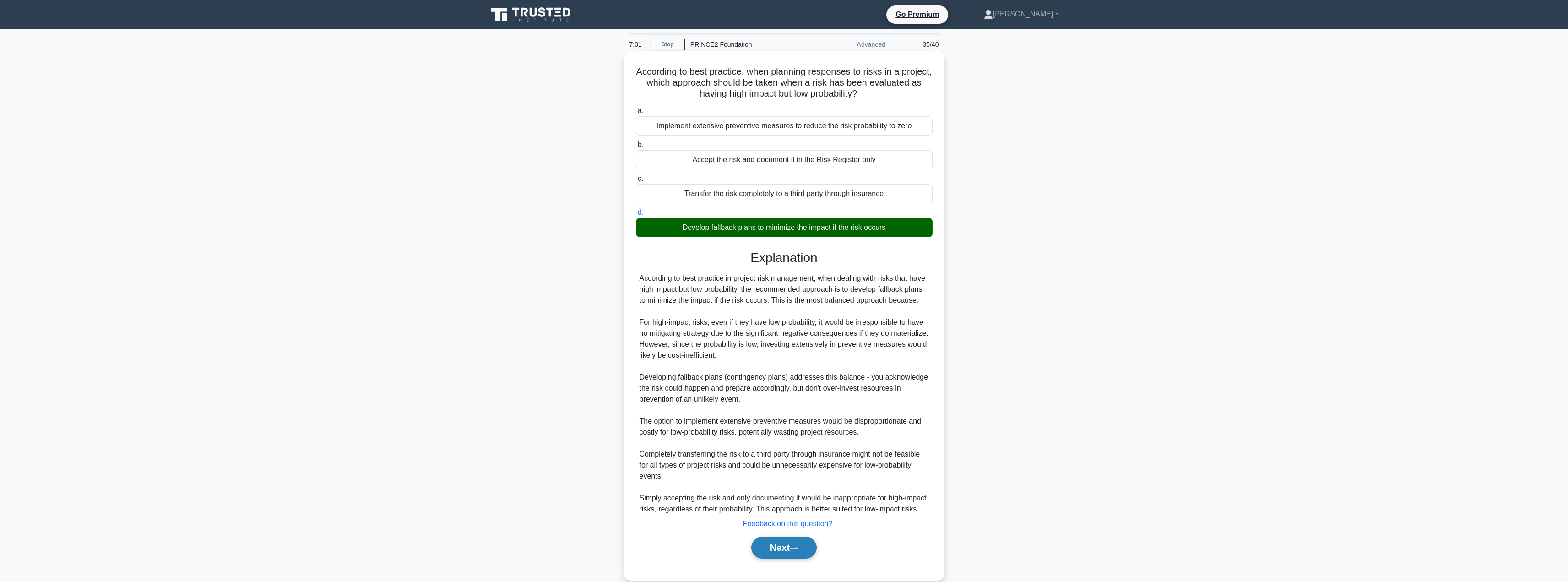
click at [776, 556] on button "Next" at bounding box center [784, 548] width 65 height 22
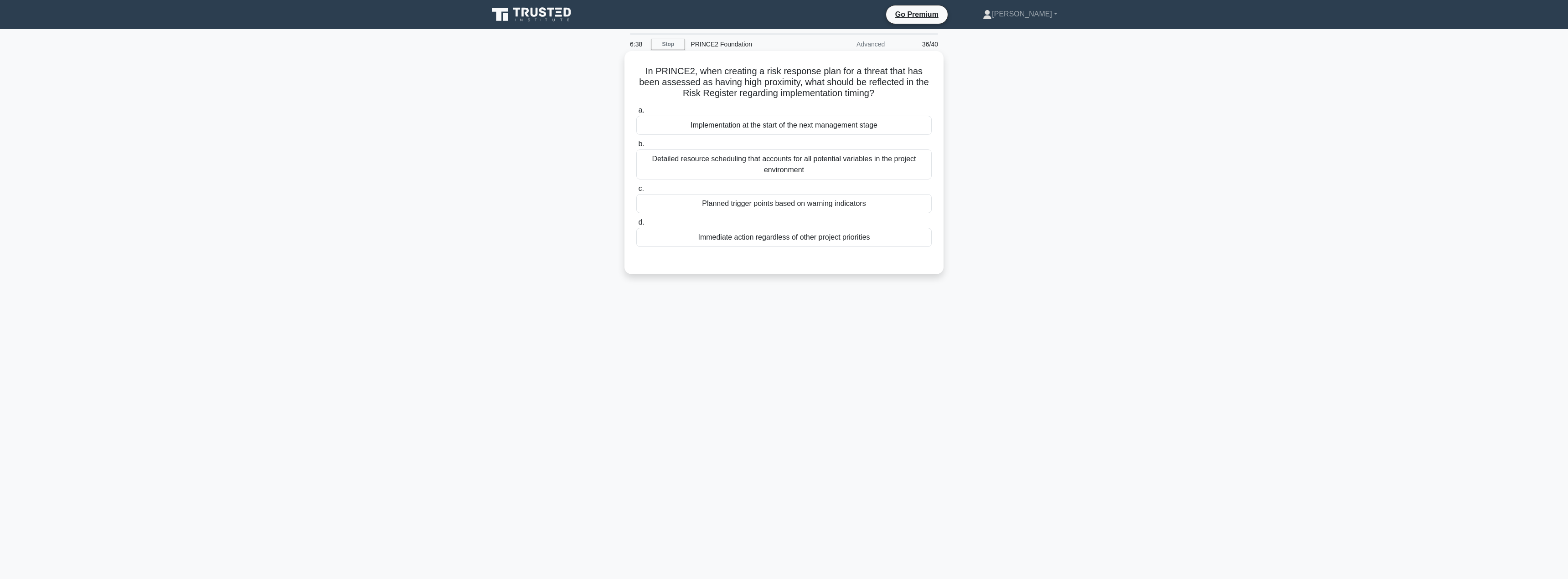
click at [823, 204] on div "Planned trigger points based on warning indicators" at bounding box center [783, 203] width 295 height 19
click at [636, 192] on input "c. Planned trigger points based on warning indicators" at bounding box center [636, 189] width 0 height 6
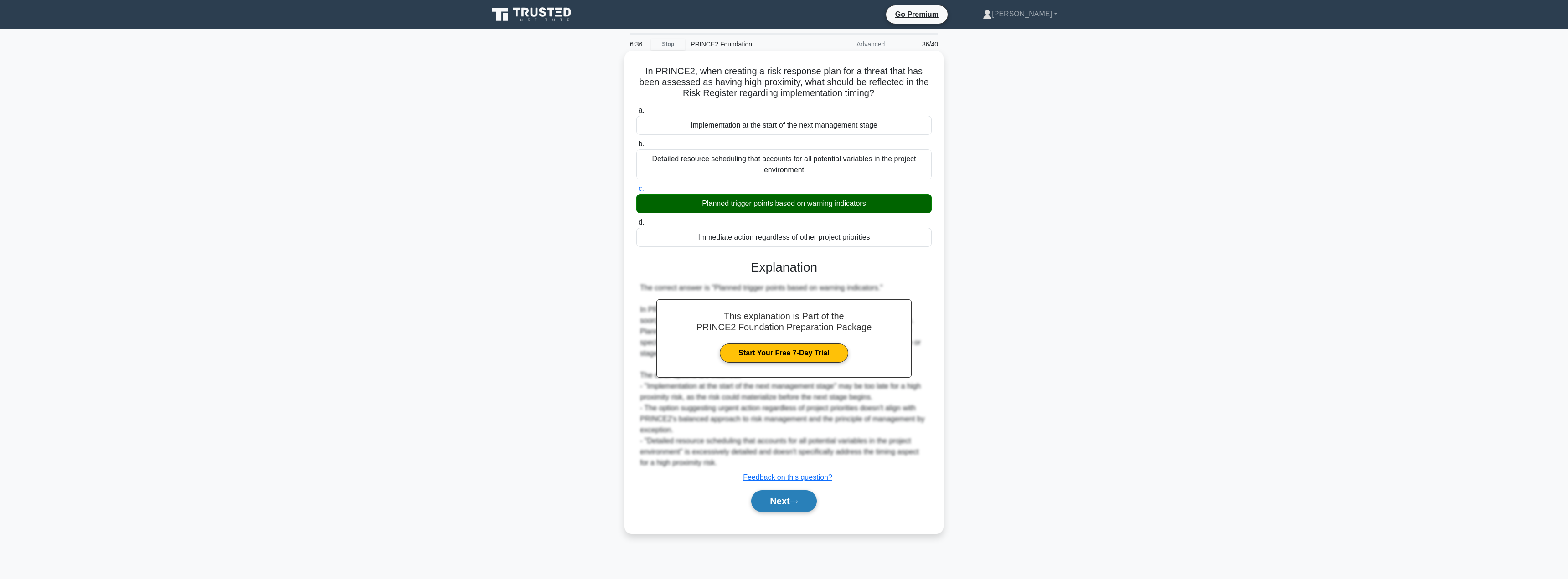
click at [780, 490] on button "Next" at bounding box center [783, 501] width 65 height 22
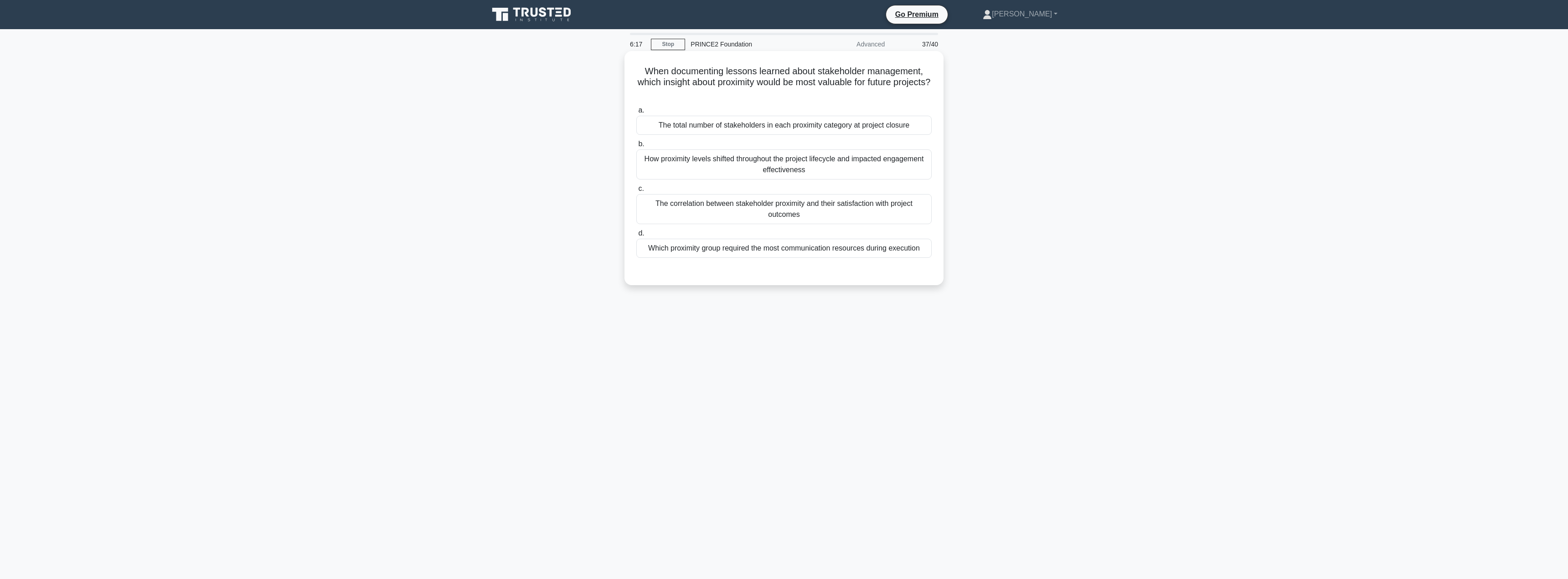
click at [801, 162] on div "How proximity levels shifted throughout the project lifecycle and impacted enga…" at bounding box center [783, 164] width 295 height 30
click at [636, 147] on input "b. How proximity levels shifted throughout the project lifecycle and impacted e…" at bounding box center [636, 144] width 0 height 6
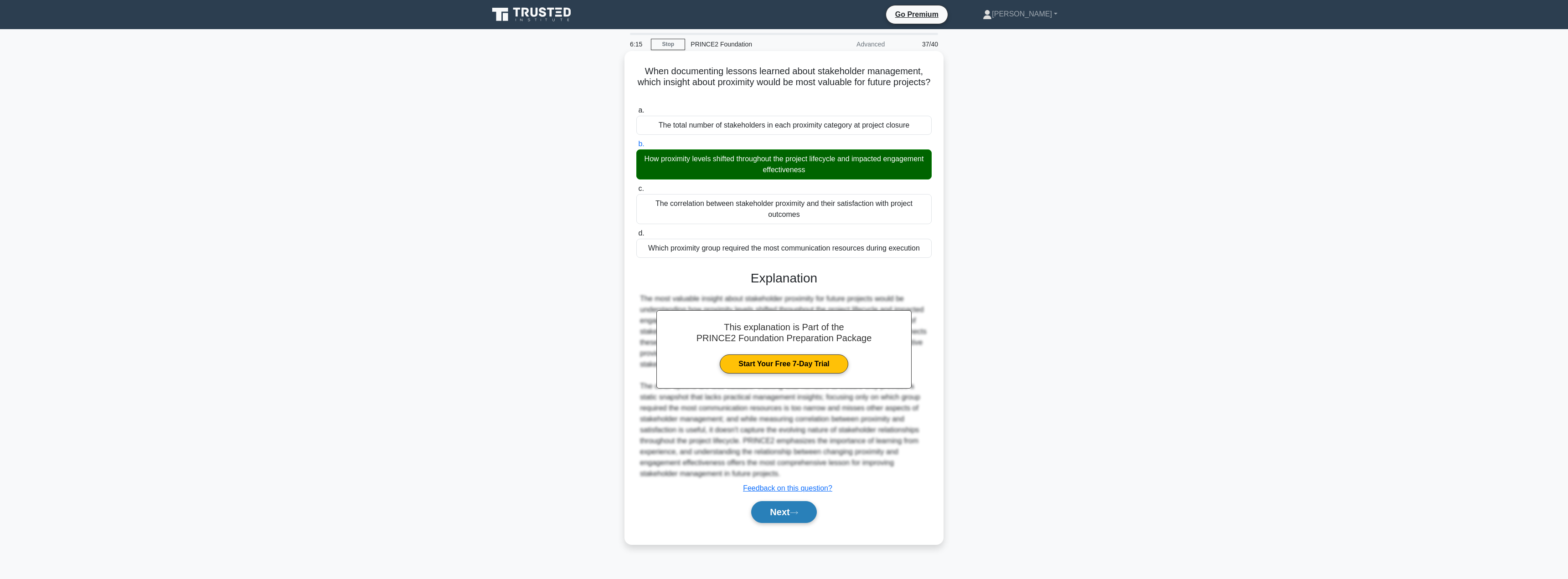
click at [776, 511] on button "Next" at bounding box center [783, 512] width 65 height 22
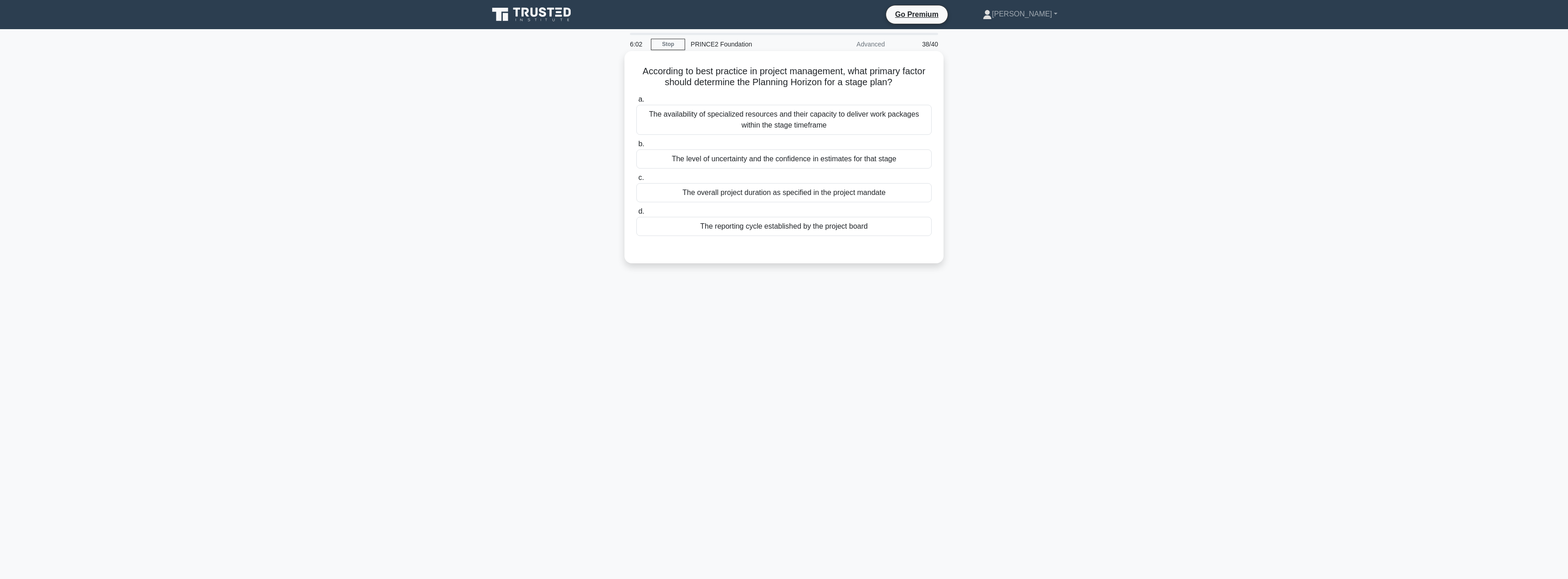
click at [843, 156] on div "The level of uncertainty and the confidence in estimates for that stage" at bounding box center [783, 159] width 295 height 19
click at [636, 147] on input "b. The level of uncertainty and the confidence in estimates for that stage" at bounding box center [636, 144] width 0 height 6
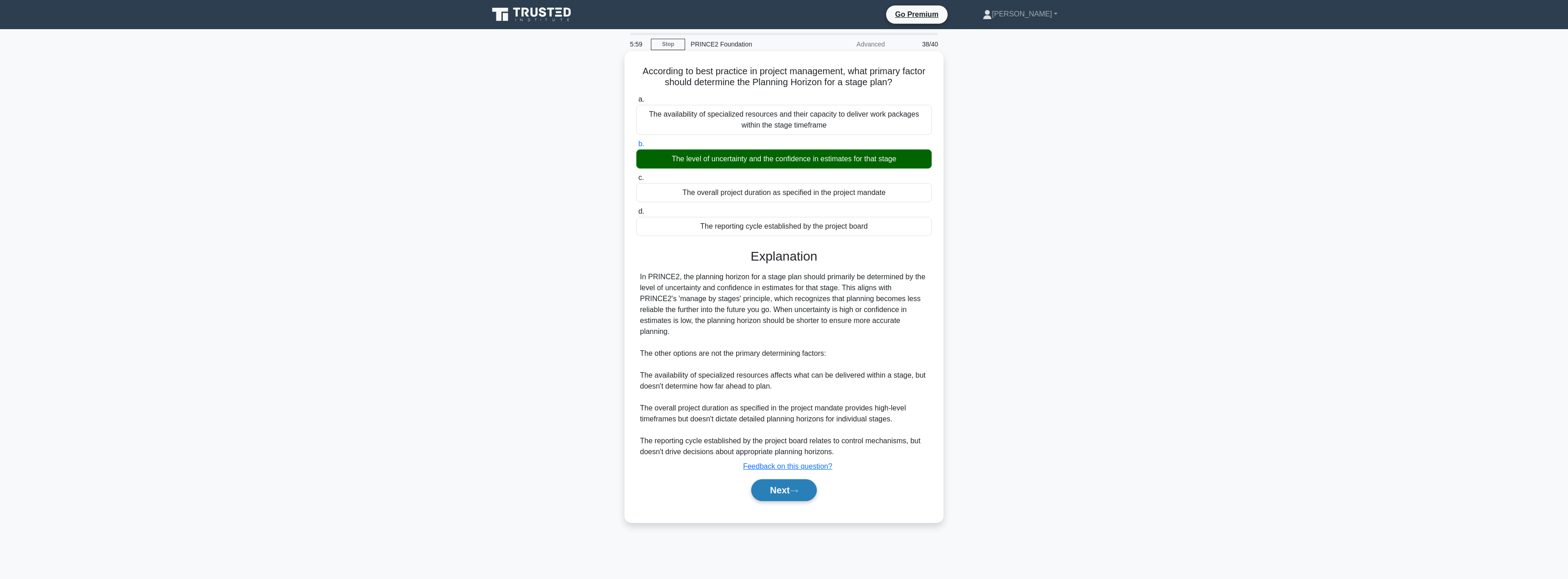
click at [769, 479] on button "Next" at bounding box center [783, 490] width 65 height 22
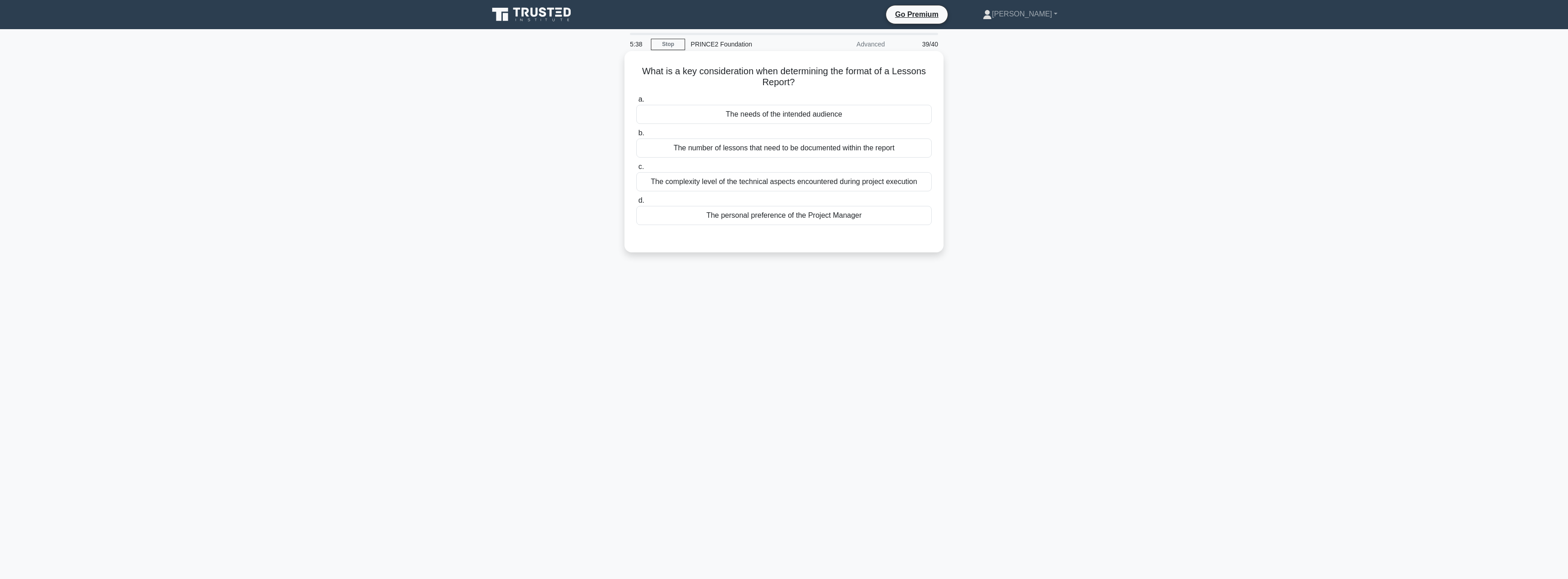
click at [793, 122] on div "The needs of the intended audience" at bounding box center [783, 114] width 295 height 19
click at [636, 102] on input "a. The needs of the intended audience" at bounding box center [636, 100] width 0 height 6
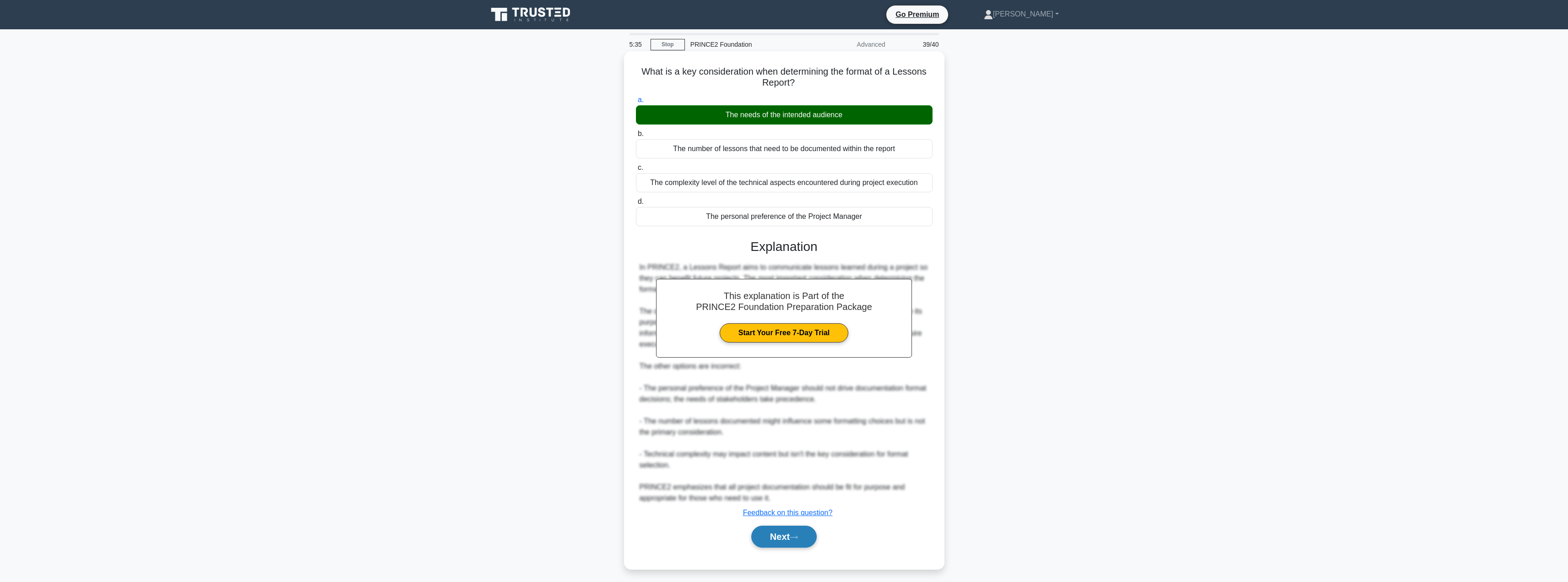
click at [781, 531] on button "Next" at bounding box center [784, 537] width 65 height 22
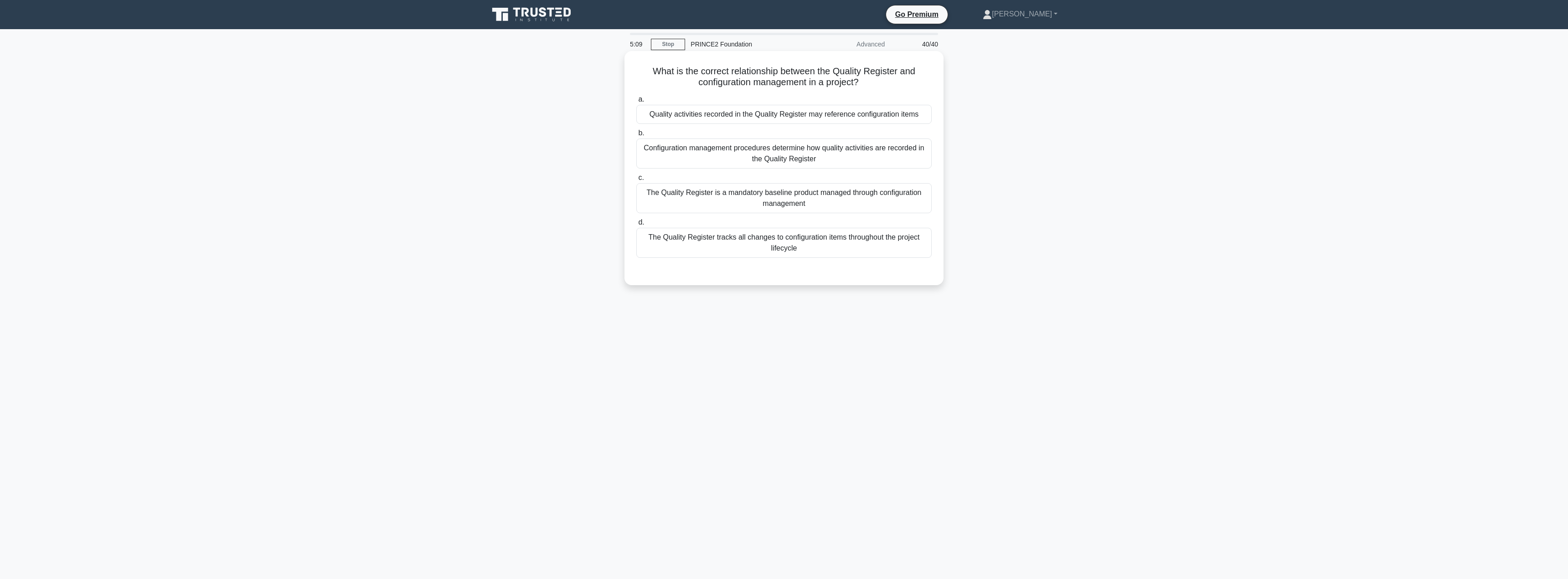
click at [768, 117] on div "Quality activities recorded in the Quality Register may reference configuration…" at bounding box center [783, 114] width 295 height 19
click at [636, 102] on input "a. Quality activities recorded in the Quality Register may reference configurat…" at bounding box center [636, 100] width 0 height 6
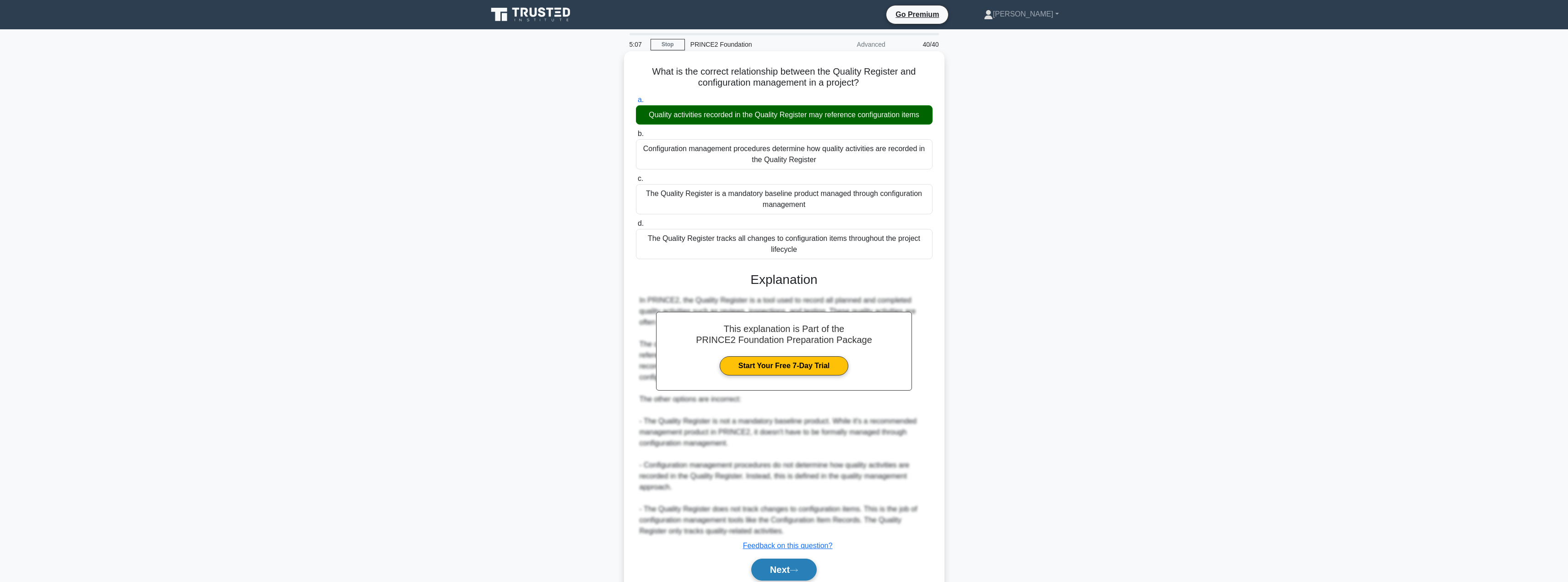
click at [768, 579] on button "Next" at bounding box center [784, 570] width 65 height 22
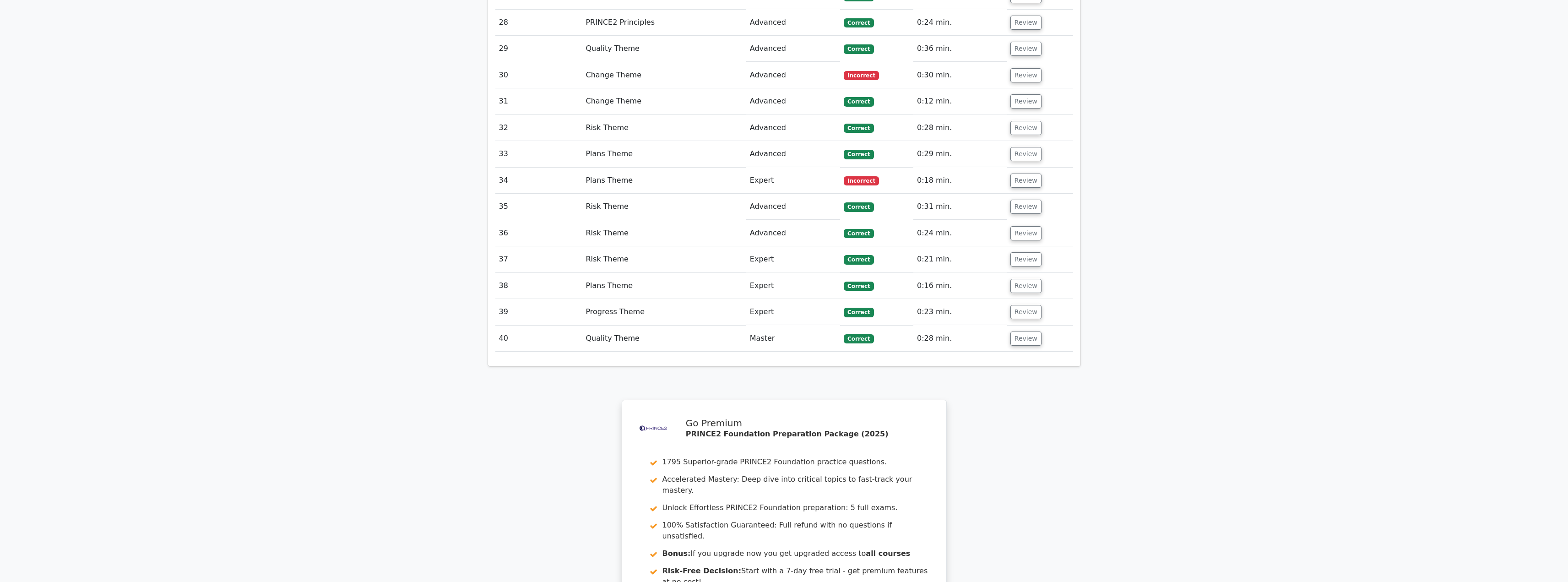
scroll to position [2141, 0]
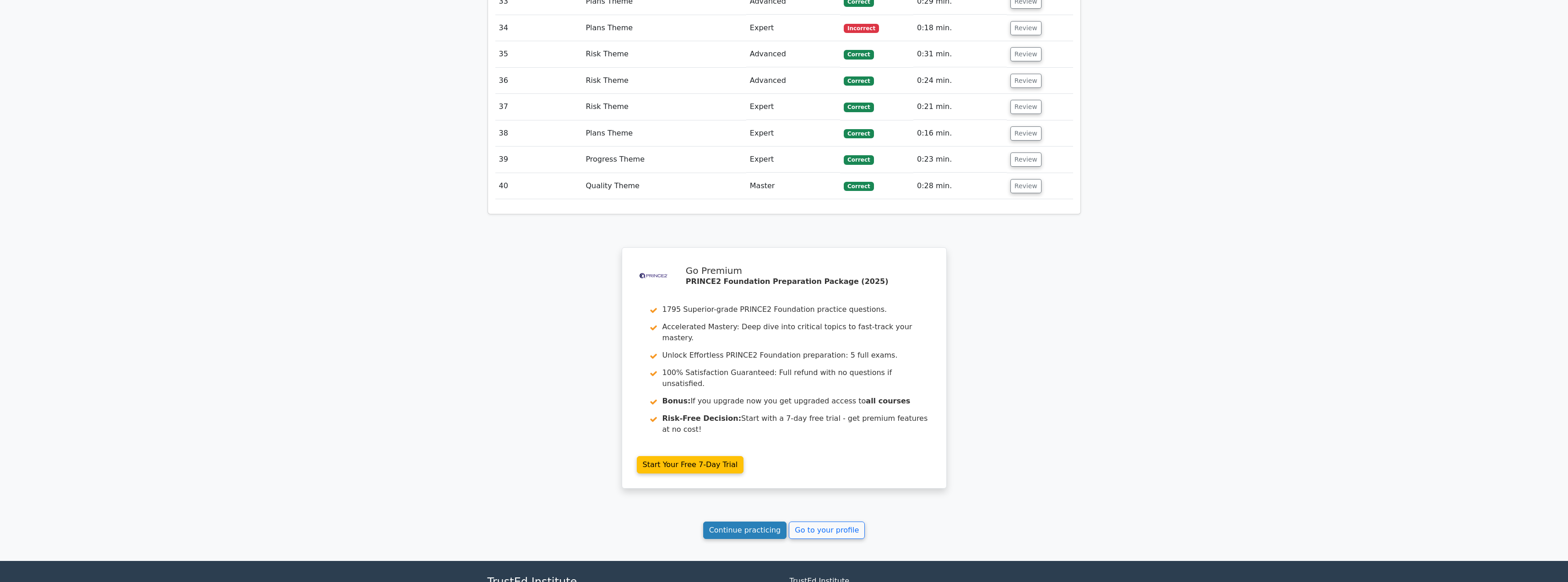
click at [759, 521] on link "Continue practicing" at bounding box center [745, 530] width 84 height 17
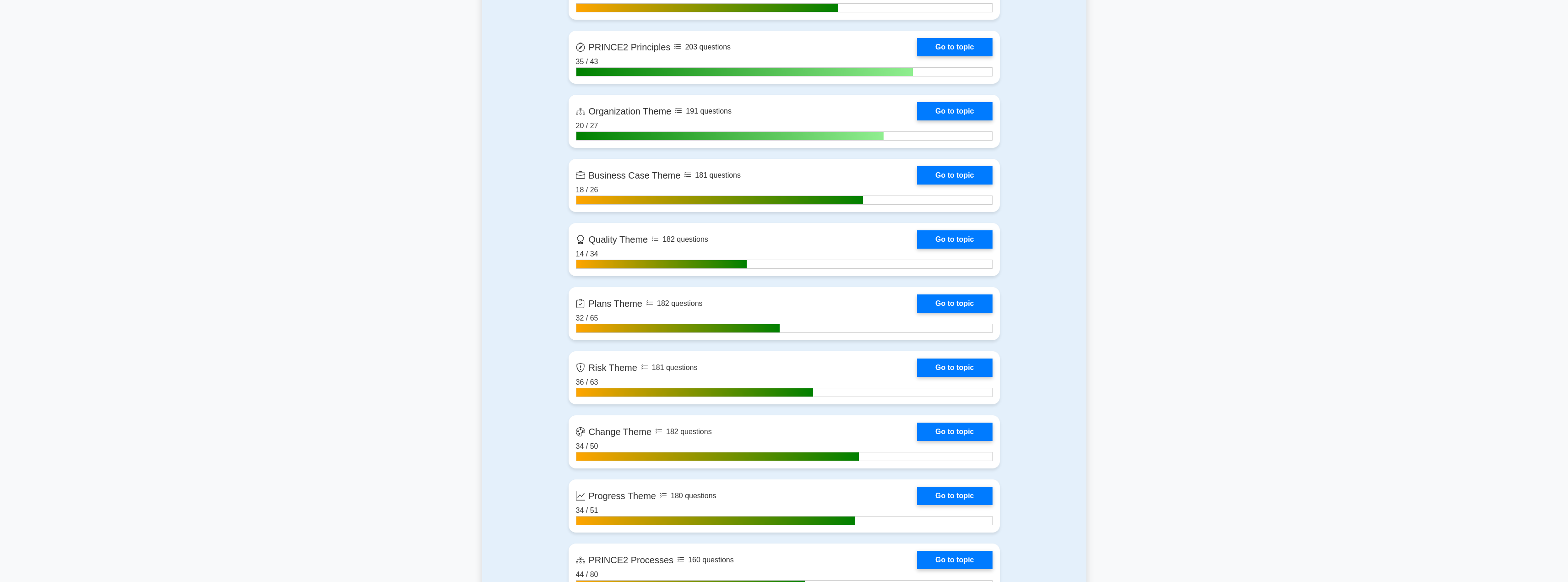
scroll to position [702, 0]
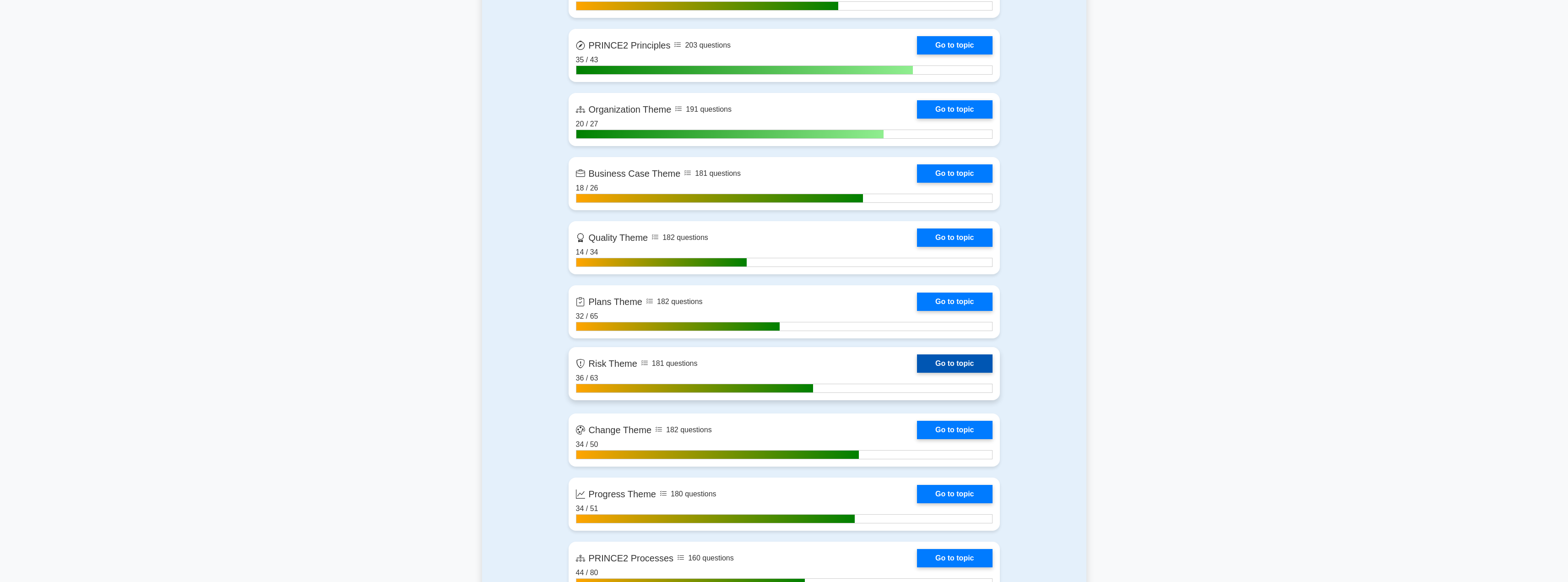
click at [979, 369] on link "Go to topic" at bounding box center [954, 364] width 75 height 18
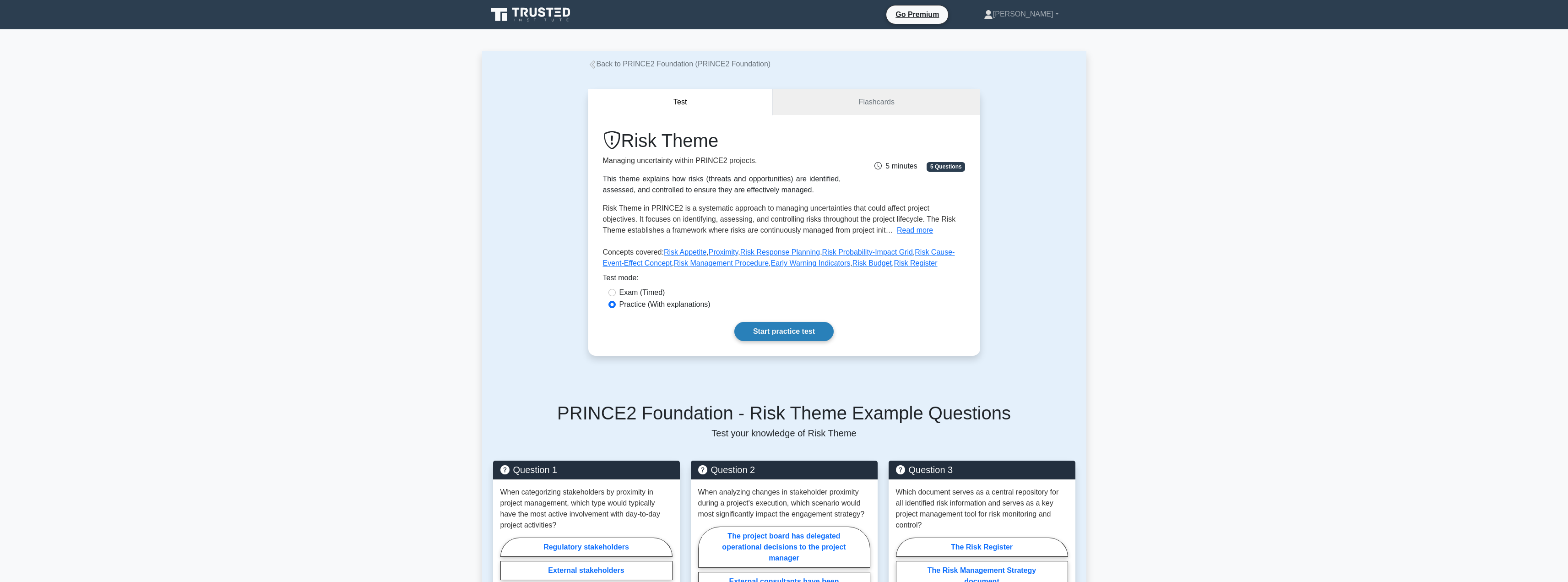
click at [754, 329] on link "Start practice test" at bounding box center [784, 331] width 99 height 19
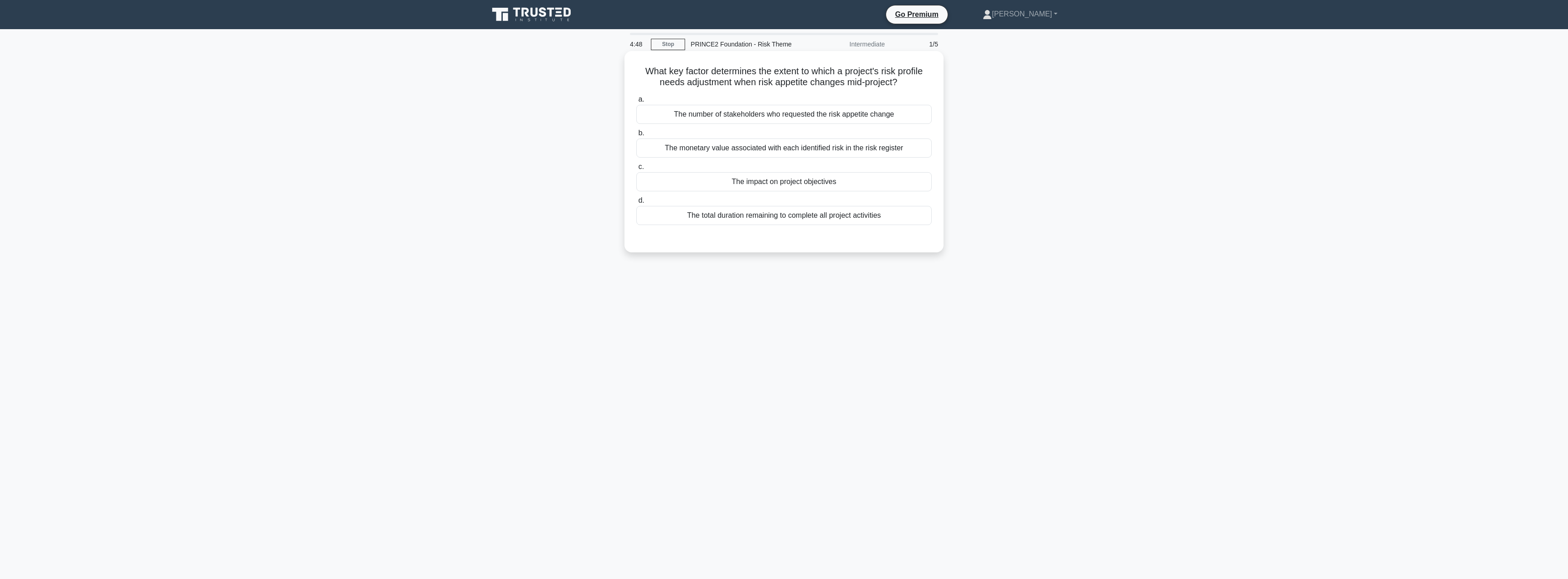
click at [783, 186] on div "The impact on project objectives" at bounding box center [783, 181] width 295 height 19
click at [636, 170] on input "c. The impact on project objectives" at bounding box center [636, 167] width 0 height 6
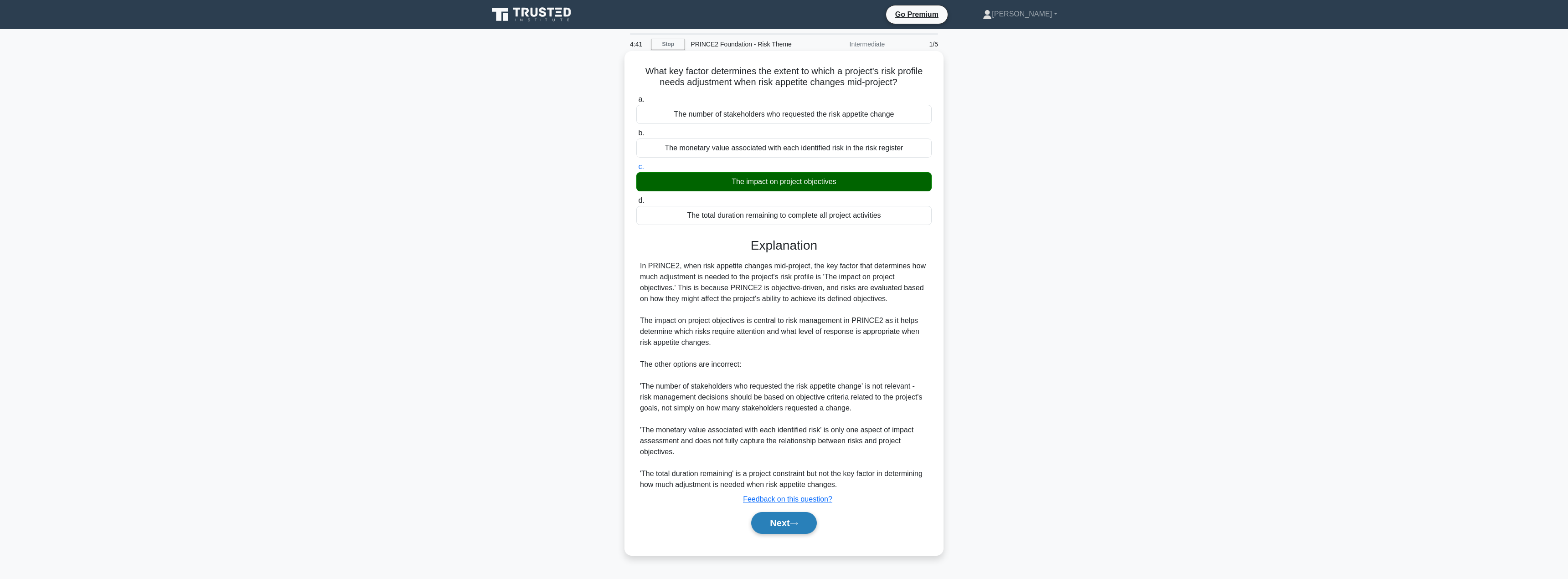
click at [778, 528] on button "Next" at bounding box center [783, 523] width 65 height 22
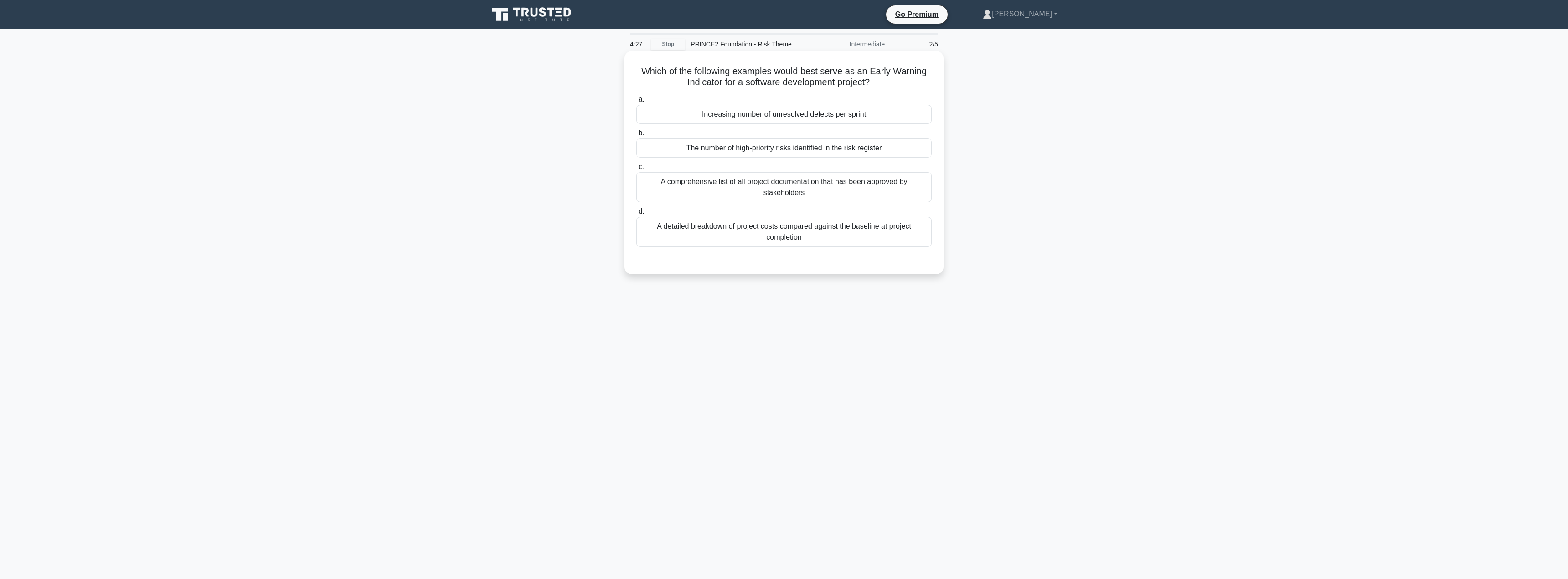
click at [747, 236] on div "A detailed breakdown of project costs compared against the baseline at project …" at bounding box center [783, 231] width 295 height 30
click at [636, 215] on input "d. A detailed breakdown of project costs compared against the baseline at proje…" at bounding box center [636, 212] width 0 height 6
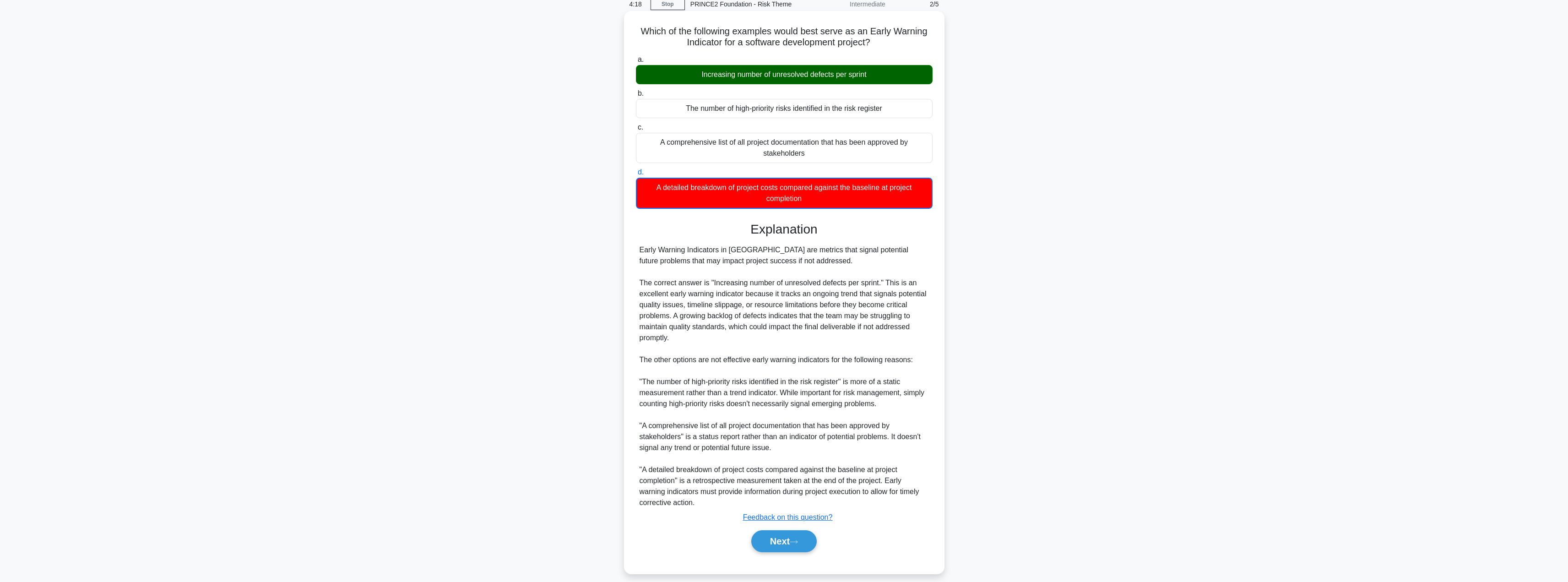
scroll to position [42, 0]
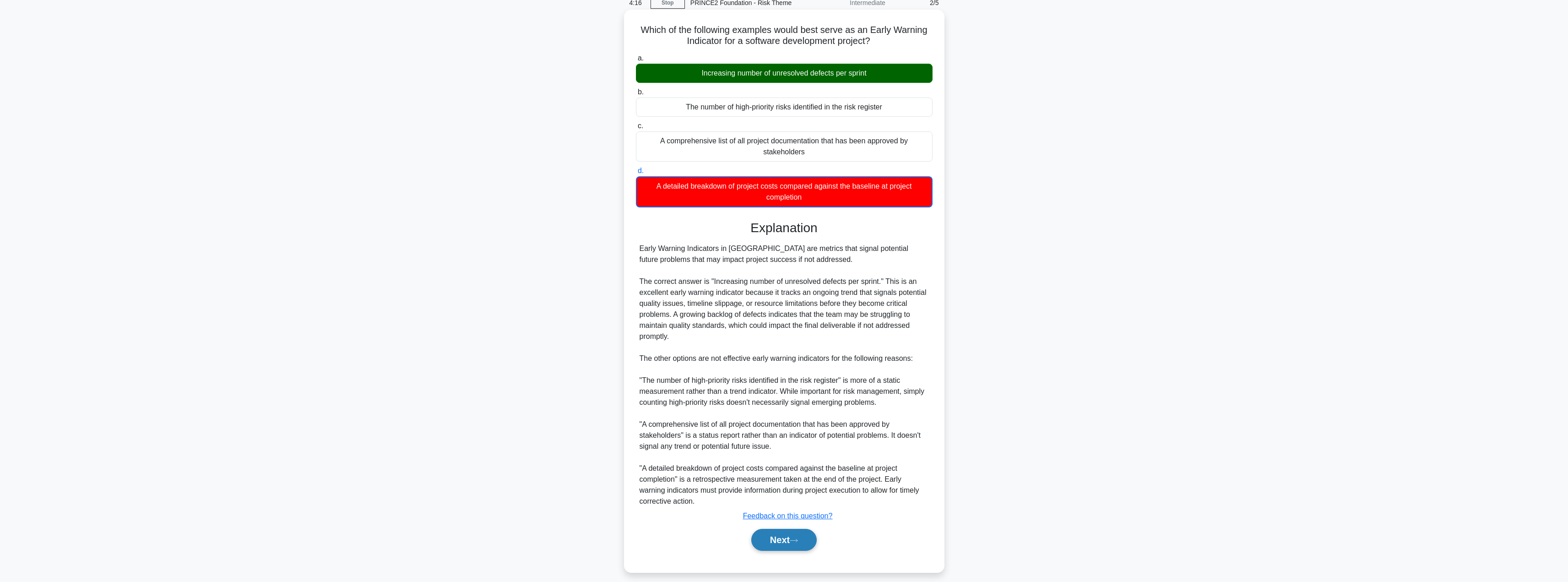
click at [777, 542] on button "Next" at bounding box center [784, 540] width 65 height 22
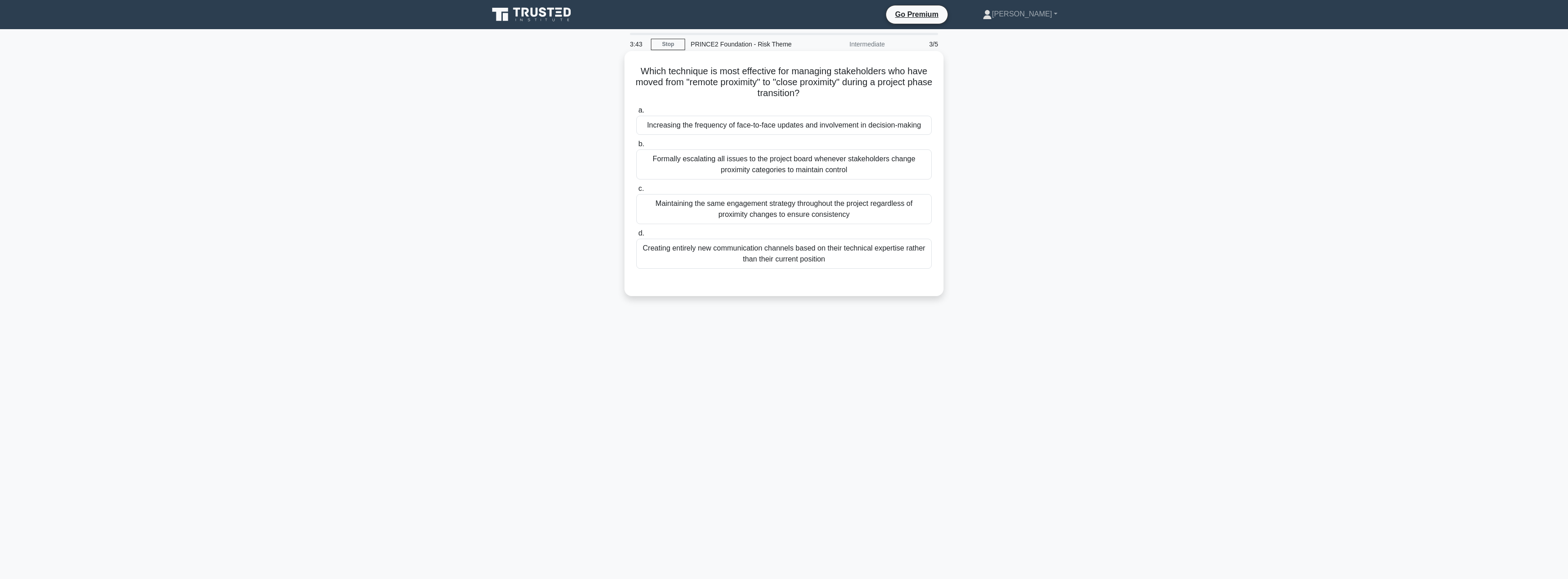
click at [824, 129] on div "Increasing the frequency of face-to-face updates and involvement in decision-ma…" at bounding box center [783, 125] width 295 height 19
click at [636, 113] on input "a. Increasing the frequency of face-to-face updates and involvement in decision…" at bounding box center [636, 111] width 0 height 6
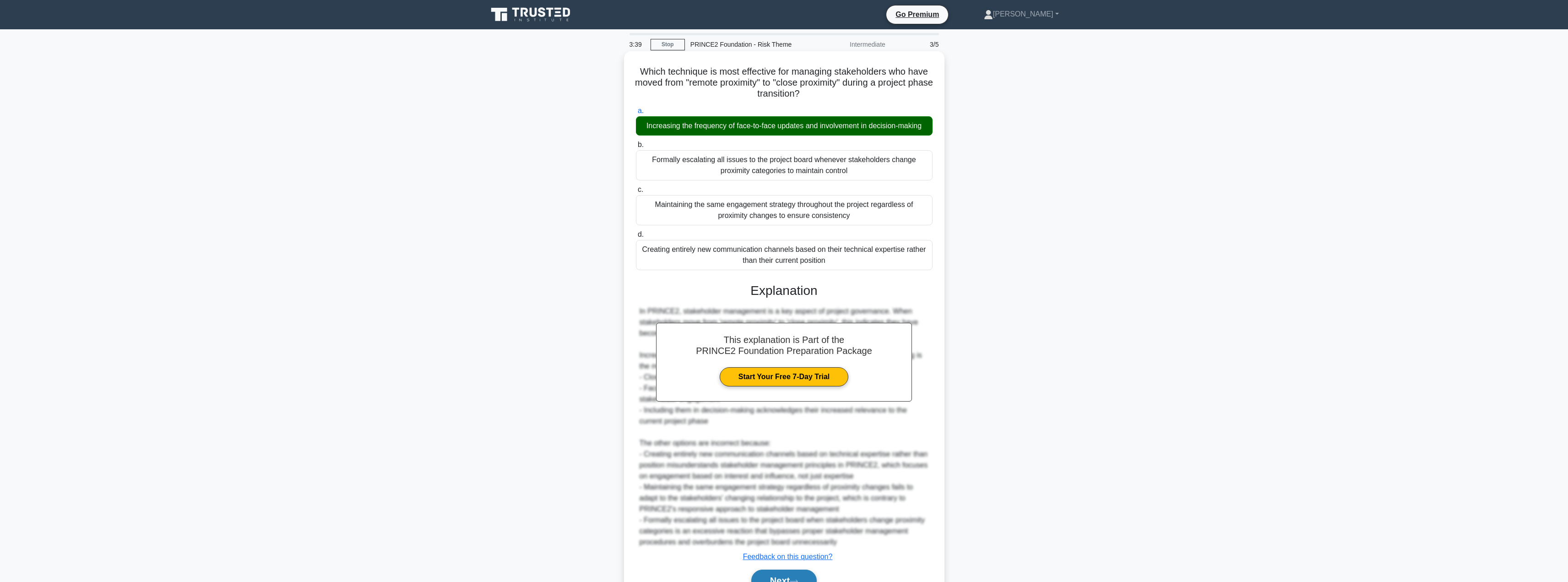
click at [762, 579] on button "Next" at bounding box center [784, 581] width 65 height 22
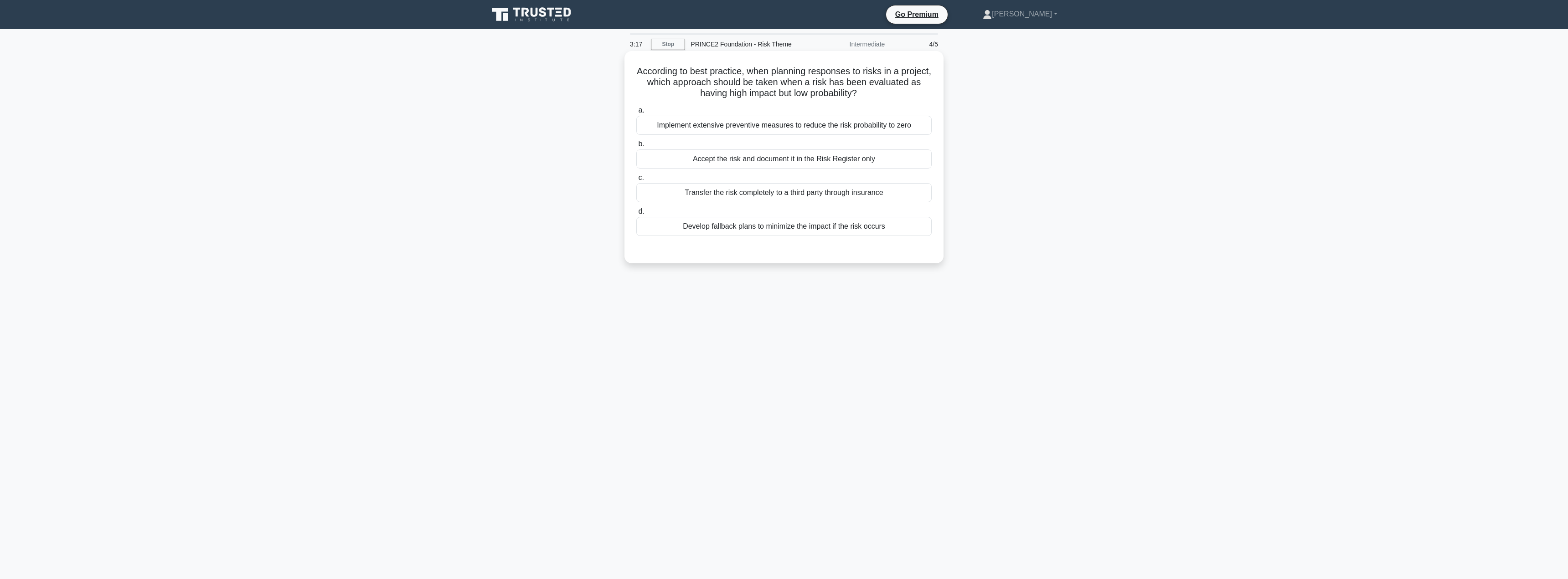
click at [793, 238] on div "a. Implement extensive preventive measures to reduce the risk probability to ze…" at bounding box center [784, 178] width 297 height 150
click at [788, 225] on div "Develop fallback plans to minimize the impact if the risk occurs" at bounding box center [783, 226] width 295 height 19
click at [636, 215] on input "d. Develop fallback plans to minimize the impact if the risk occurs" at bounding box center [636, 212] width 0 height 6
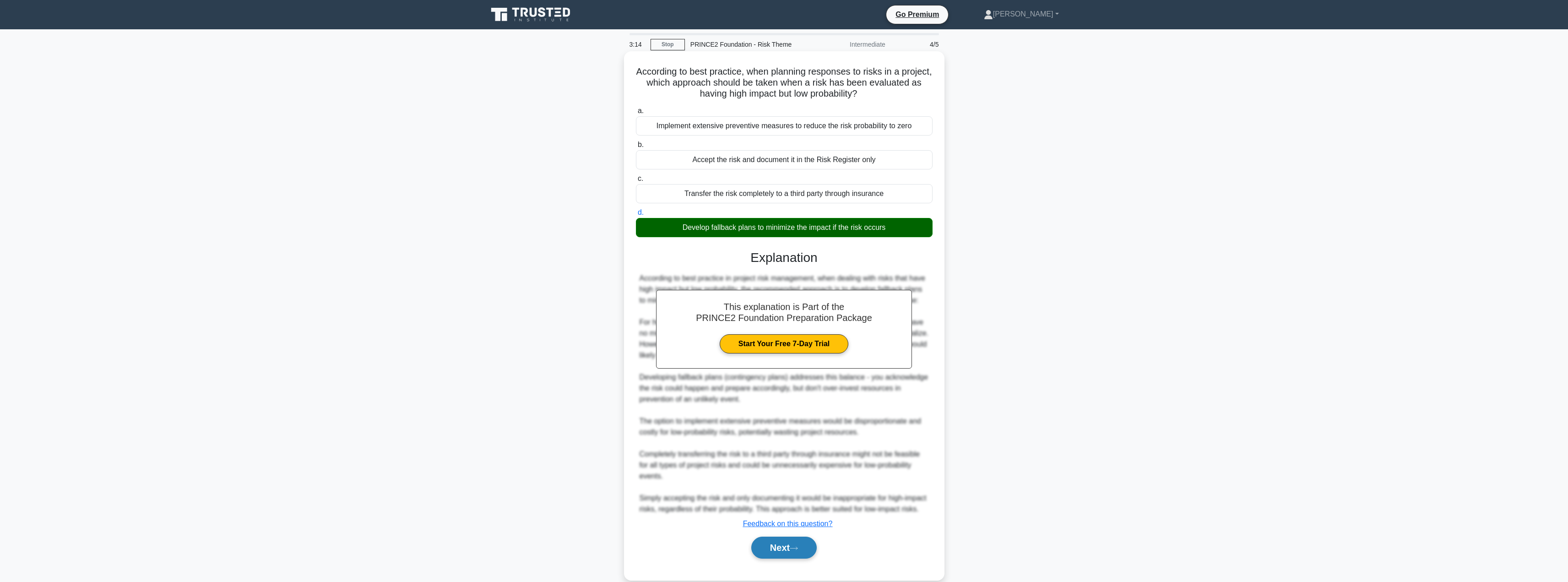
click at [770, 559] on button "Next" at bounding box center [784, 548] width 65 height 22
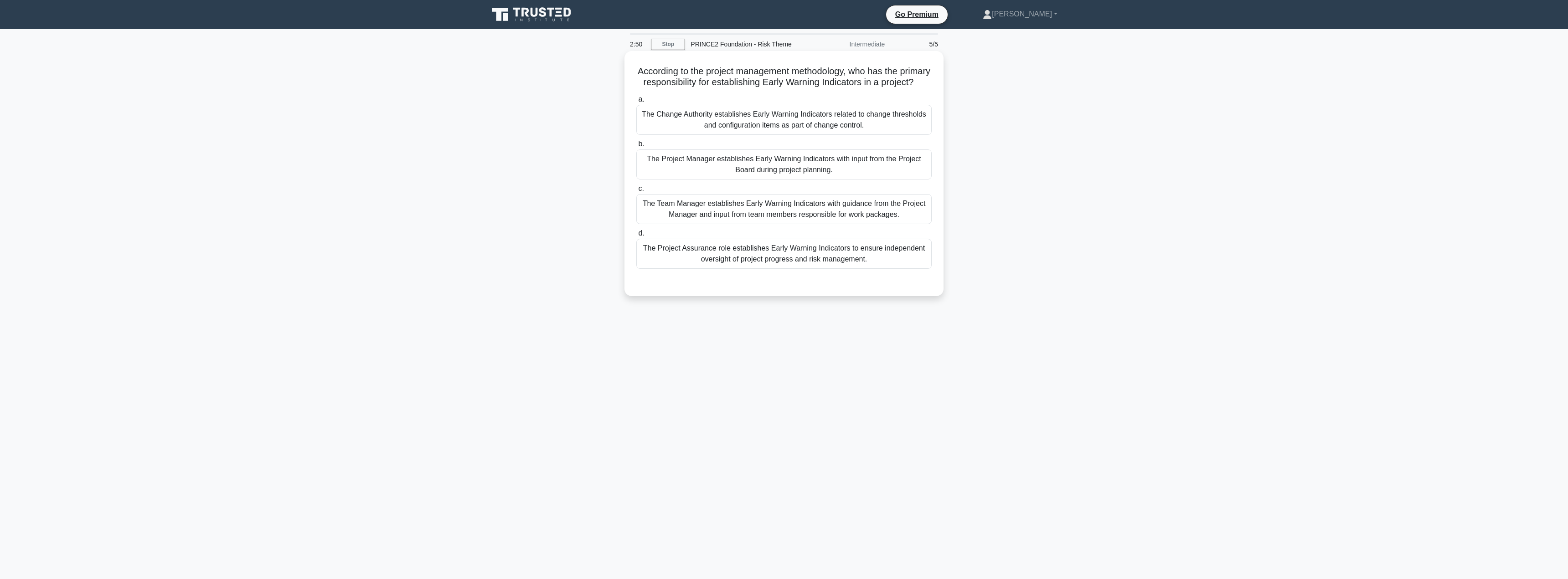
click at [788, 167] on div "The Project Manager establishes Early Warning Indicators with input from the Pr…" at bounding box center [783, 164] width 295 height 30
click at [636, 147] on input "b. The Project Manager establishes Early Warning Indicators with input from the…" at bounding box center [636, 144] width 0 height 6
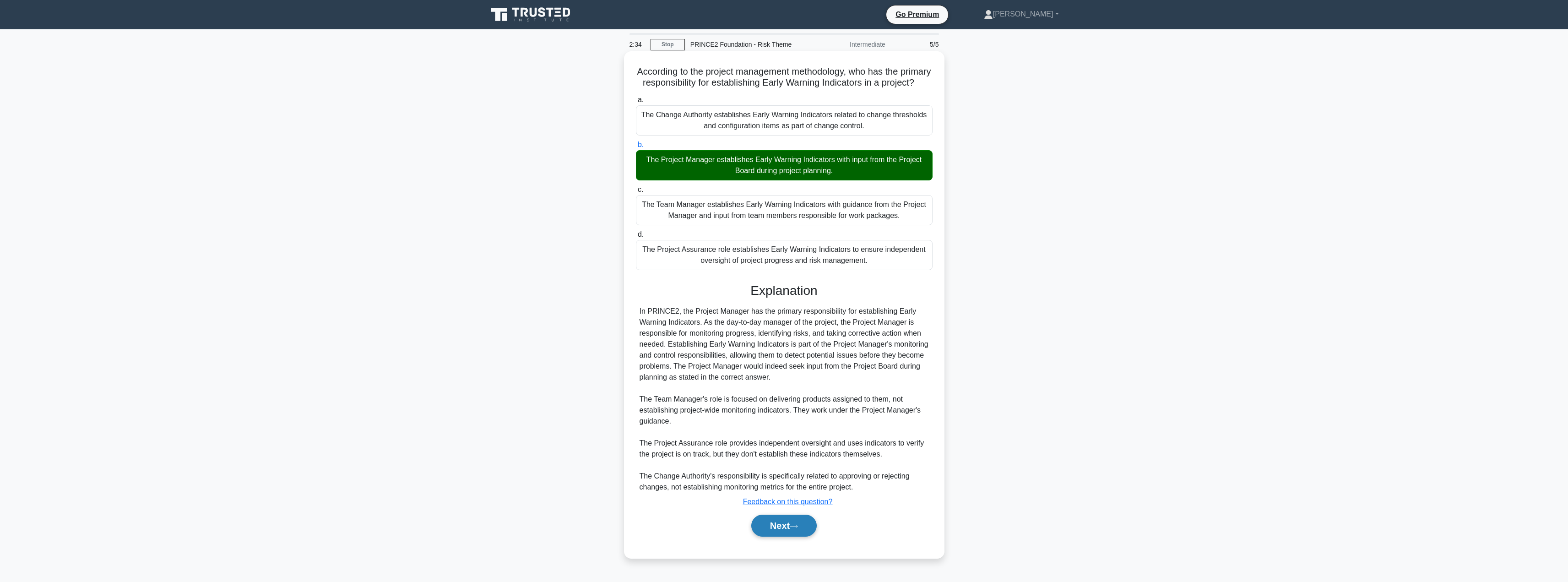
click at [792, 537] on button "Next" at bounding box center [784, 526] width 65 height 22
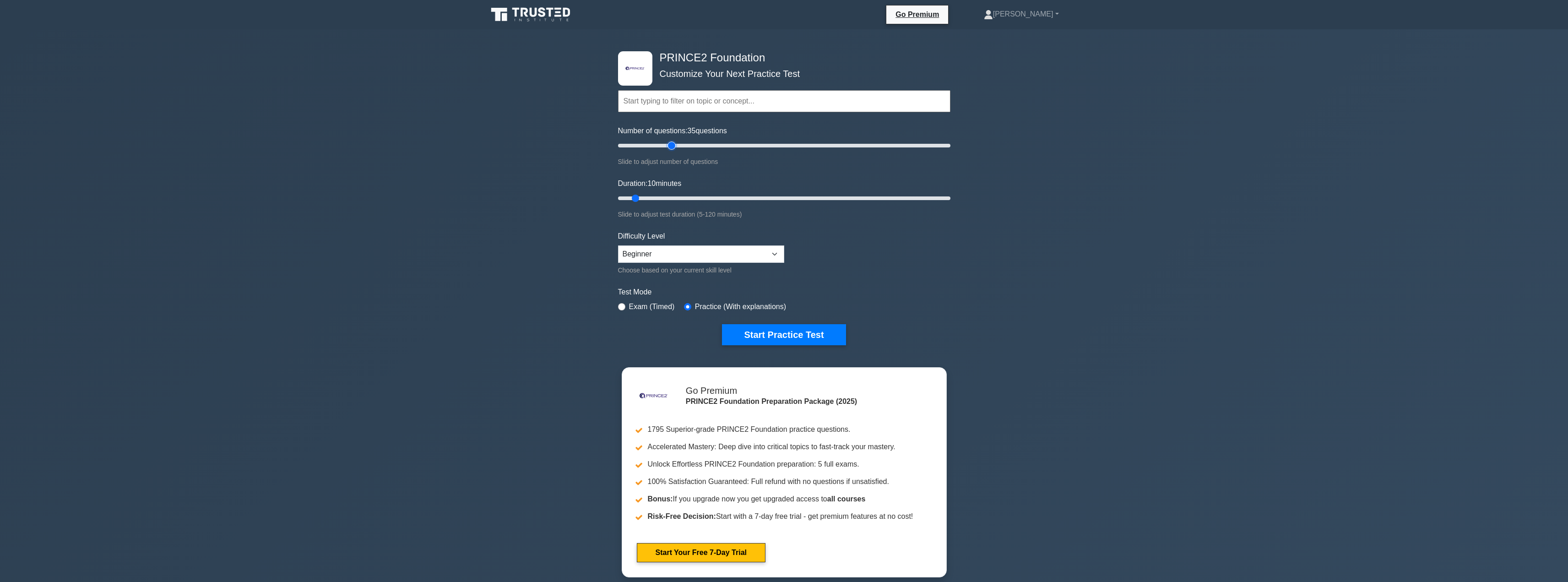
click at [670, 147] on input "Number of questions: 35 questions" at bounding box center [784, 146] width 333 height 11
type input "45"
click at [685, 147] on input "Number of questions: 45 questions" at bounding box center [784, 146] width 333 height 11
type input "25"
click at [679, 194] on input "Duration: 25 minutes" at bounding box center [784, 198] width 333 height 11
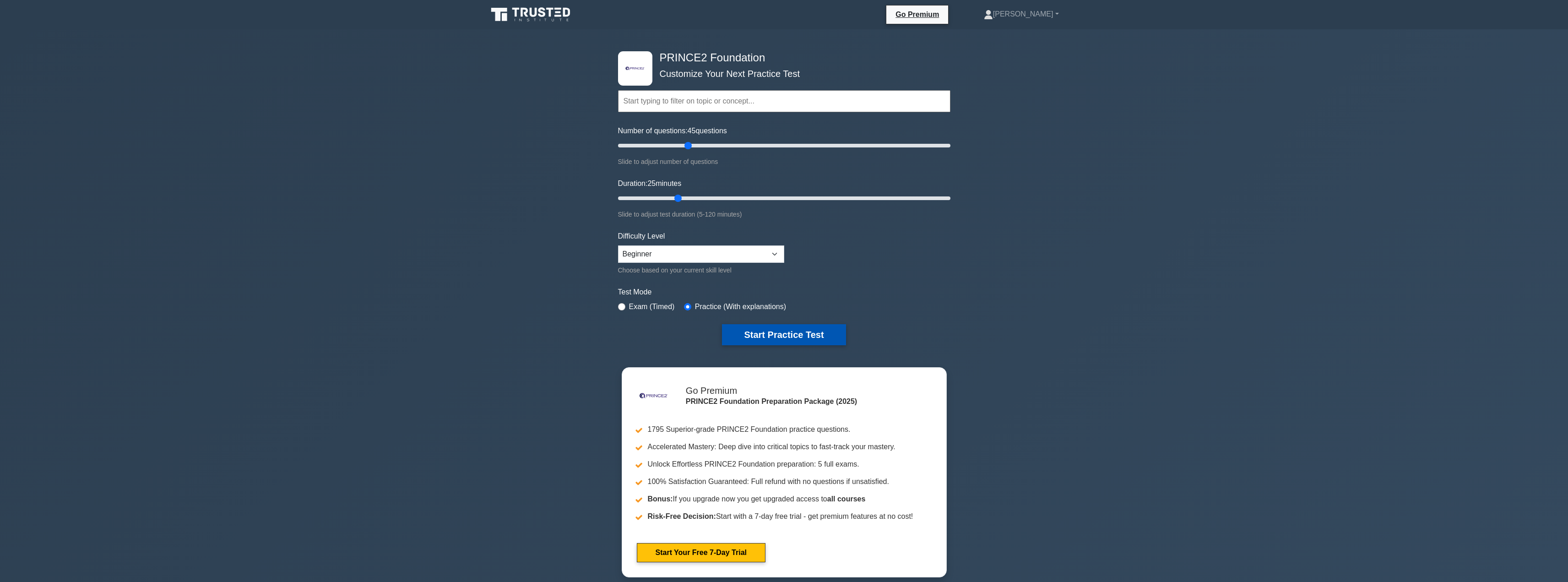
click at [778, 329] on button "Start Practice Test" at bounding box center [784, 334] width 123 height 21
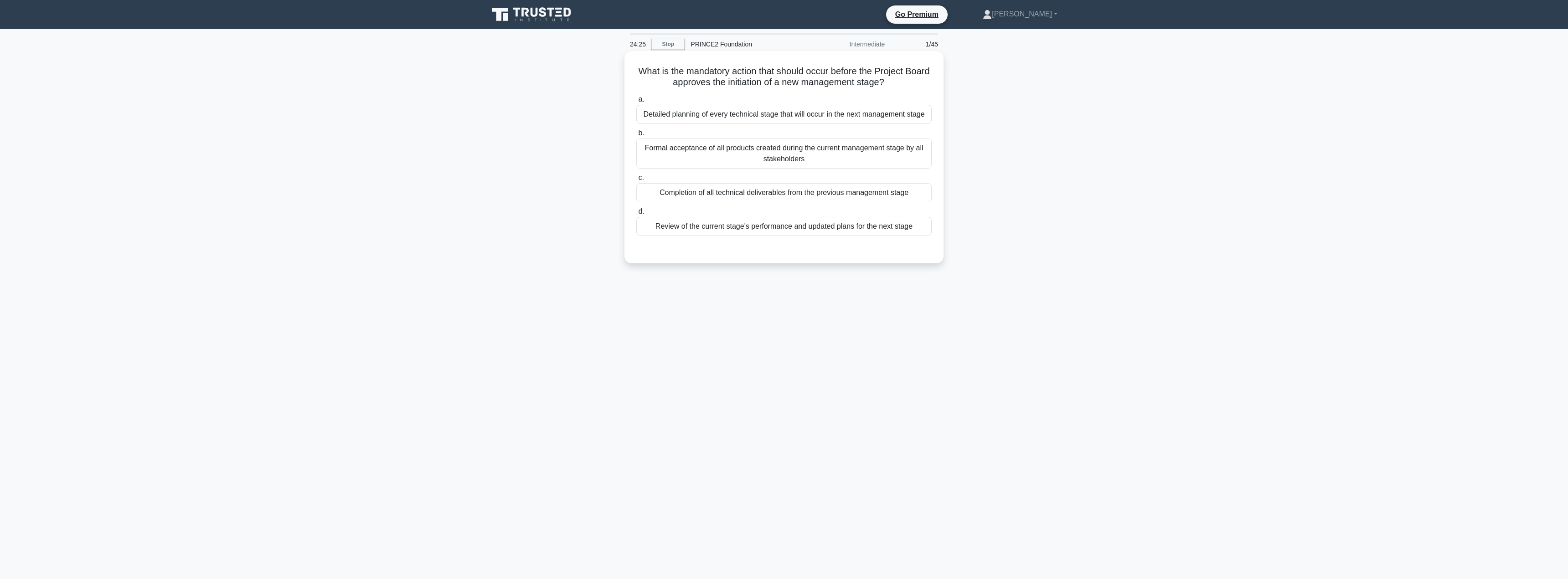
click at [778, 154] on div "Formal acceptance of all products created during the current management stage b…" at bounding box center [783, 153] width 295 height 30
click at [636, 136] on input "b. Formal acceptance of all products created during the current management stag…" at bounding box center [636, 133] width 0 height 6
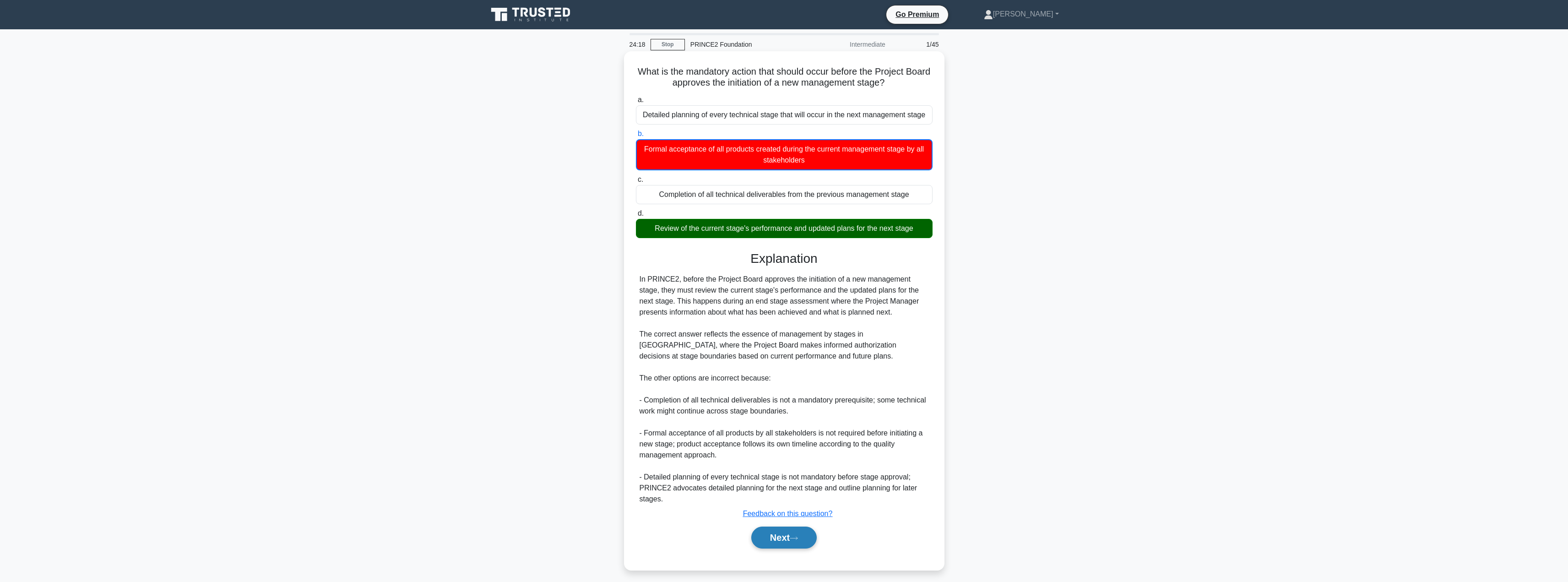
click at [767, 540] on button "Next" at bounding box center [784, 537] width 65 height 22
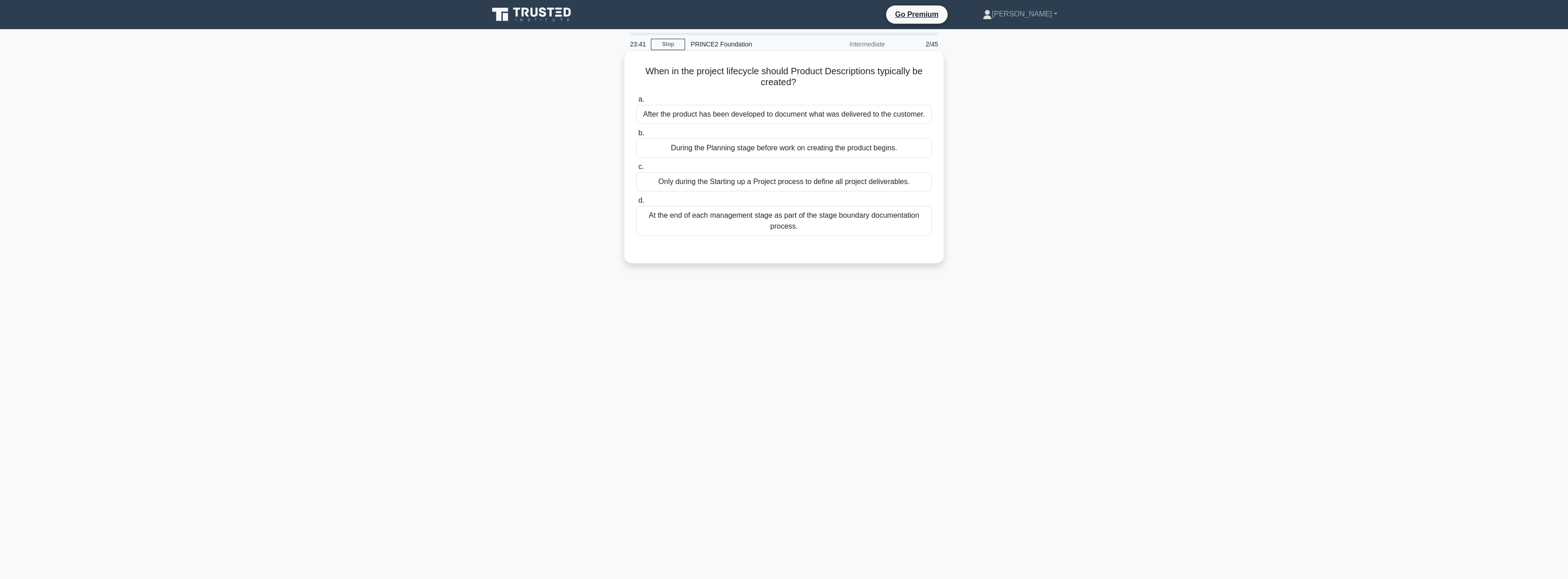
click at [727, 183] on div "Only during the Starting up a Project process to define all project deliverable…" at bounding box center [783, 181] width 295 height 19
click at [636, 170] on input "c. Only during the Starting up a Project process to define all project delivera…" at bounding box center [636, 167] width 0 height 6
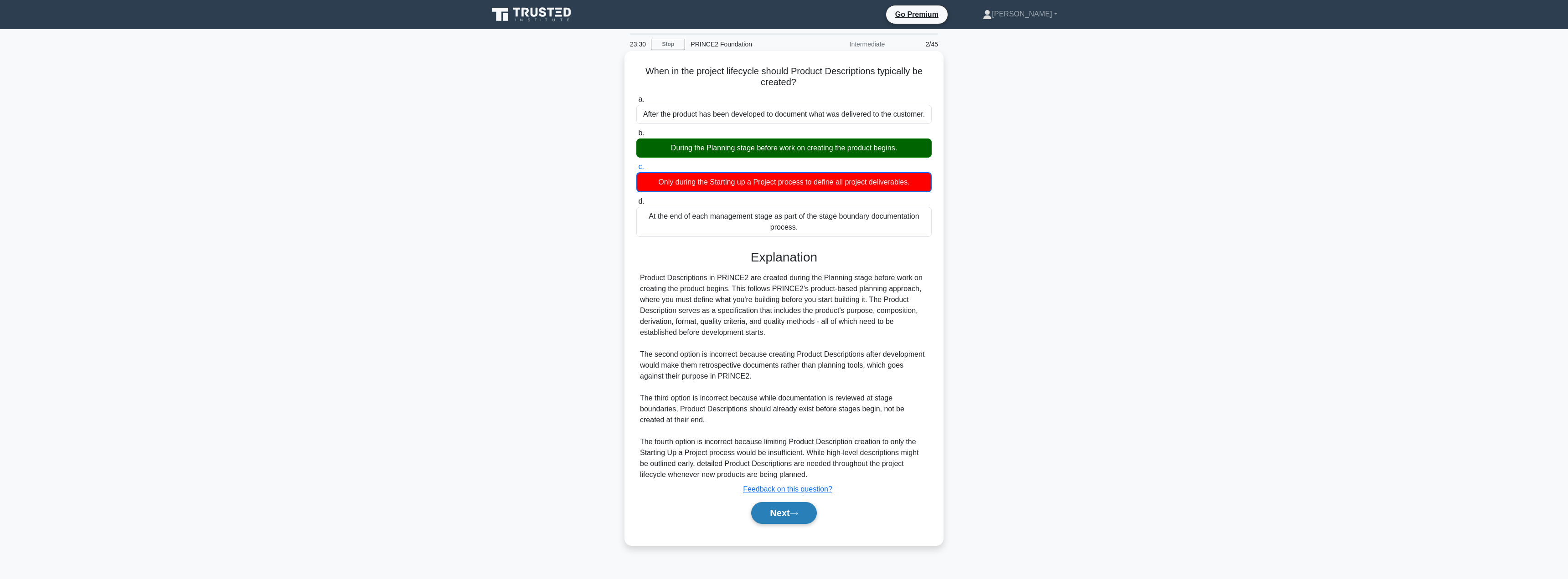
click at [779, 515] on button "Next" at bounding box center [783, 513] width 65 height 22
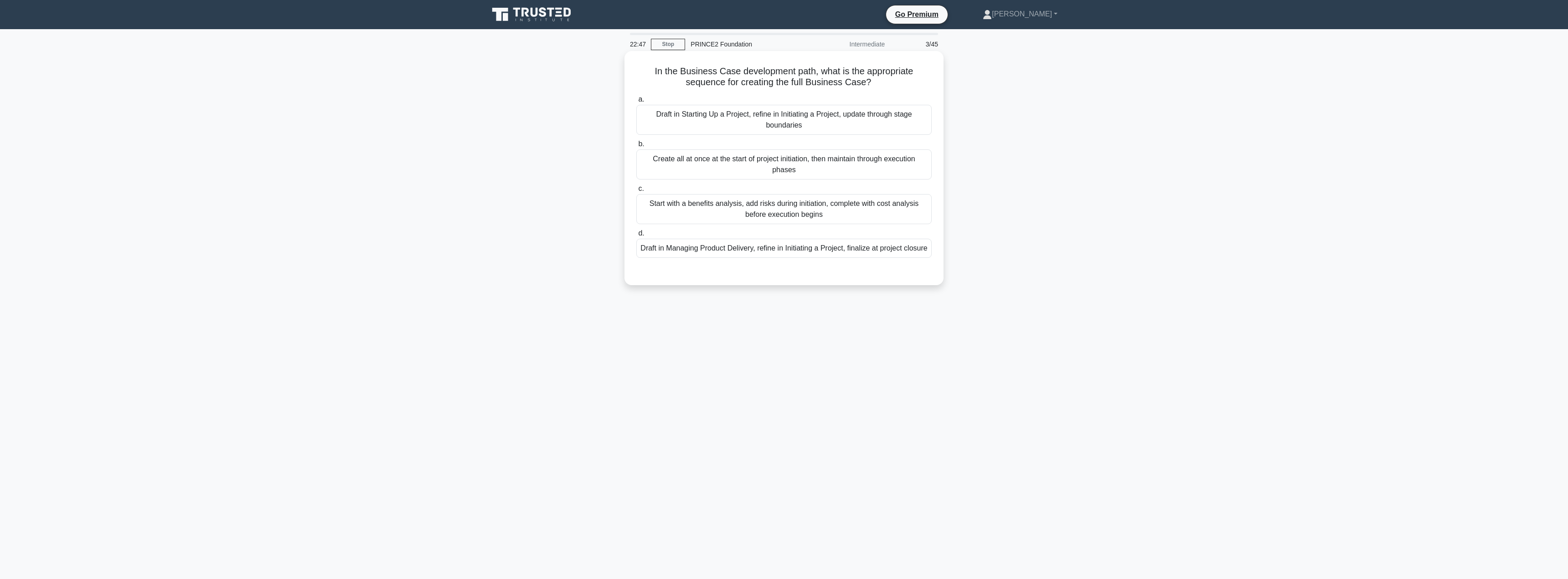
click at [825, 212] on div "Start with a benefits analysis, add risks during initiation, complete with cost…" at bounding box center [783, 209] width 295 height 30
click at [636, 192] on input "c. Start with a benefits analysis, add risks during initiation, complete with c…" at bounding box center [636, 189] width 0 height 6
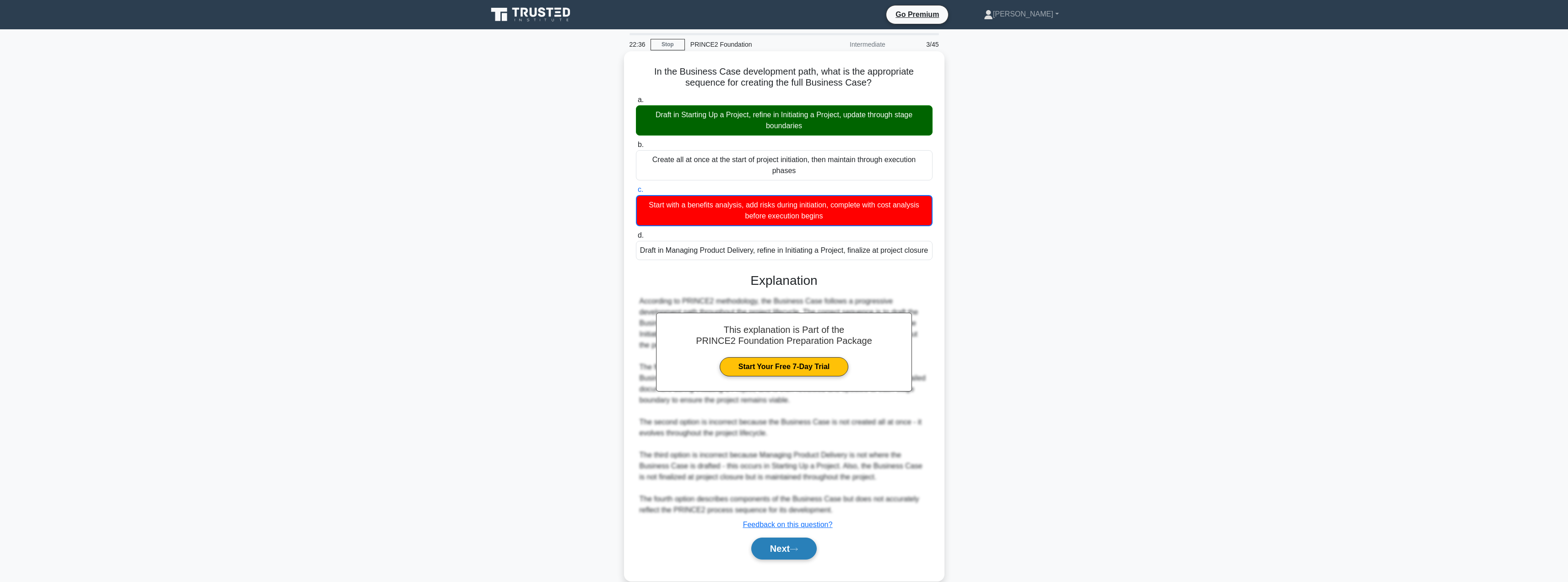
click at [768, 559] on button "Next" at bounding box center [784, 548] width 65 height 22
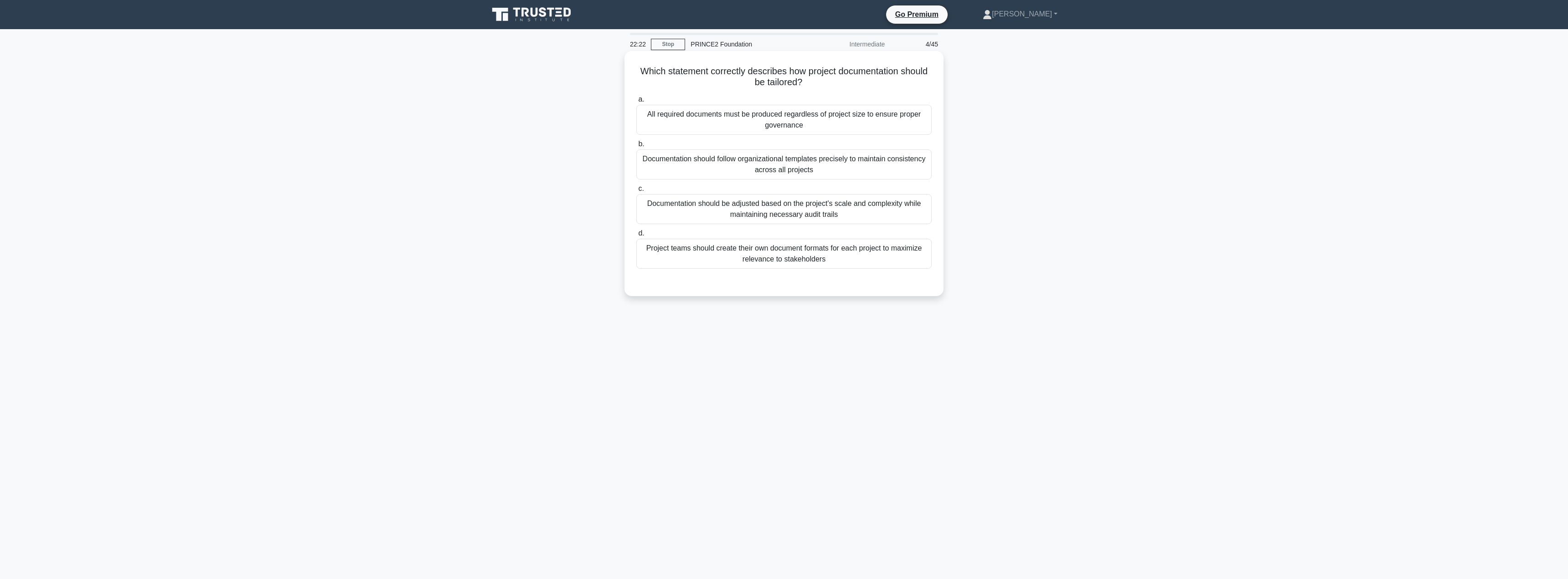
click at [838, 219] on div "Documentation should be adjusted based on the project's scale and complexity wh…" at bounding box center [783, 209] width 295 height 30
click at [636, 192] on input "c. Documentation should be adjusted based on the project's scale and complexity…" at bounding box center [636, 189] width 0 height 6
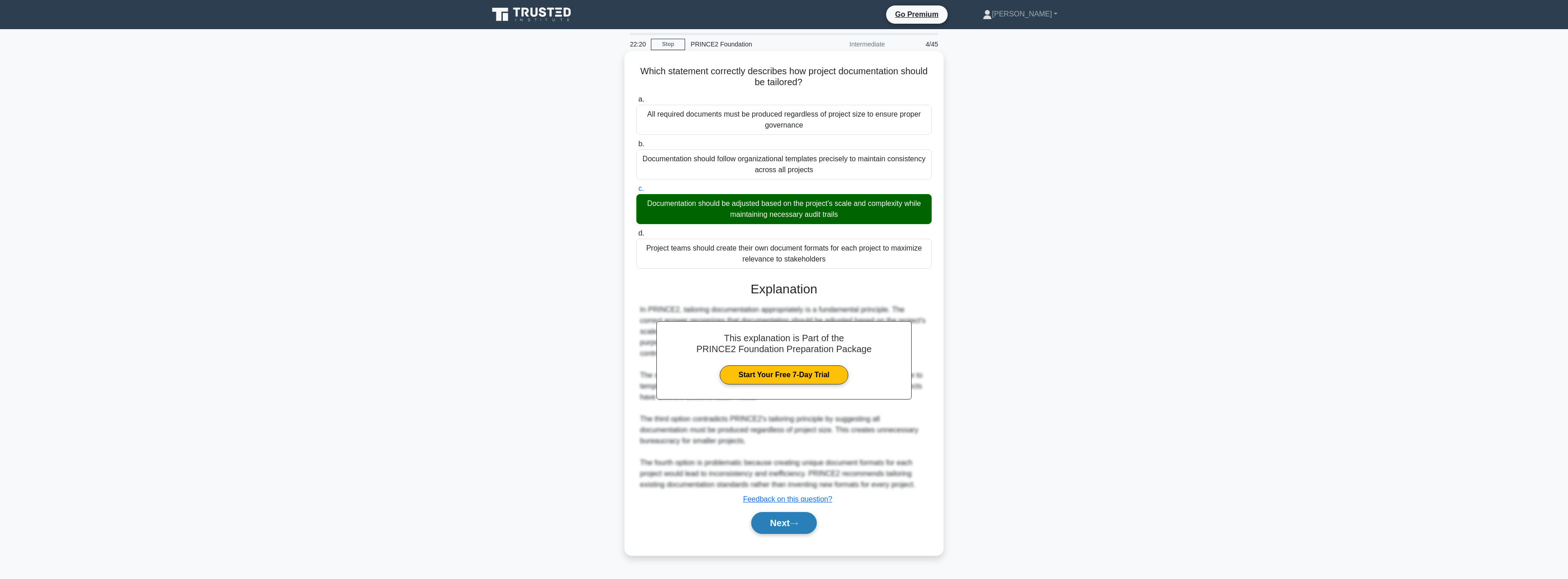
click at [768, 512] on button "Next" at bounding box center [783, 523] width 65 height 22
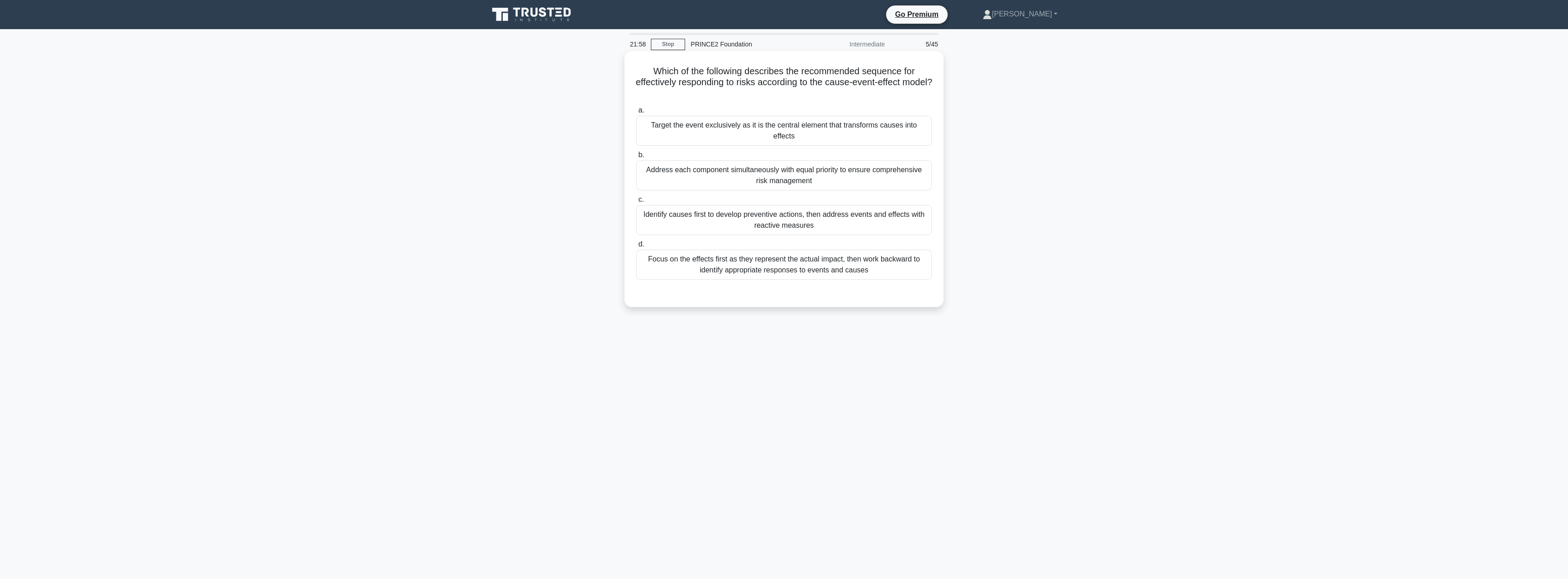
click at [813, 218] on div "Identify causes first to develop preventive actions, then address events and ef…" at bounding box center [783, 220] width 295 height 30
click at [636, 203] on input "c. Identify causes first to develop preventive actions, then address events and…" at bounding box center [636, 199] width 0 height 6
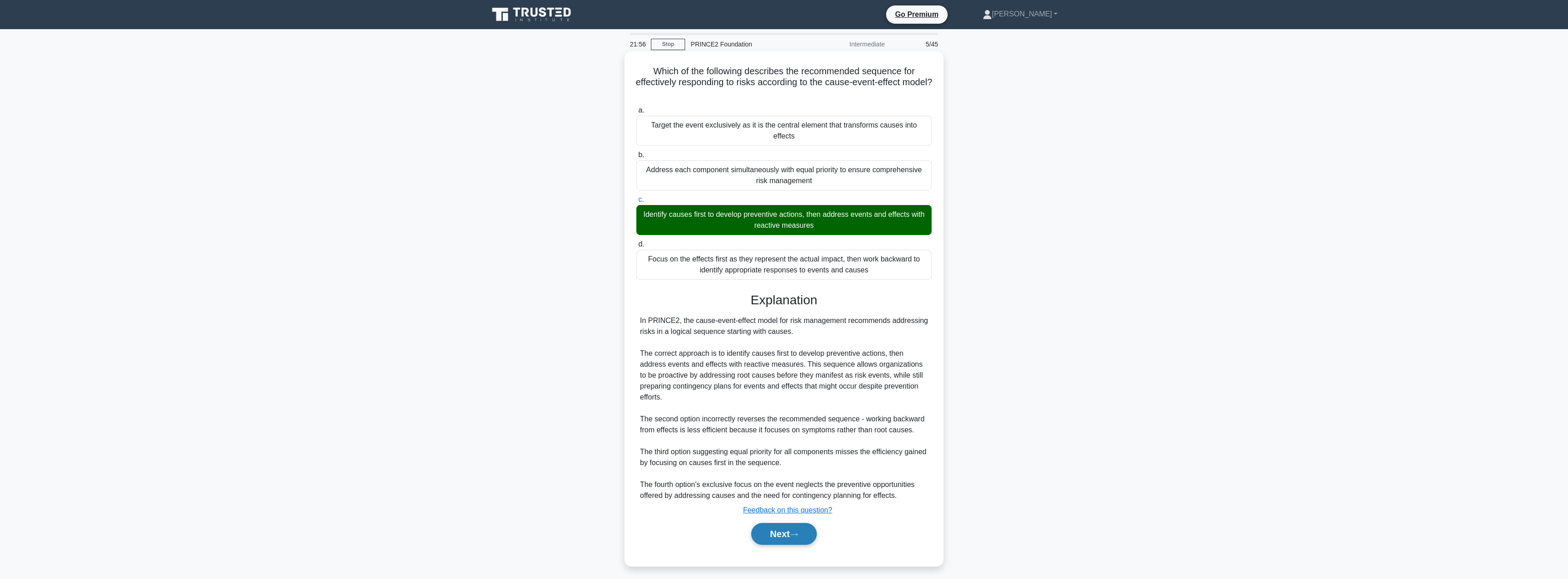
click at [778, 523] on button "Next" at bounding box center [783, 534] width 65 height 22
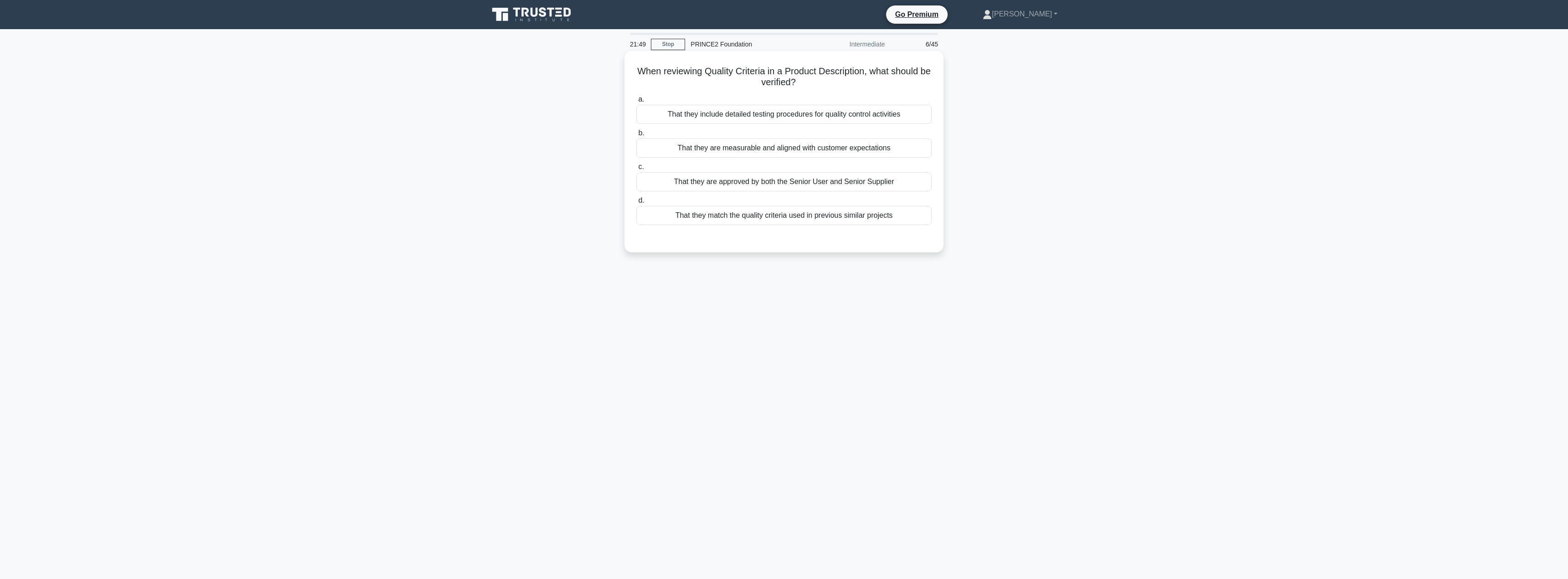
click at [795, 217] on div "That they match the quality criteria used in previous similar projects" at bounding box center [783, 215] width 295 height 19
click at [636, 204] on input "d. That they match the quality criteria used in previous similar projects" at bounding box center [636, 201] width 0 height 6
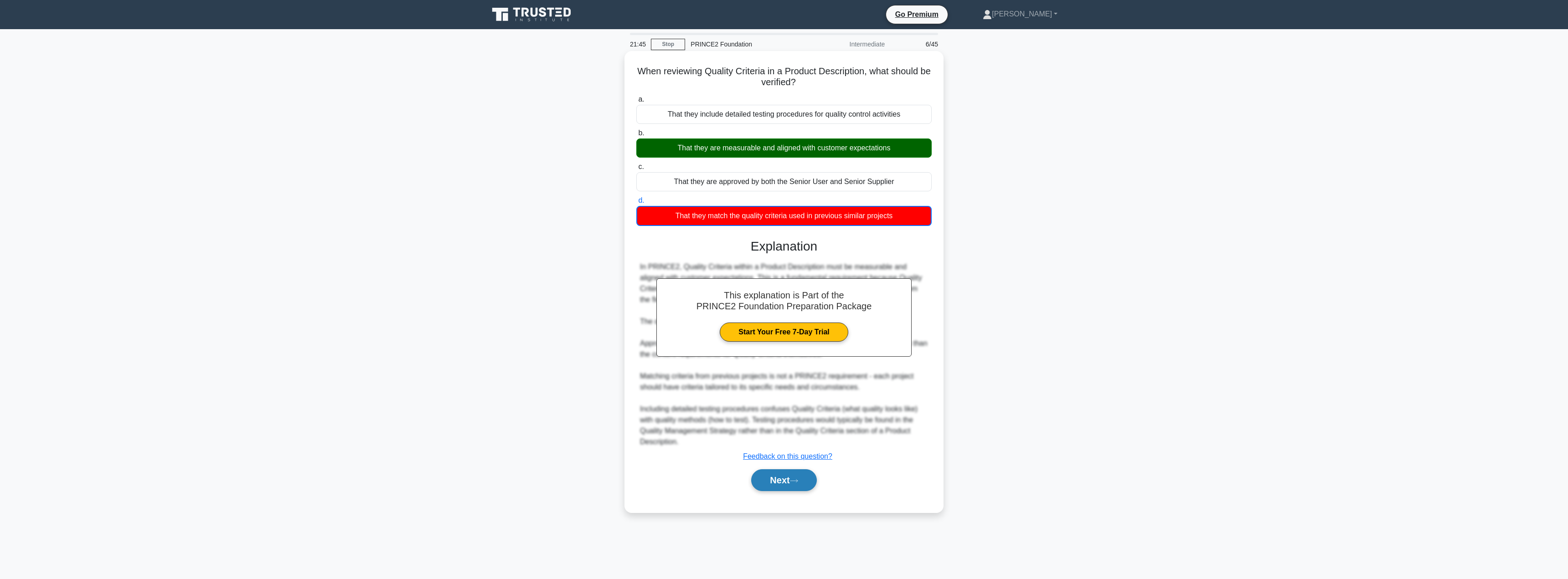
click at [773, 482] on button "Next" at bounding box center [783, 480] width 65 height 22
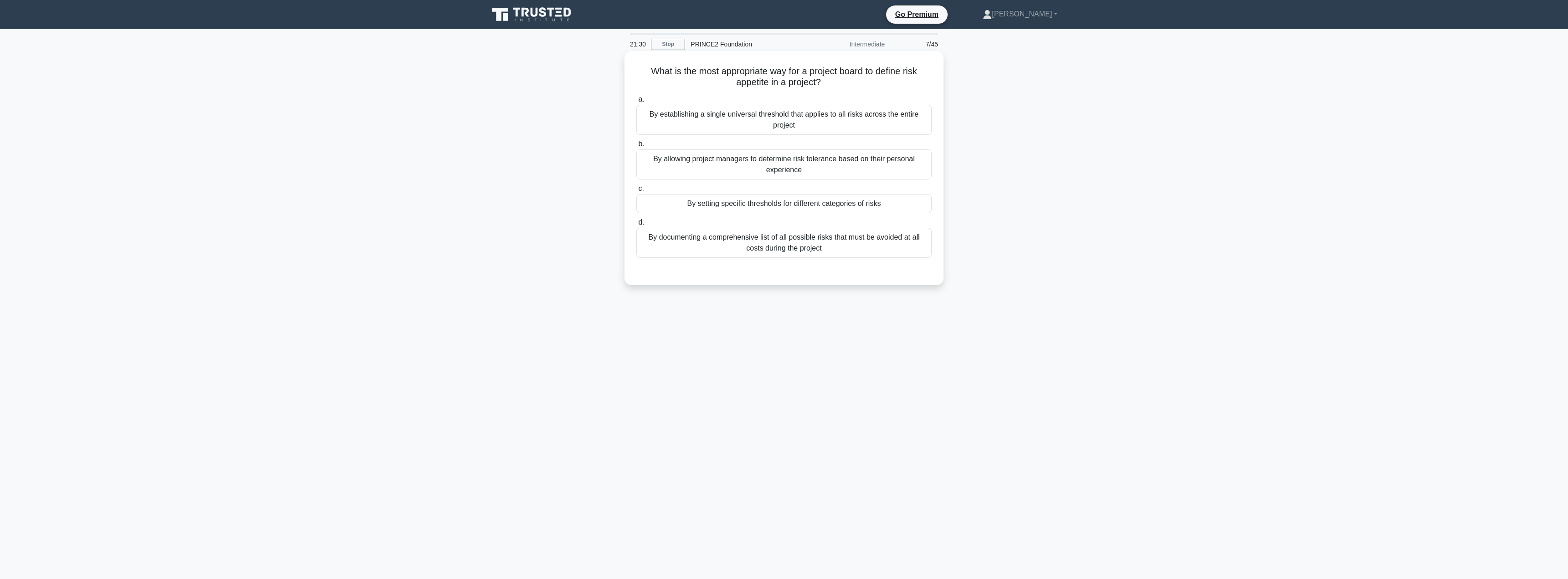
click at [782, 204] on div "By setting specific thresholds for different categories of risks" at bounding box center [783, 203] width 295 height 19
click at [636, 192] on input "c. By setting specific thresholds for different categories of risks" at bounding box center [636, 189] width 0 height 6
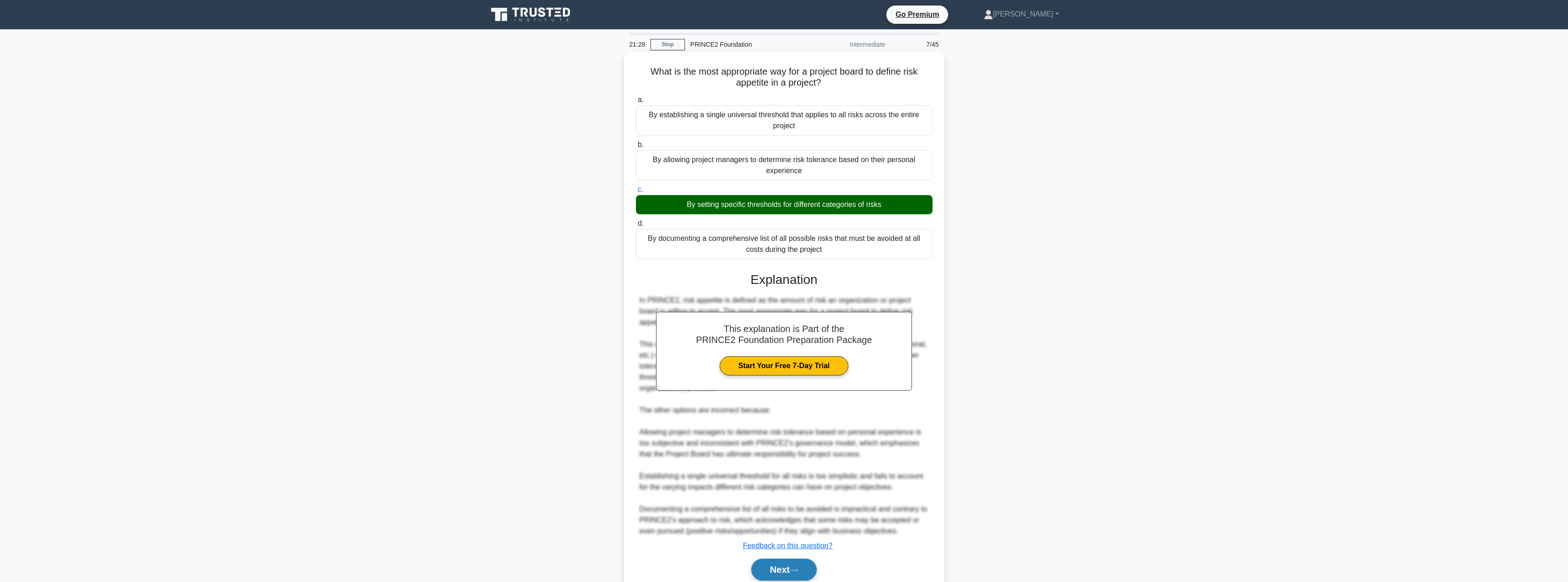
click at [768, 568] on button "Next" at bounding box center [784, 570] width 65 height 22
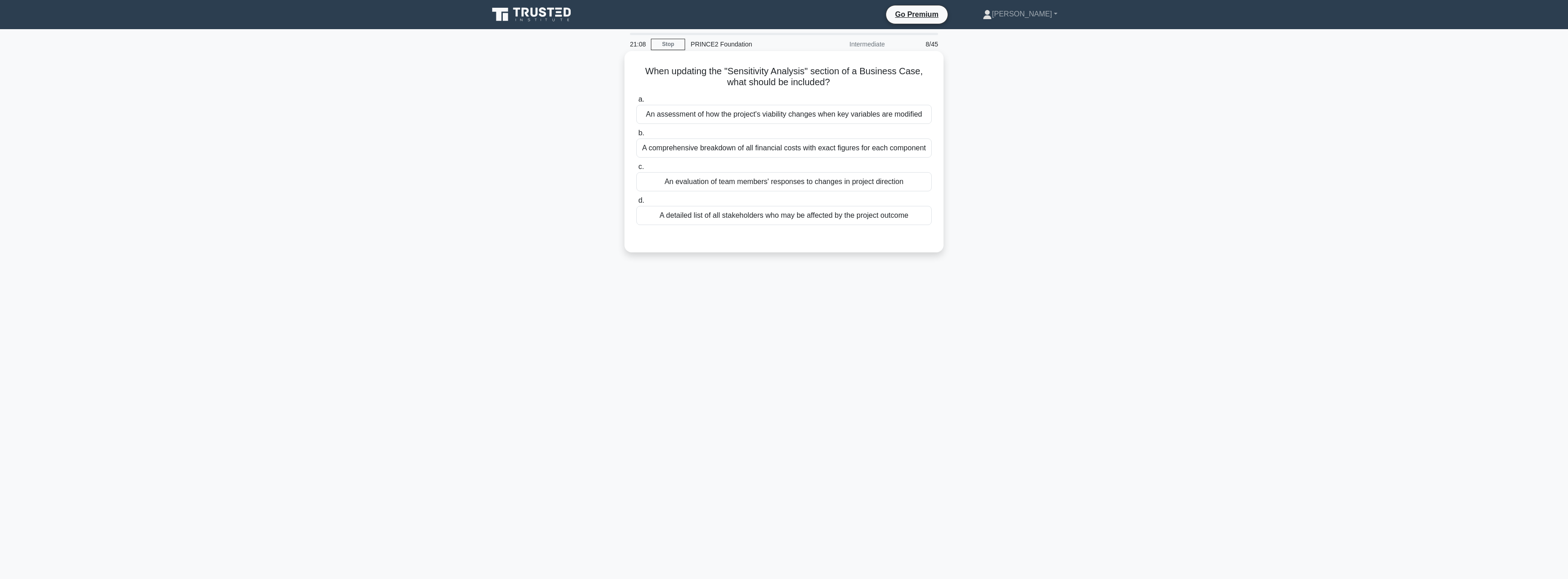
click at [794, 119] on div "An assessment of how the project's viability changes when key variables are mod…" at bounding box center [783, 114] width 295 height 19
click at [636, 102] on input "a. An assessment of how the project's viability changes when key variables are …" at bounding box center [636, 100] width 0 height 6
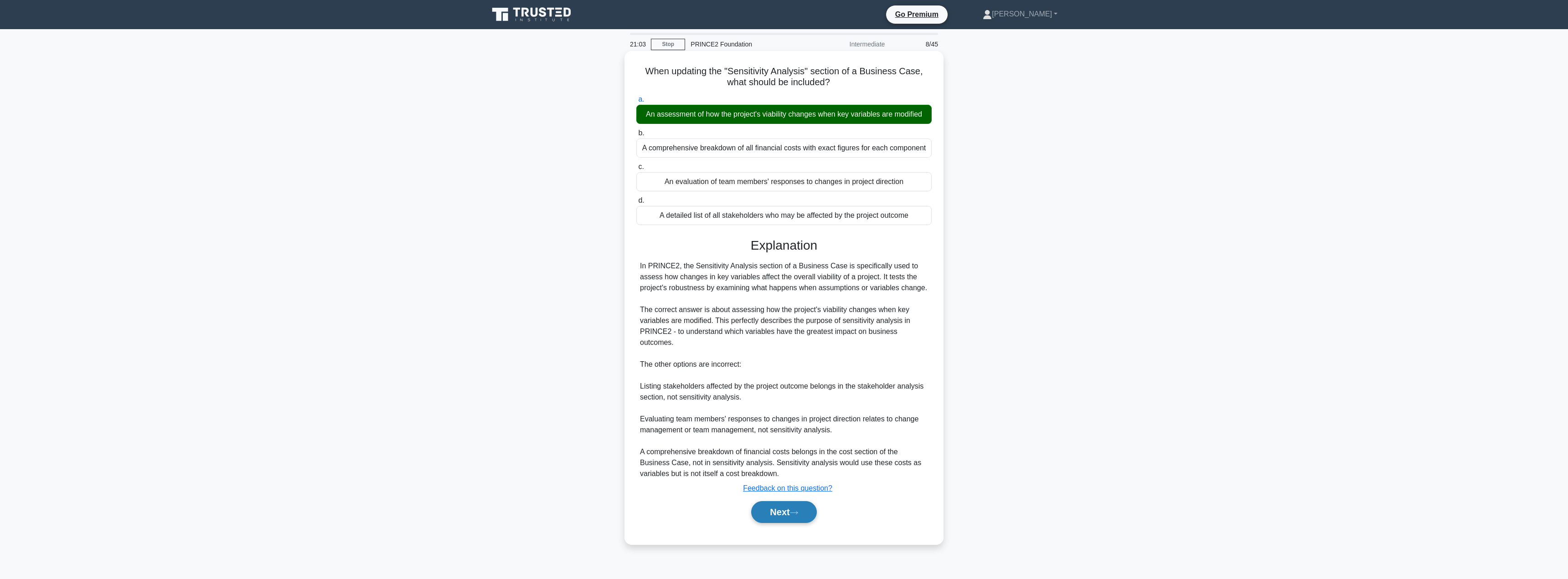
click at [785, 501] on button "Next" at bounding box center [783, 512] width 65 height 22
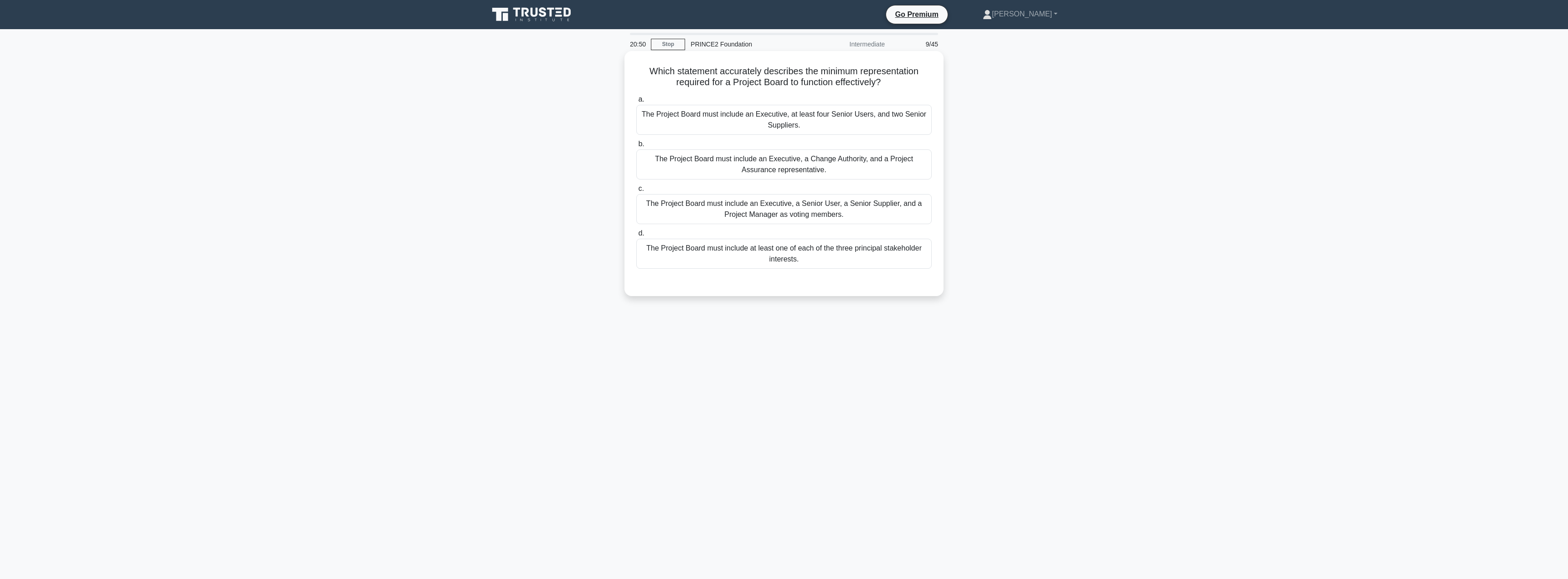
click at [825, 213] on div "The Project Board must include an Executive, a Senior User, a Senior Supplier, …" at bounding box center [783, 209] width 295 height 30
click at [636, 192] on input "c. The Project Board must include an Executive, a Senior User, a Senior Supplie…" at bounding box center [636, 189] width 0 height 6
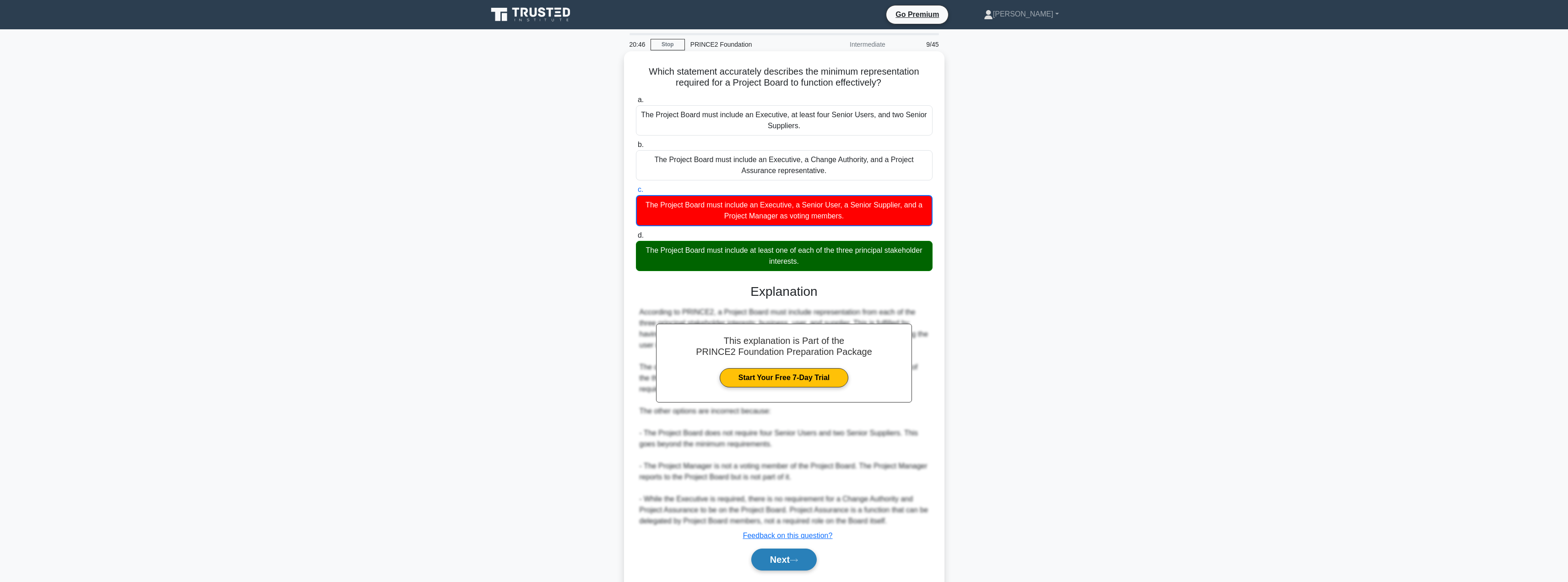
click at [775, 562] on button "Next" at bounding box center [784, 559] width 65 height 22
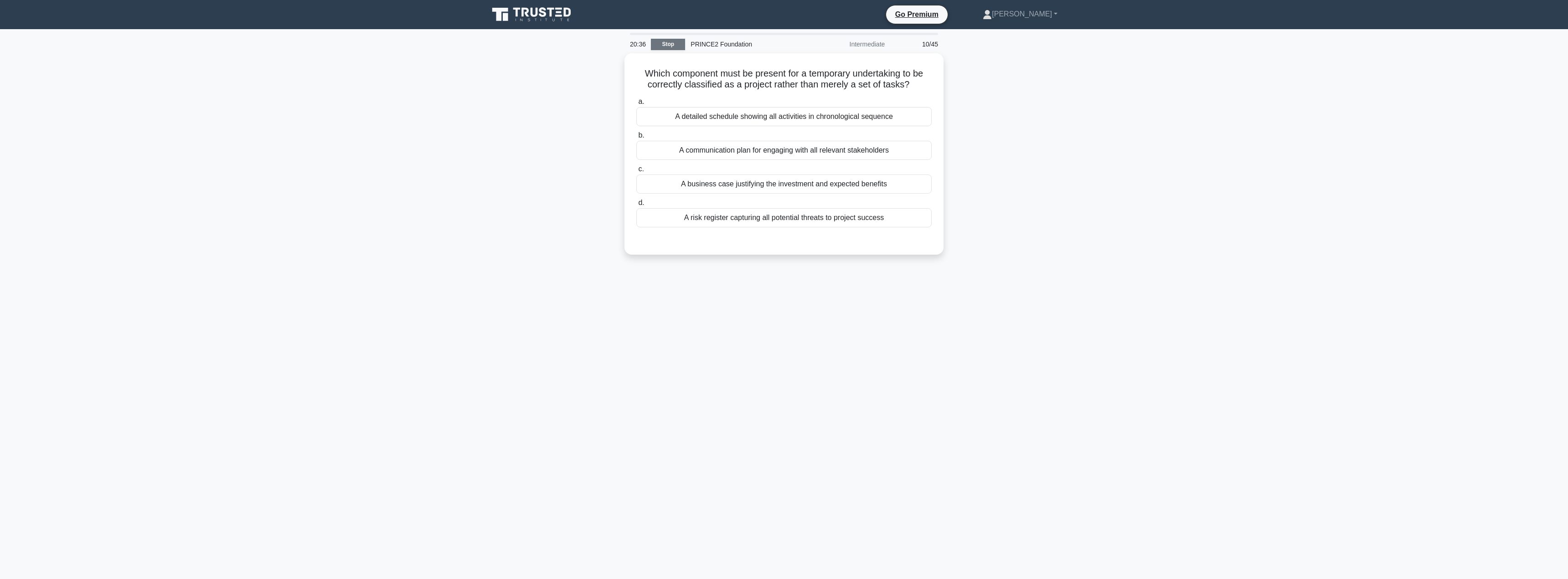
click at [665, 43] on link "Stop" at bounding box center [668, 44] width 34 height 12
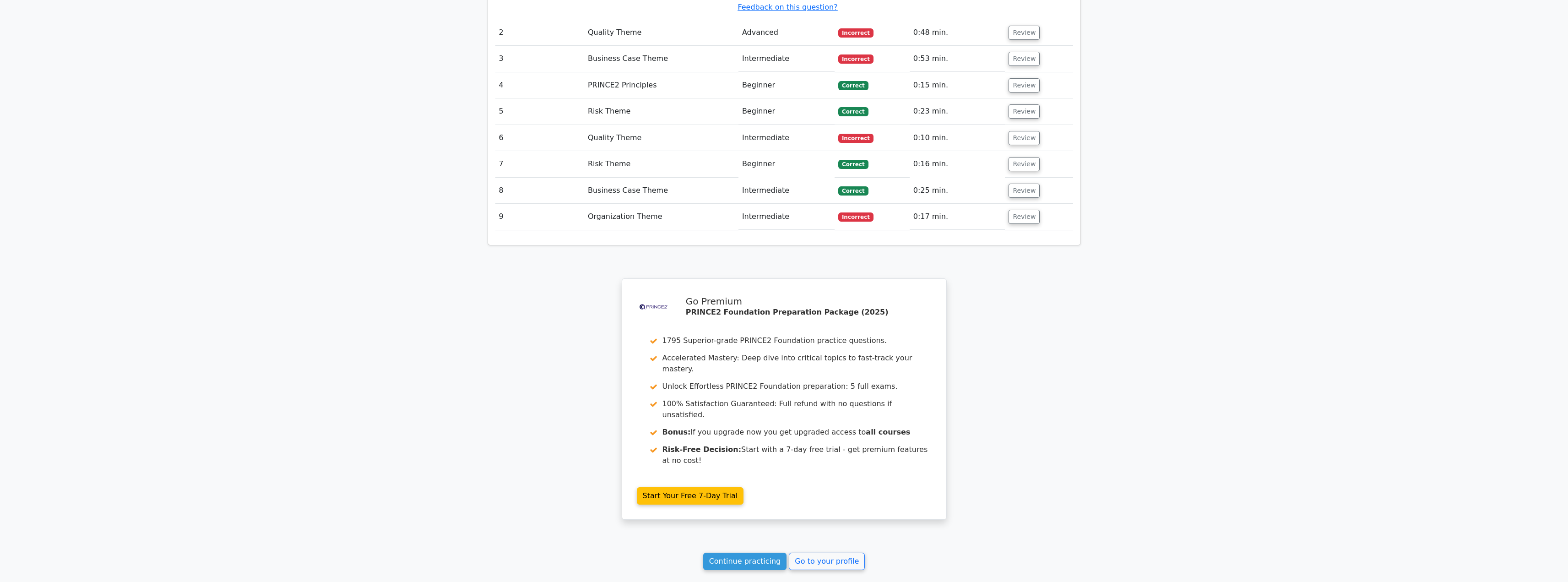
scroll to position [1286, 0]
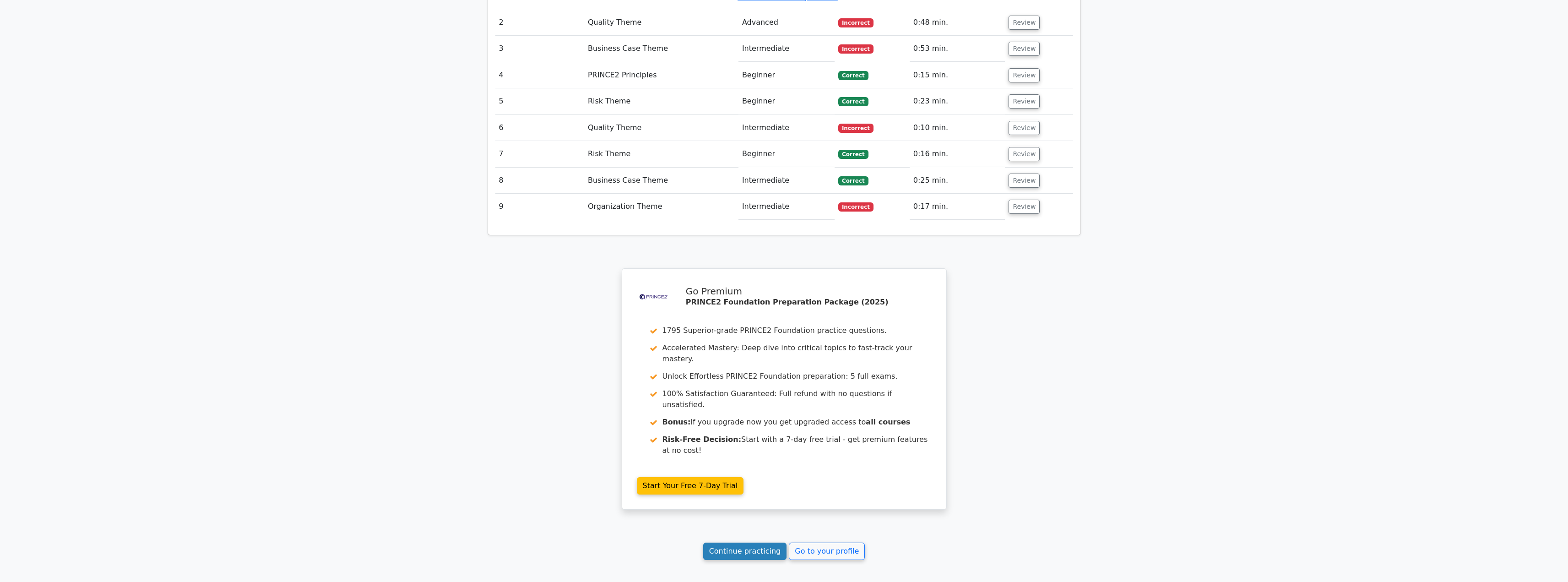
click at [736, 542] on link "Continue practicing" at bounding box center [745, 551] width 84 height 17
